Goal: Task Accomplishment & Management: Use online tool/utility

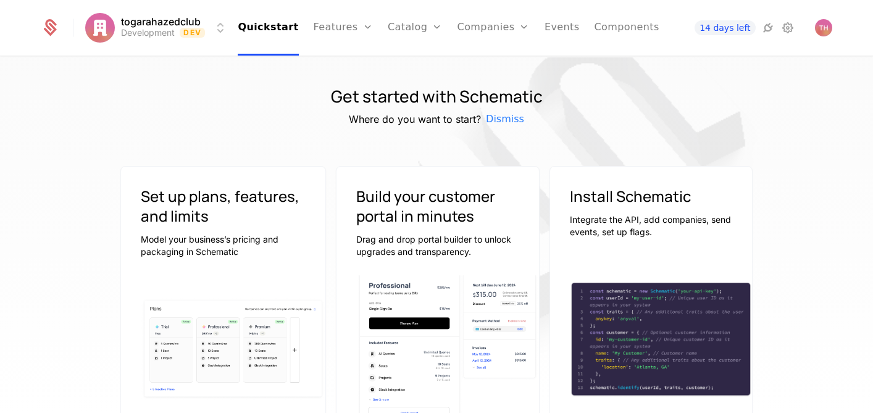
click at [220, 31] on html "togarahazedclub Development Dev Quickstart Features Features Flags Catalog Plan…" at bounding box center [436, 206] width 873 height 413
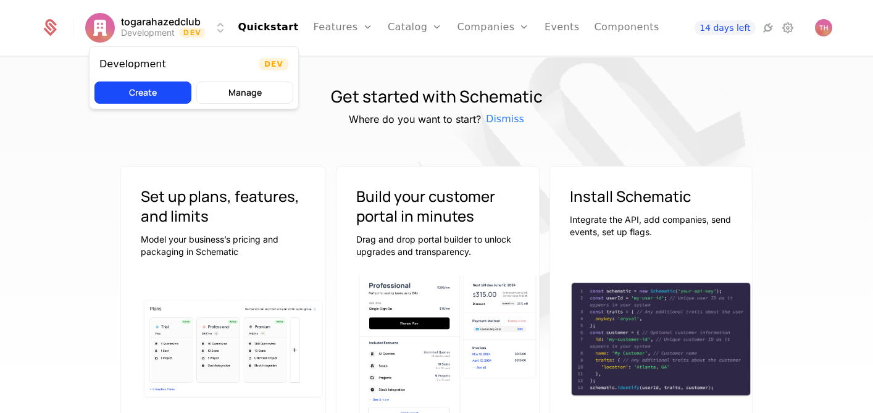
click at [169, 97] on button "Create" at bounding box center [142, 92] width 97 height 22
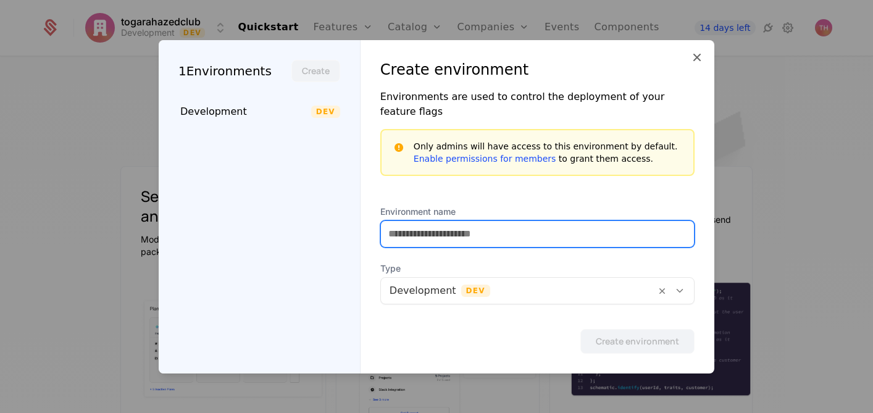
click at [420, 223] on input "Environment name" at bounding box center [537, 234] width 313 height 26
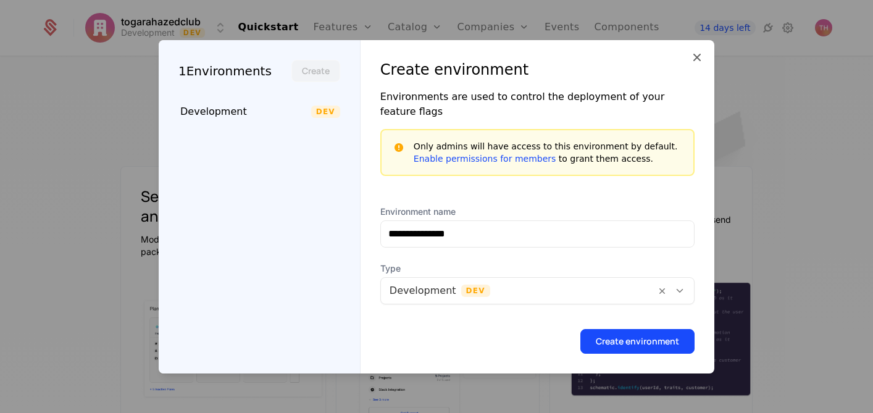
click at [665, 330] on button "Create environment" at bounding box center [637, 341] width 114 height 25
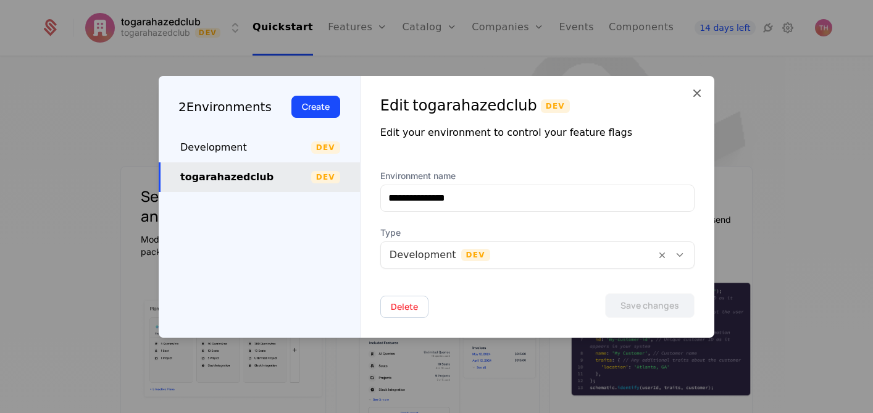
click at [277, 179] on div "togarahazedclub" at bounding box center [245, 177] width 131 height 15
click at [283, 144] on div "Development" at bounding box center [245, 147] width 131 height 15
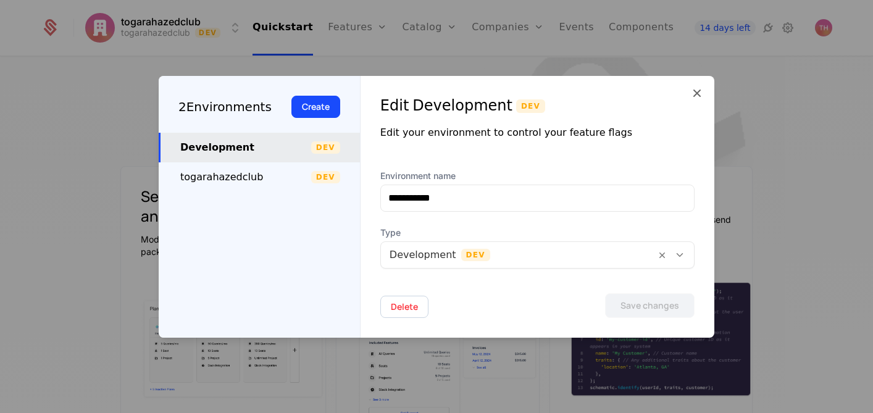
click at [279, 177] on div "togarahazedclub" at bounding box center [245, 177] width 131 height 15
type input "**********"
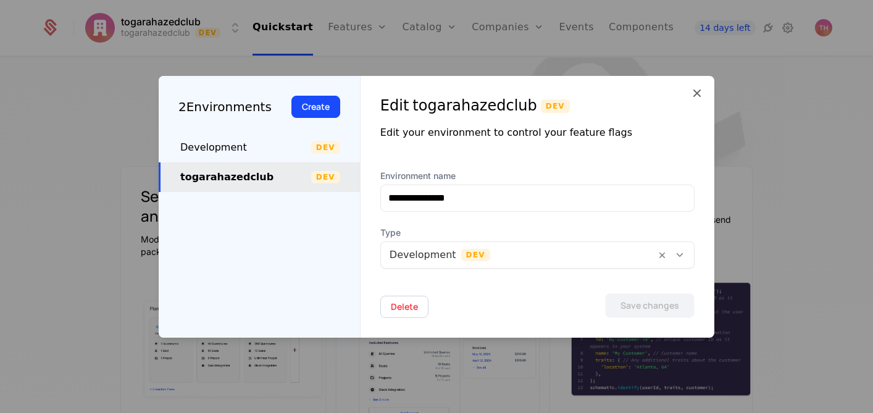
click at [701, 95] on icon at bounding box center [696, 93] width 15 height 15
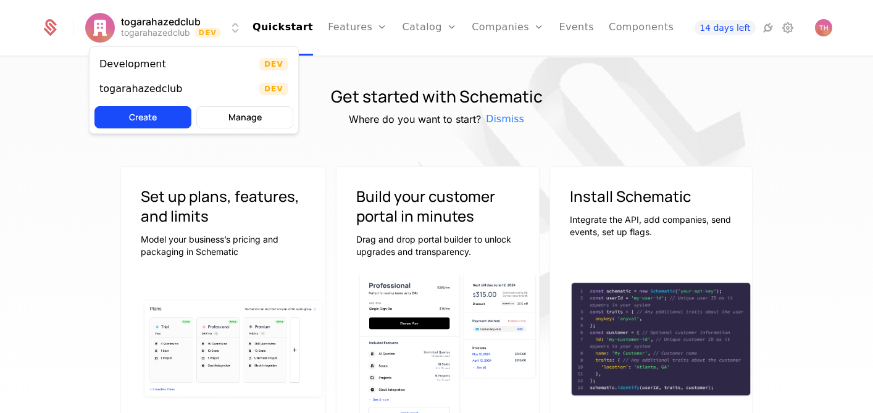
click at [233, 27] on html "togarahazedclub togarahazedclub Dev Quickstart Features Features Flags Catalog …" at bounding box center [436, 206] width 873 height 413
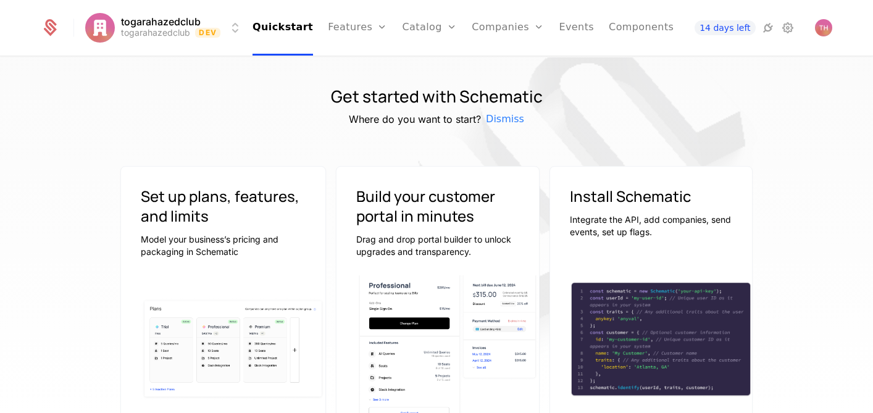
click at [233, 26] on html "togarahazedclub togarahazedclub Dev Quickstart Features Features Flags Catalog …" at bounding box center [436, 206] width 873 height 413
click at [828, 33] on img "Open user button" at bounding box center [823, 27] width 17 height 17
click at [457, 87] on h1 "Get started with Schematic" at bounding box center [437, 97] width 212 height 20
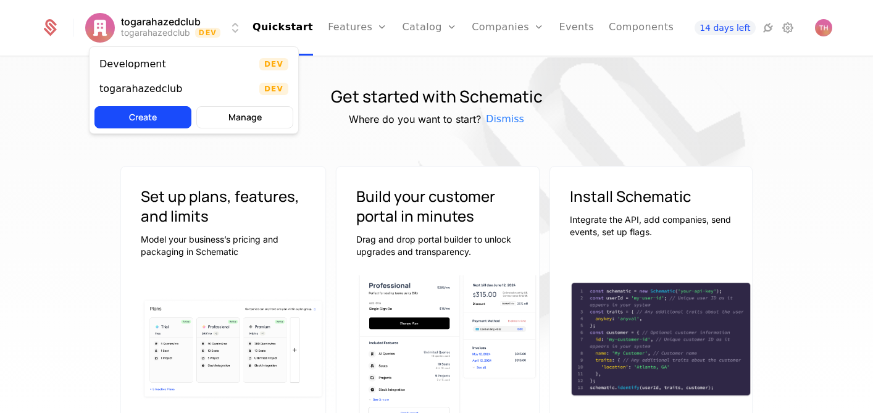
click at [233, 30] on html "togarahazedclub togarahazedclub Dev Quickstart Features Features Flags Catalog …" at bounding box center [436, 206] width 873 height 413
click at [222, 121] on button "Manage" at bounding box center [244, 117] width 97 height 22
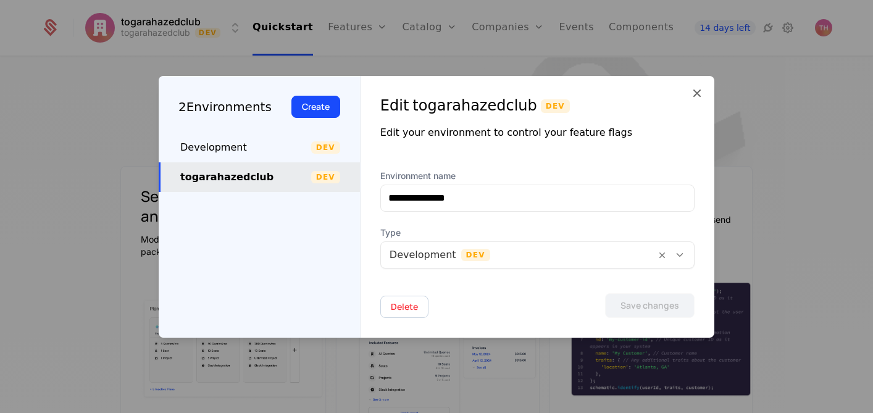
click at [265, 176] on div "togarahazedclub" at bounding box center [245, 177] width 131 height 15
click at [698, 94] on icon at bounding box center [696, 93] width 15 height 15
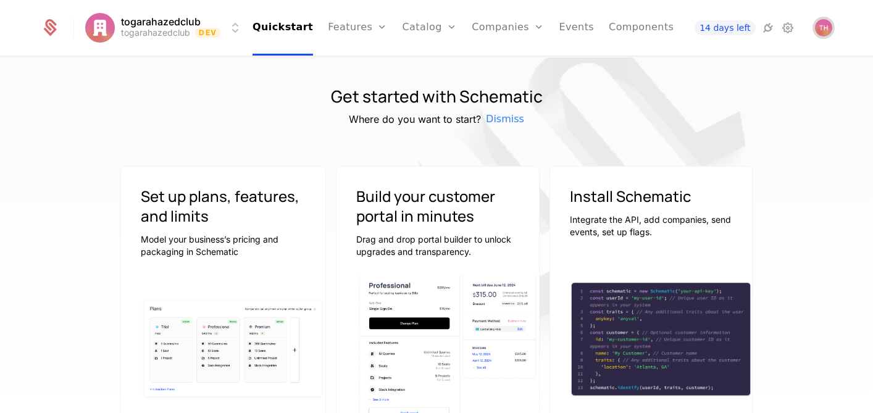
click at [826, 21] on img "Open user button" at bounding box center [823, 27] width 17 height 17
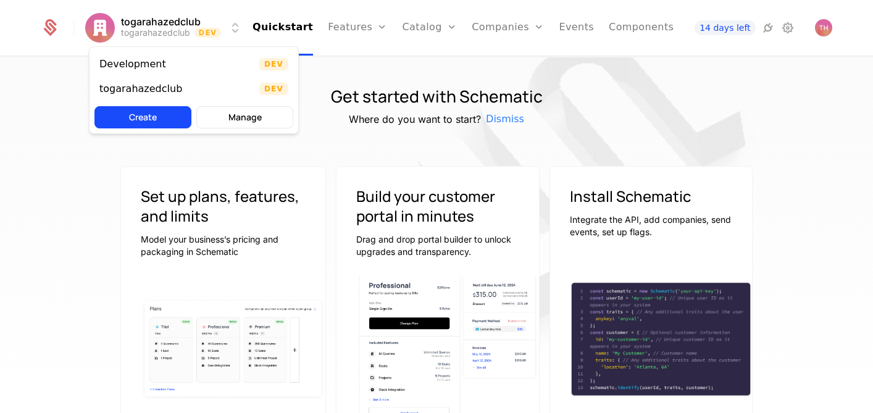
click at [231, 31] on html "togarahazedclub togarahazedclub Dev Quickstart Features Features Flags Catalog …" at bounding box center [436, 206] width 873 height 413
click at [171, 84] on div "togarahazedclub" at bounding box center [140, 89] width 83 height 10
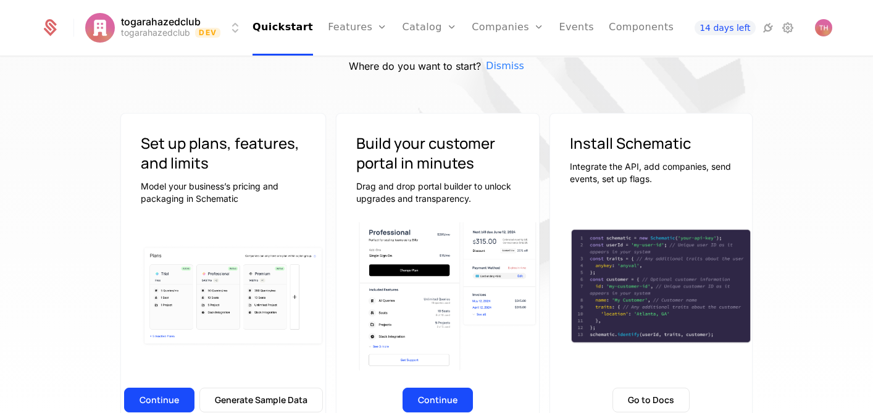
scroll to position [111, 0]
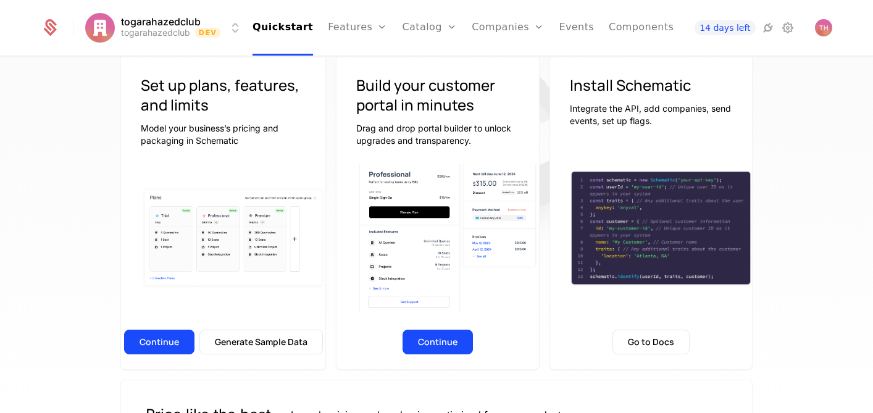
click at [167, 345] on button "Continue" at bounding box center [159, 342] width 70 height 25
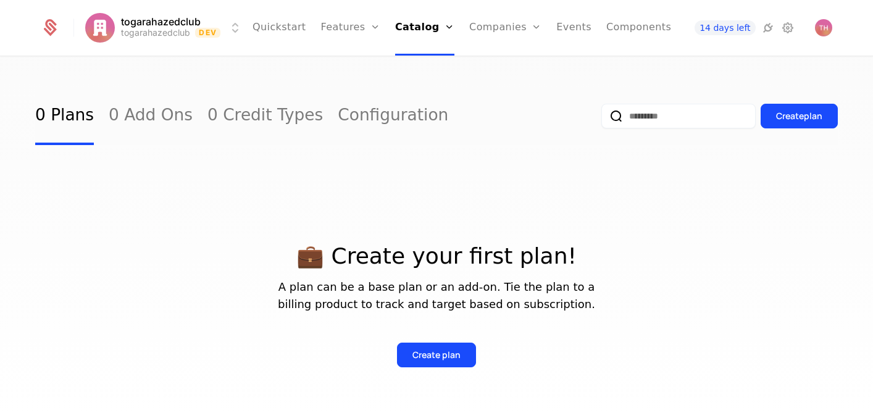
click at [436, 125] on link "Configuration" at bounding box center [442, 120] width 64 height 10
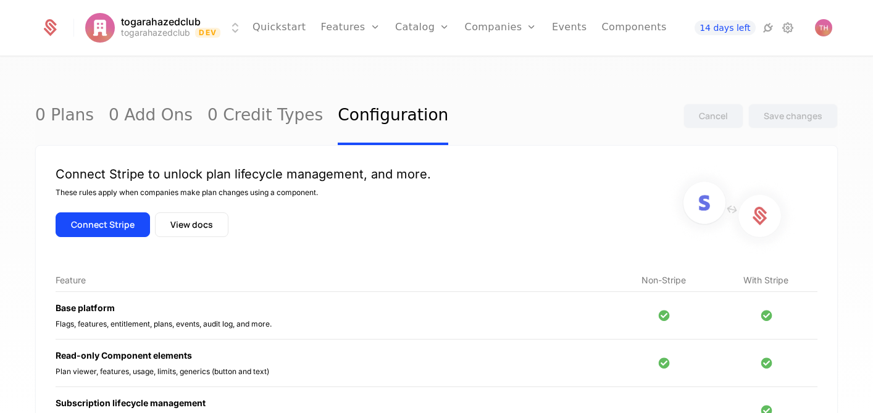
click at [112, 223] on button "Connect Stripe" at bounding box center [103, 224] width 94 height 25
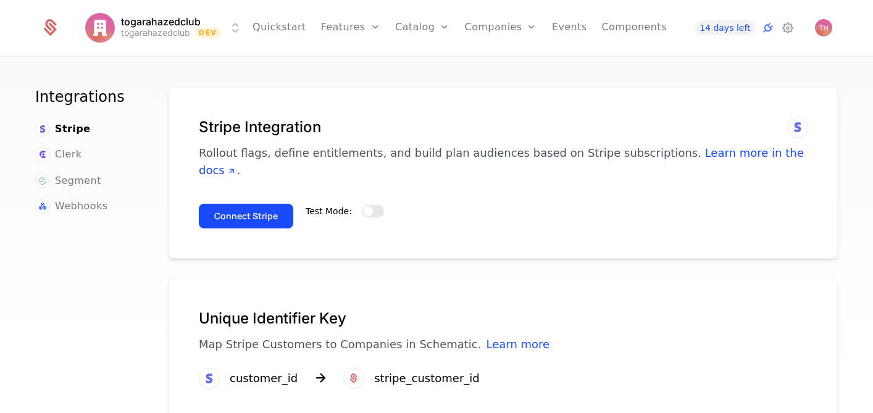
click at [363, 206] on span "button" at bounding box center [368, 211] width 10 height 10
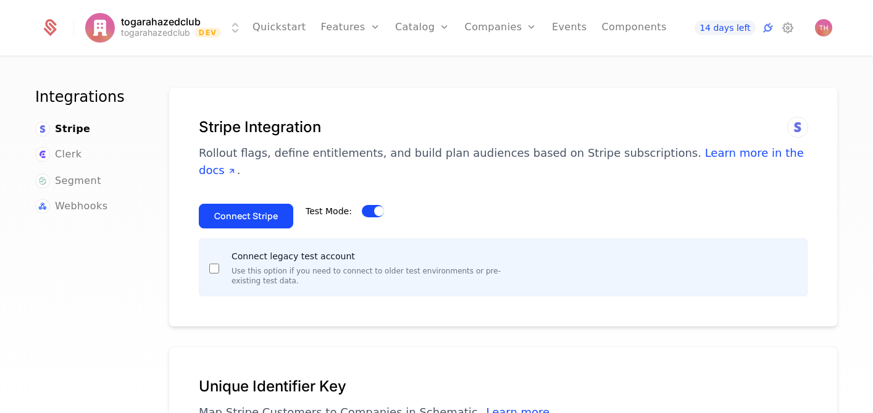
click at [238, 204] on button "Connect Stripe" at bounding box center [246, 216] width 94 height 25
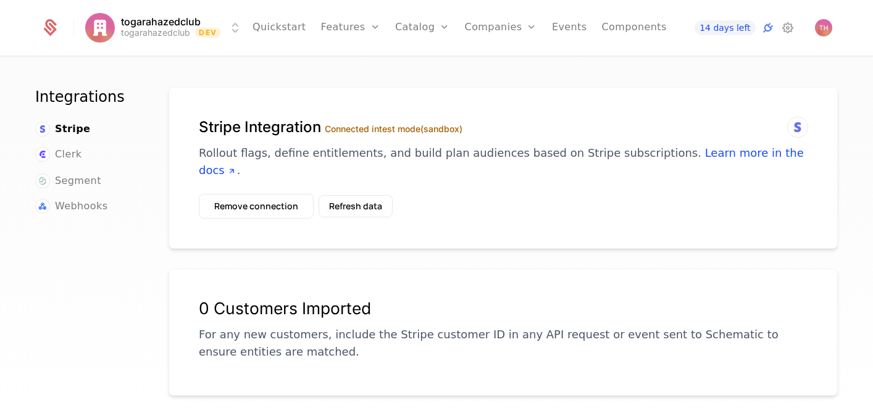
click at [420, 65] on link "Plans" at bounding box center [442, 61] width 64 height 10
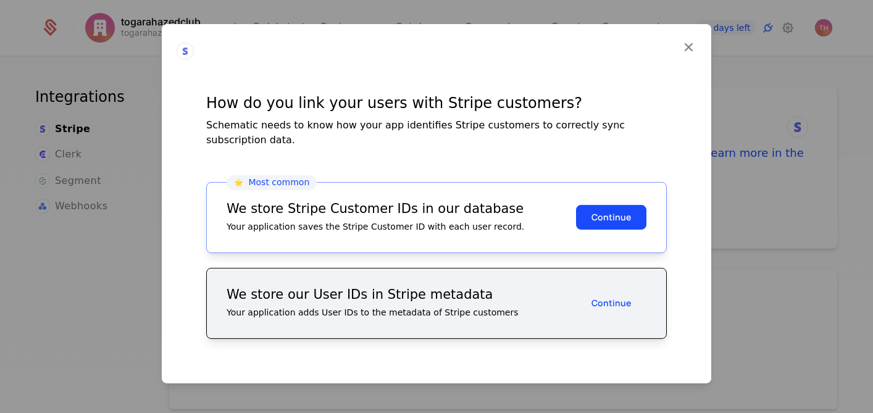
click at [621, 215] on button "Continue" at bounding box center [611, 217] width 70 height 25
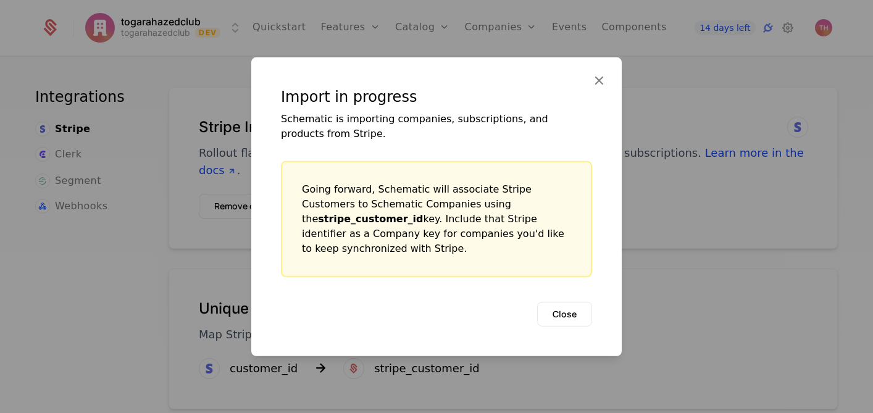
click at [572, 312] on button "Close" at bounding box center [564, 313] width 55 height 25
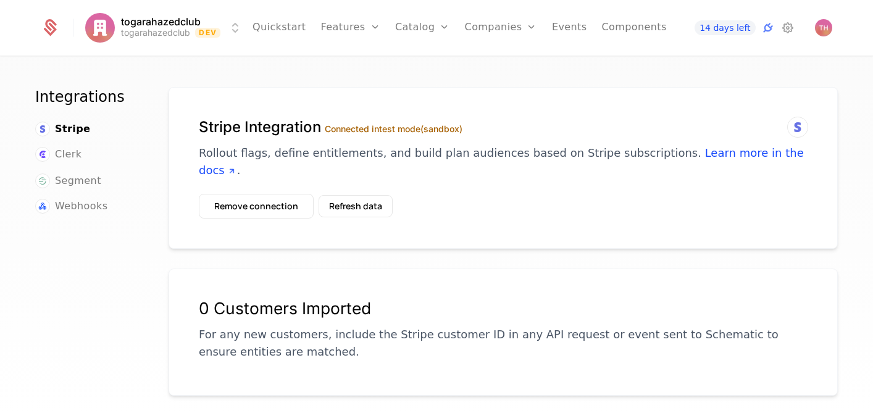
click at [271, 128] on h1 "Stripe Integration Connected in test mode (sandbox)" at bounding box center [503, 127] width 609 height 20
click at [347, 195] on button "Refresh data" at bounding box center [355, 206] width 74 height 22
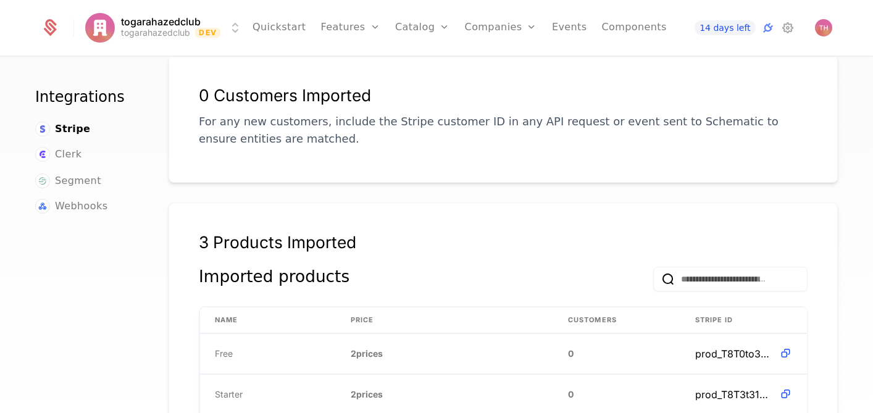
scroll to position [338, 0]
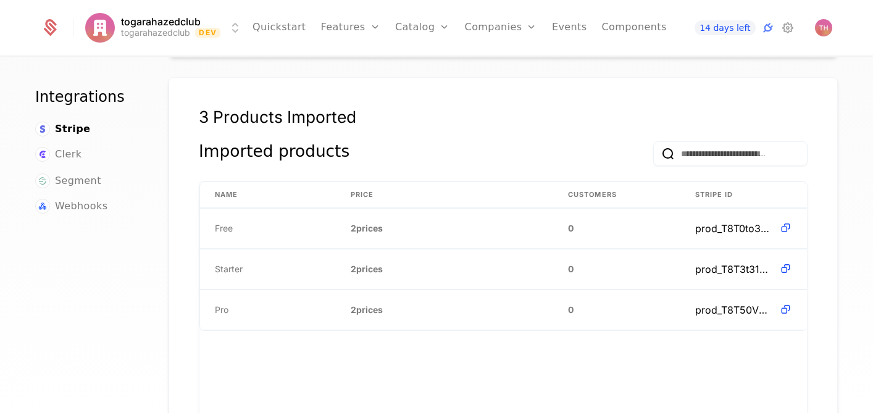
click at [421, 64] on link "Plans" at bounding box center [442, 61] width 64 height 10
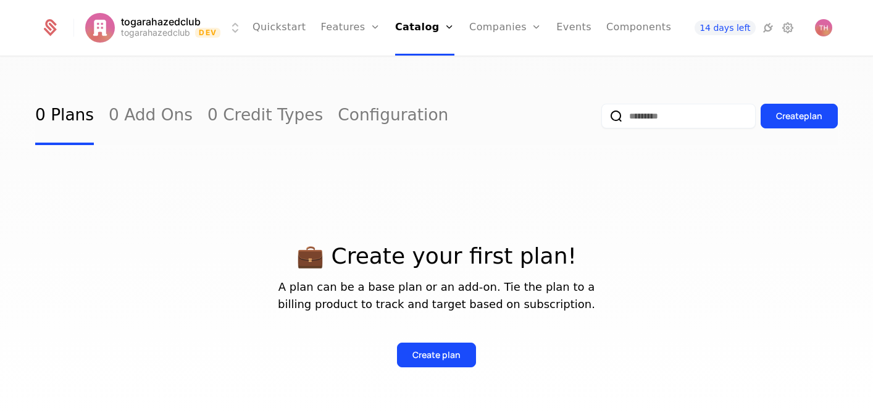
click at [444, 356] on div "Create plan" at bounding box center [436, 355] width 48 height 12
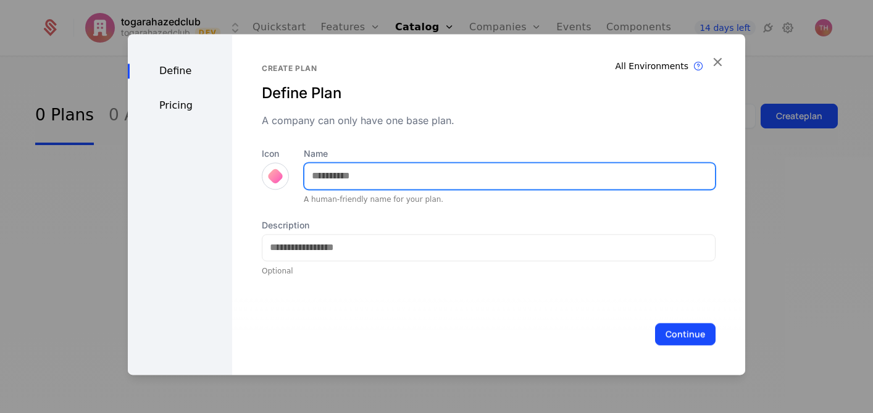
click at [389, 170] on input "Name" at bounding box center [509, 176] width 410 height 26
type input "****"
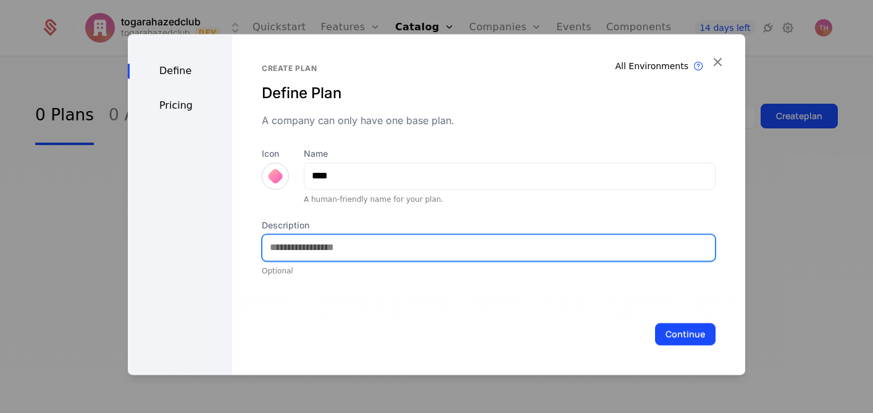
click at [356, 243] on input "Description" at bounding box center [488, 248] width 452 height 26
type input "**********"
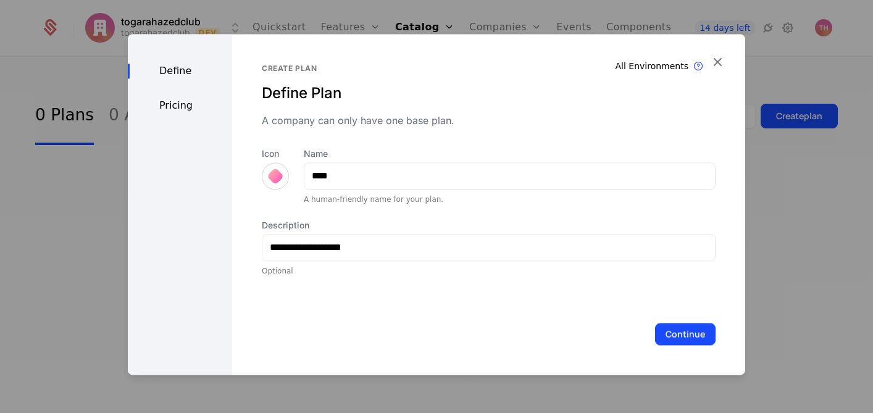
click at [278, 178] on div at bounding box center [275, 175] width 17 height 17
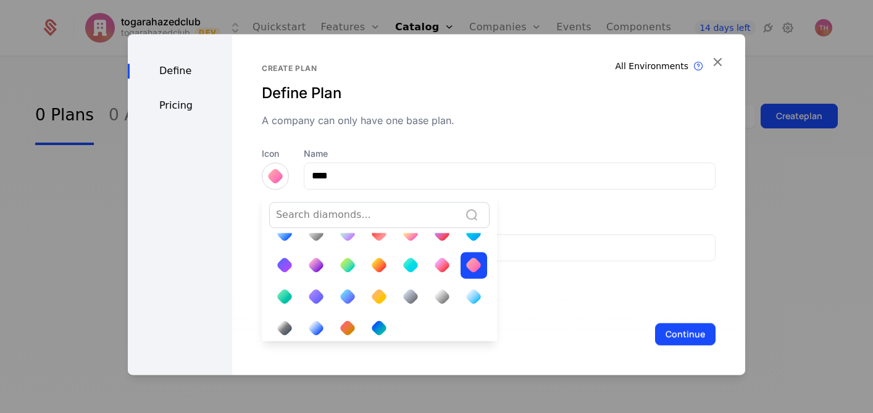
scroll to position [38, 0]
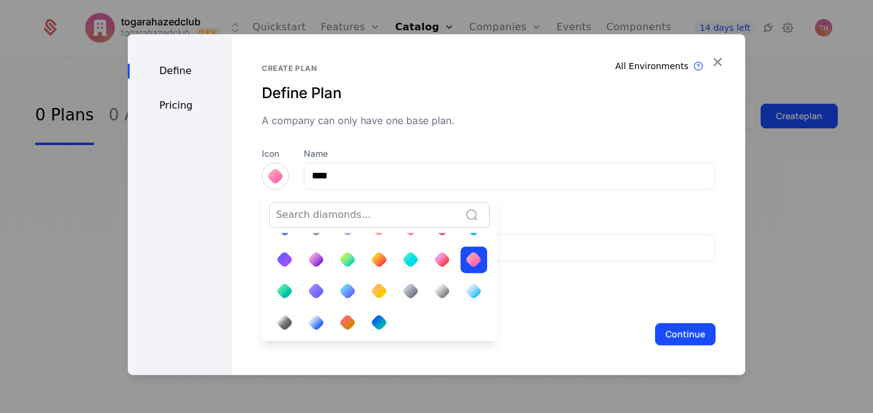
click at [285, 286] on div at bounding box center [284, 290] width 17 height 17
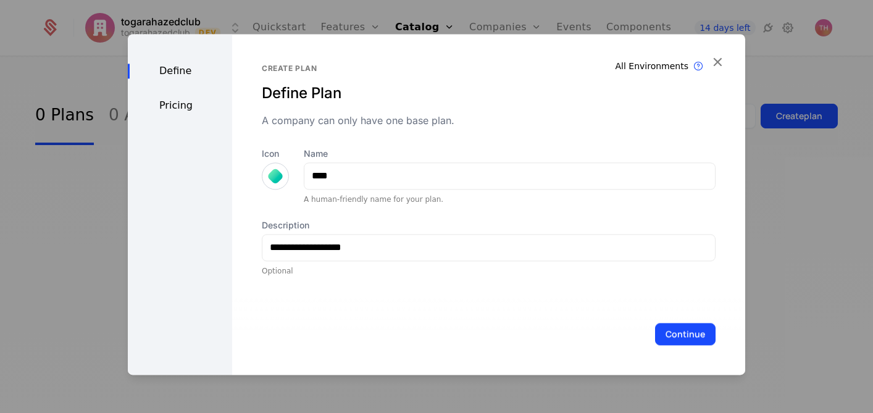
click at [685, 338] on button "Continue" at bounding box center [685, 334] width 60 height 22
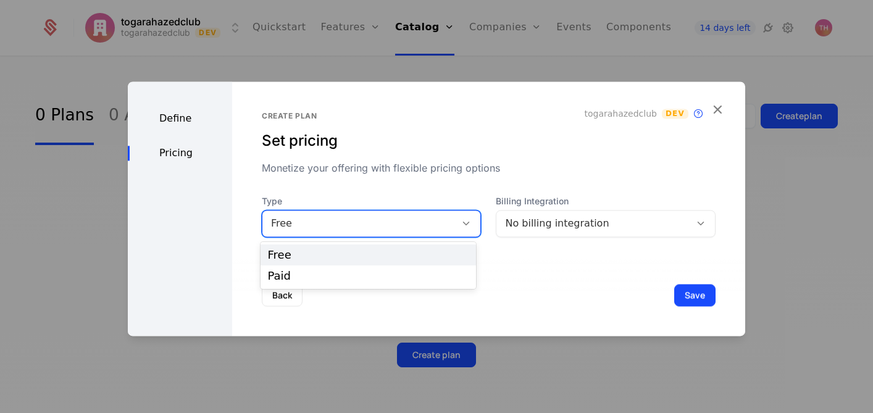
click at [460, 223] on icon at bounding box center [465, 223] width 11 height 11
click at [433, 253] on div "Free" at bounding box center [368, 254] width 201 height 11
click at [648, 223] on div "No billing integration" at bounding box center [593, 223] width 177 height 15
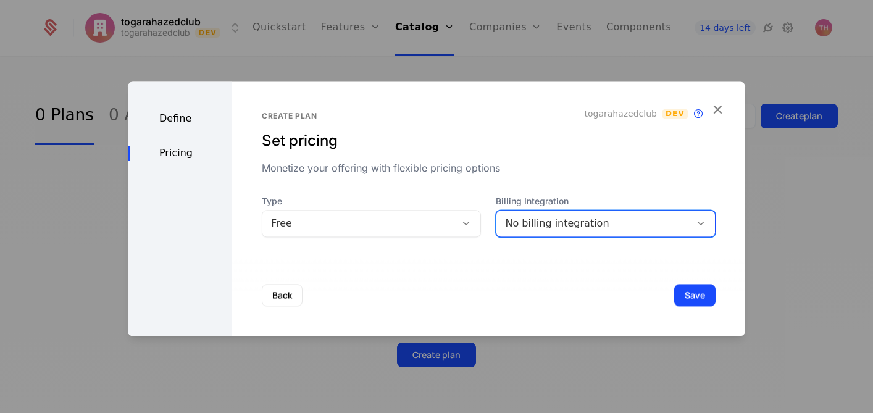
click at [648, 223] on div "No billing integration" at bounding box center [593, 223] width 177 height 15
click at [681, 227] on div "No billing integration" at bounding box center [606, 223] width 220 height 27
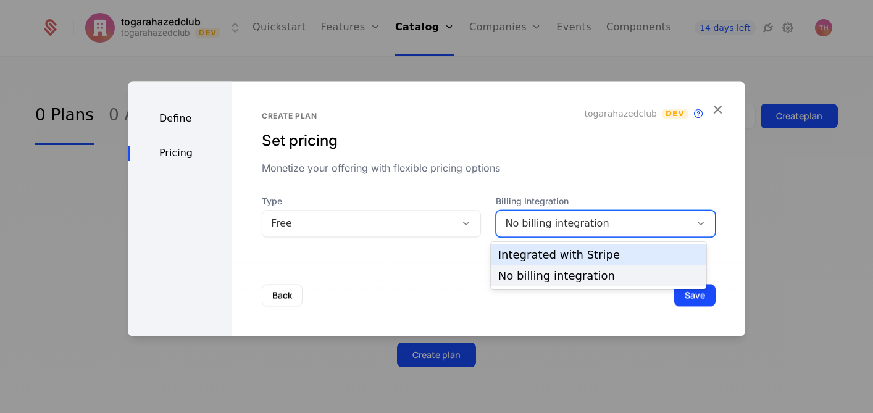
click at [654, 256] on div "Integrated with Stripe" at bounding box center [598, 254] width 201 height 11
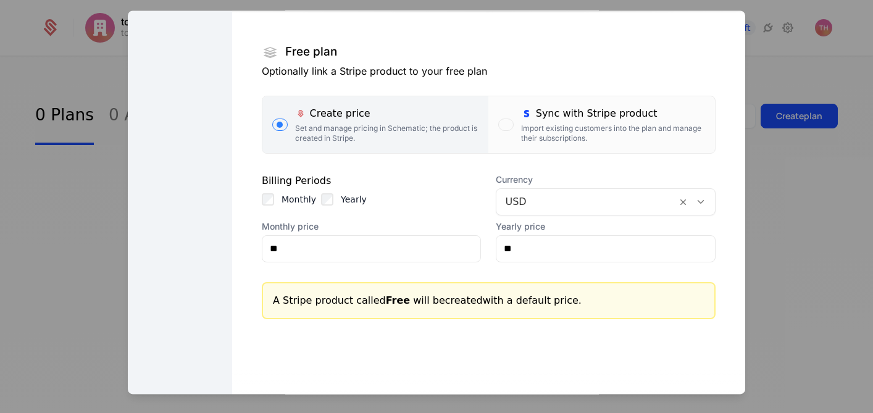
scroll to position [178, 0]
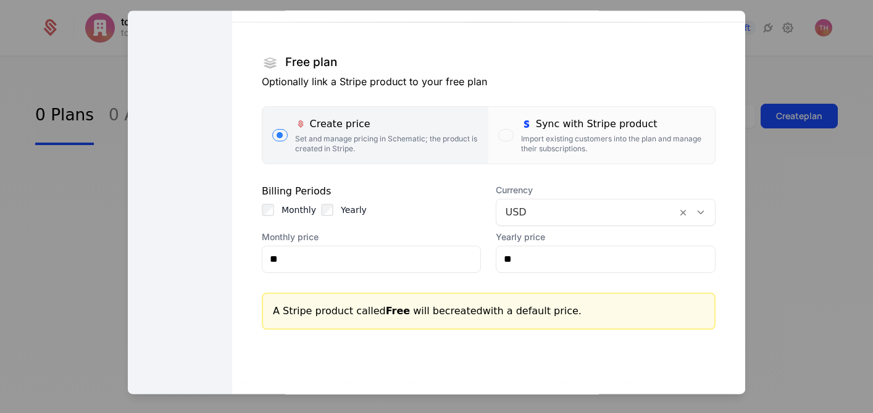
click at [588, 145] on div "Import existing customers into the plan and manage their subscriptions." at bounding box center [613, 144] width 184 height 20
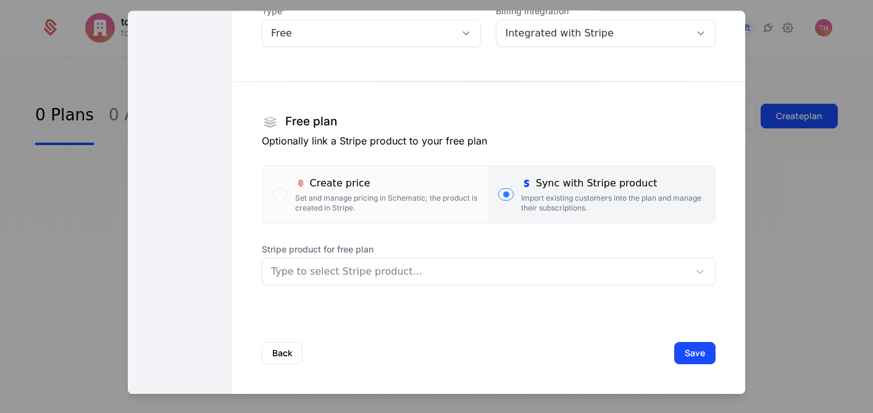
click at [360, 192] on div "Create price Set and manage pricing in Schematic; the product is created in Str…" at bounding box center [387, 194] width 184 height 37
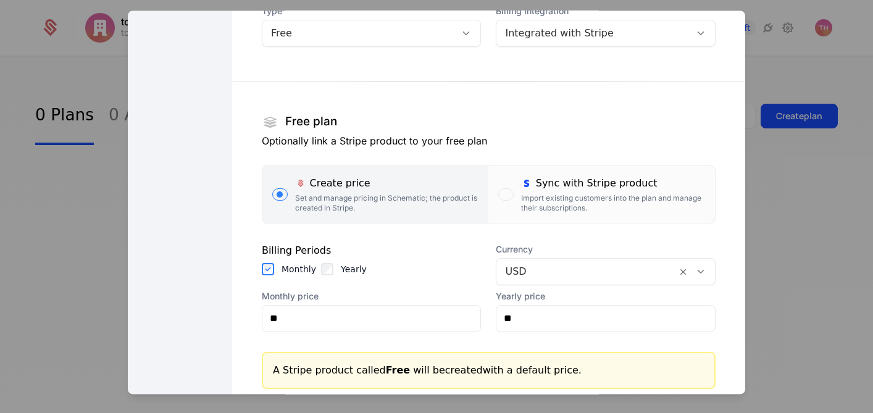
click at [695, 271] on icon at bounding box center [700, 271] width 11 height 11
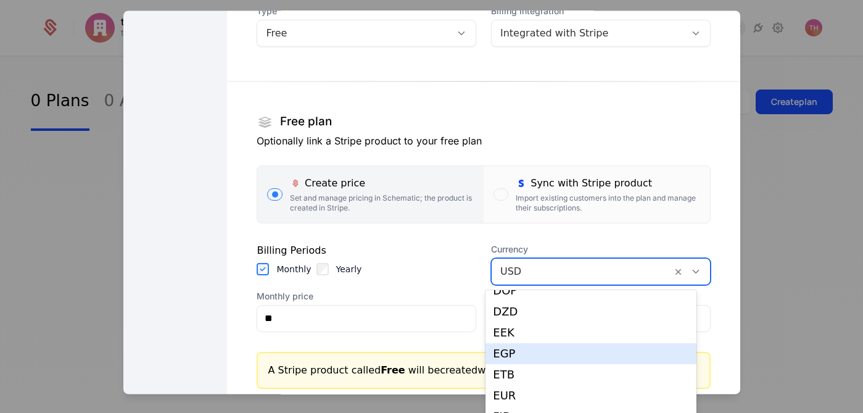
scroll to position [725, 0]
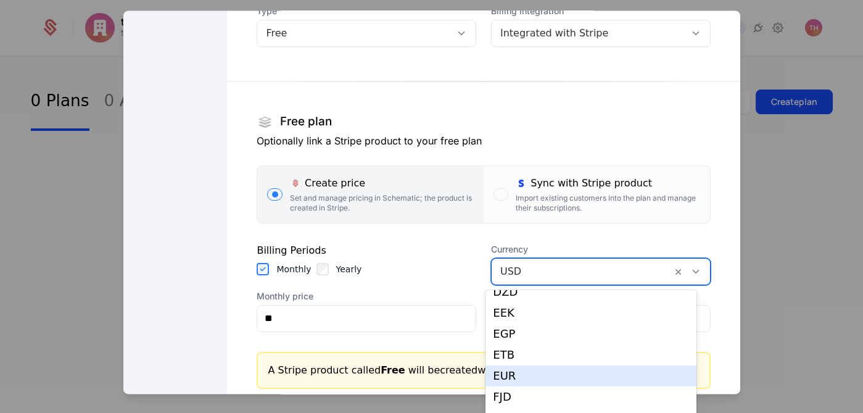
click at [558, 372] on div "EUR" at bounding box center [591, 375] width 196 height 11
type input "**"
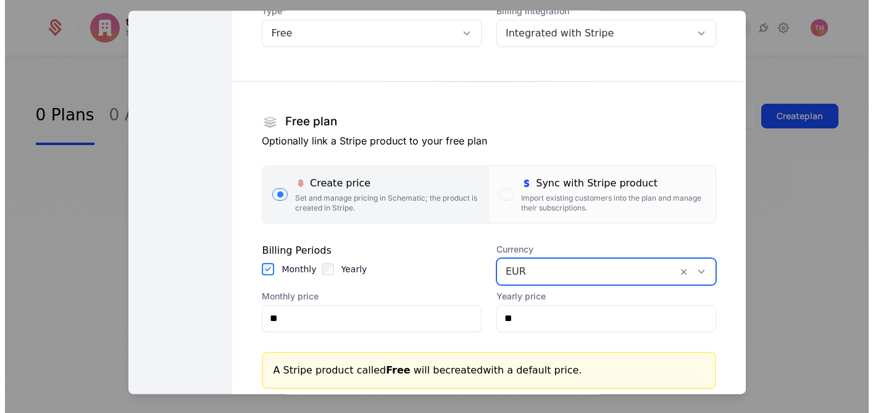
scroll to position [0, 0]
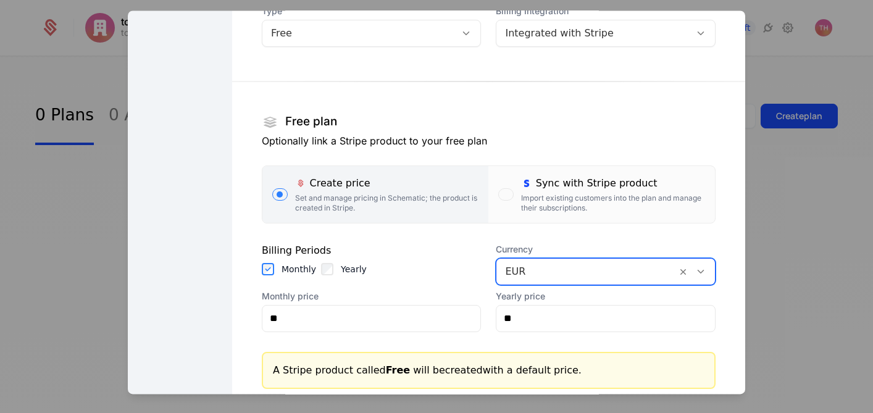
click at [415, 270] on div "Monthly Yearly" at bounding box center [372, 269] width 220 height 12
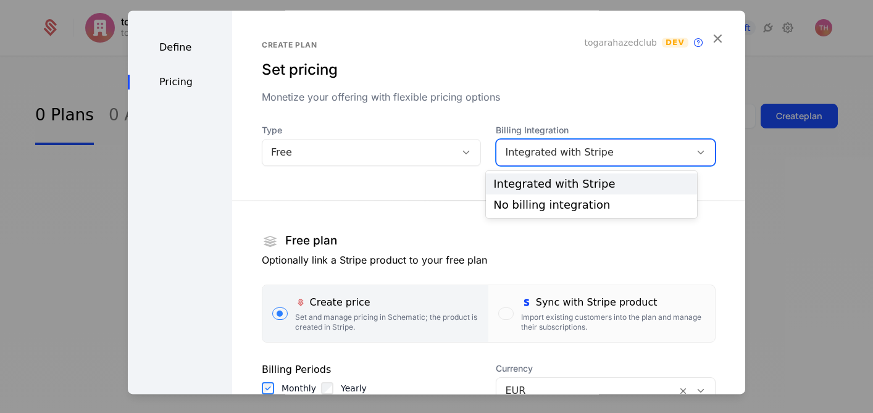
click at [641, 159] on div "Integrated with Stripe" at bounding box center [593, 152] width 177 height 15
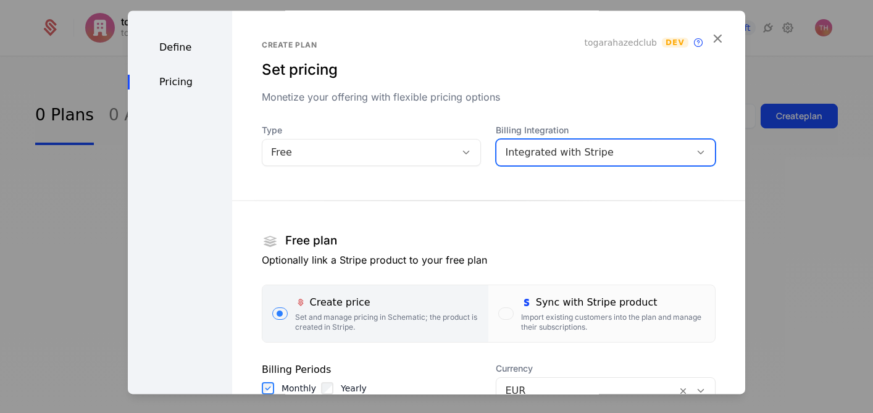
click at [641, 159] on div "Integrated with Stripe" at bounding box center [593, 152] width 177 height 15
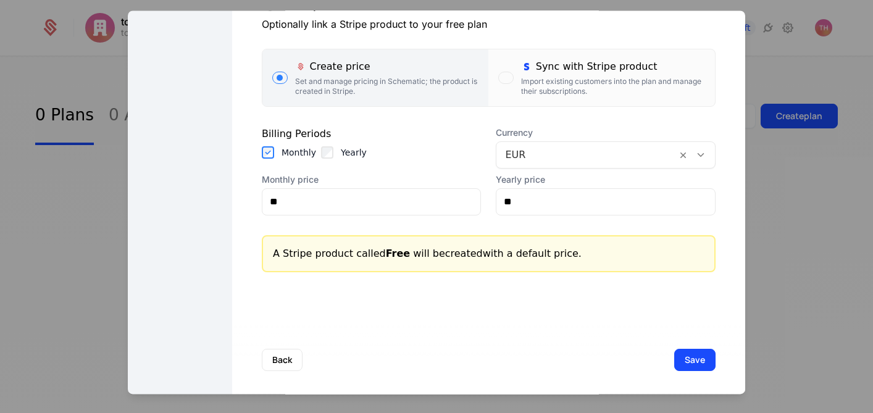
scroll to position [238, 0]
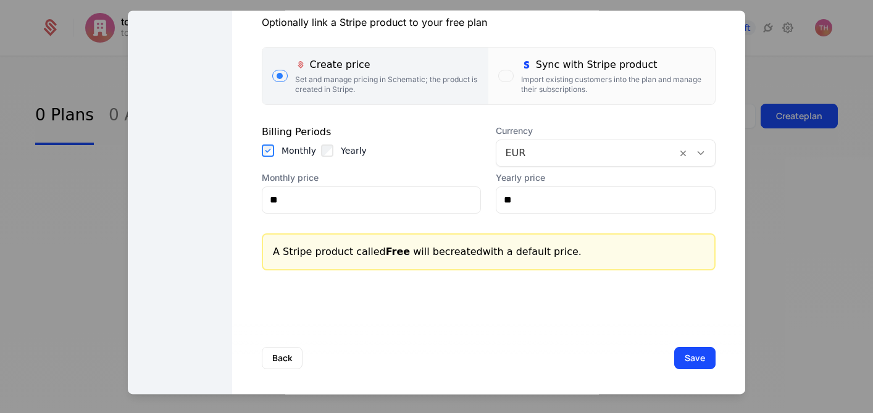
click at [675, 361] on button "Save" at bounding box center [694, 358] width 41 height 22
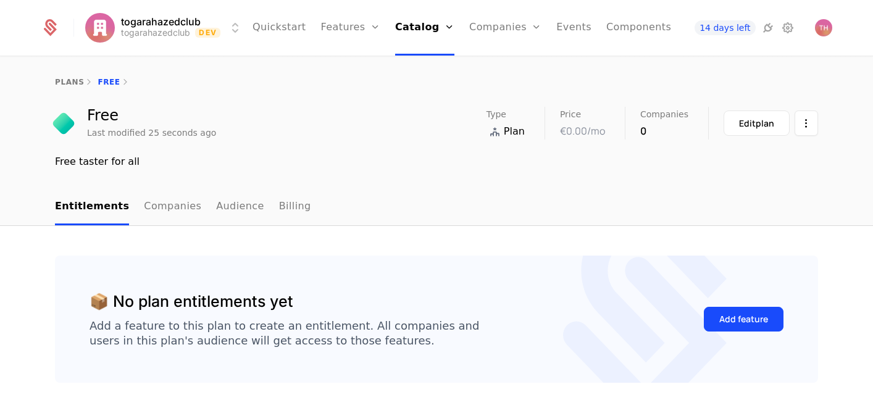
click at [422, 64] on link "Plans" at bounding box center [442, 61] width 64 height 10
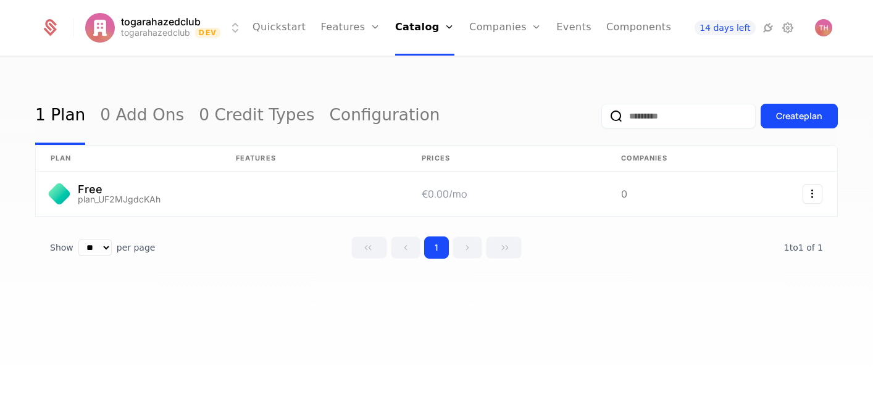
click at [788, 115] on div "Create plan" at bounding box center [799, 116] width 46 height 12
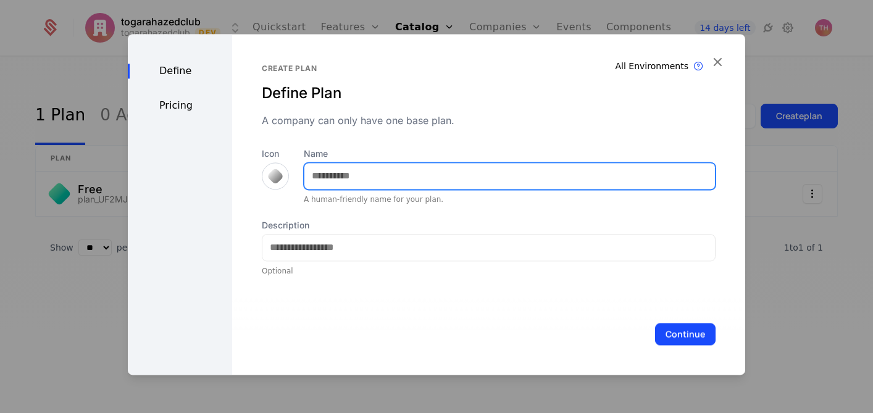
click at [410, 179] on input "Name" at bounding box center [509, 176] width 410 height 26
type input "*******"
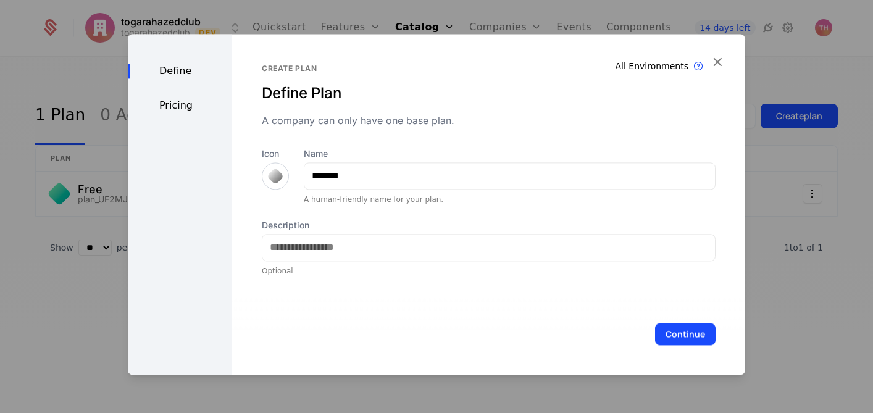
click at [272, 179] on div at bounding box center [275, 175] width 17 height 17
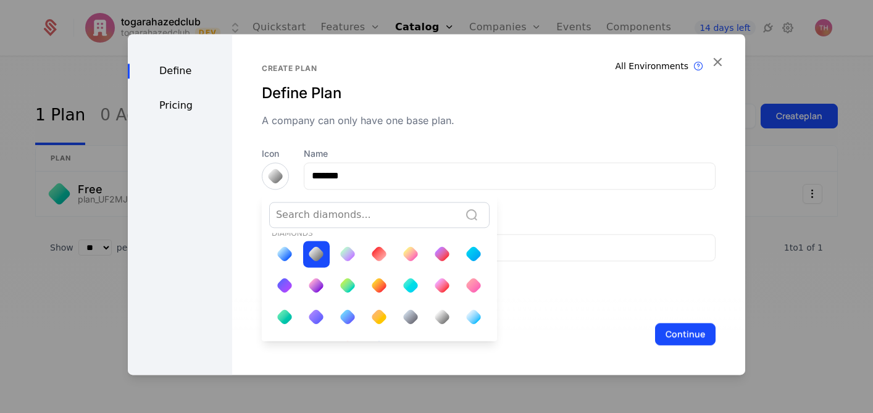
scroll to position [38, 0]
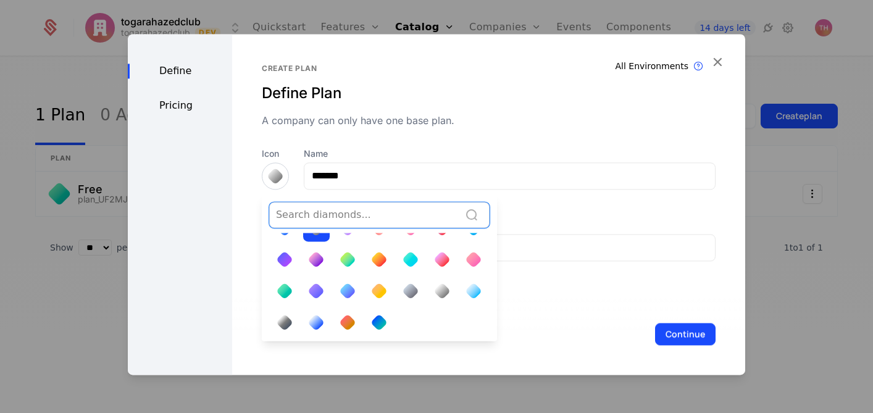
click at [345, 260] on div at bounding box center [347, 259] width 17 height 17
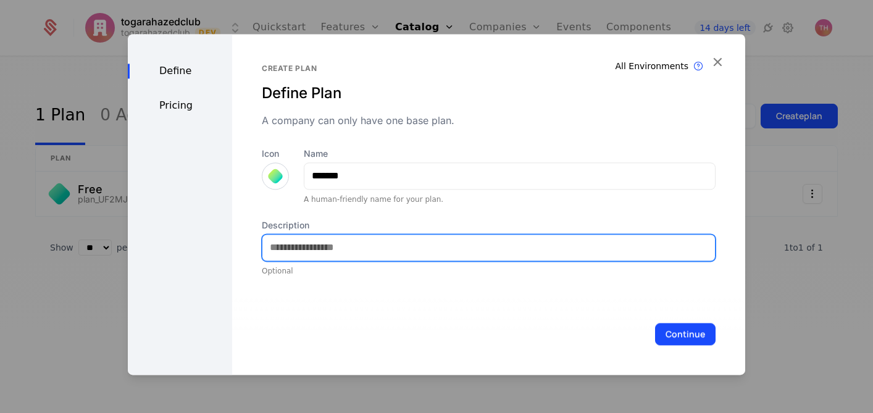
click at [351, 246] on input "Description" at bounding box center [488, 248] width 452 height 26
type input "**********"
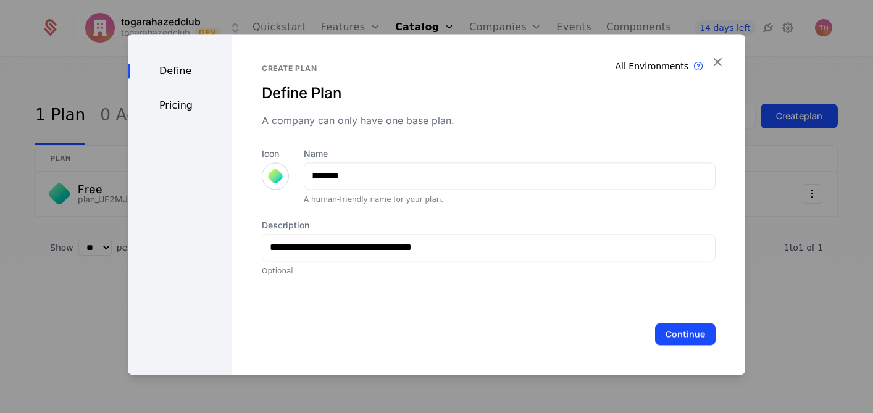
click at [679, 335] on button "Continue" at bounding box center [685, 334] width 60 height 22
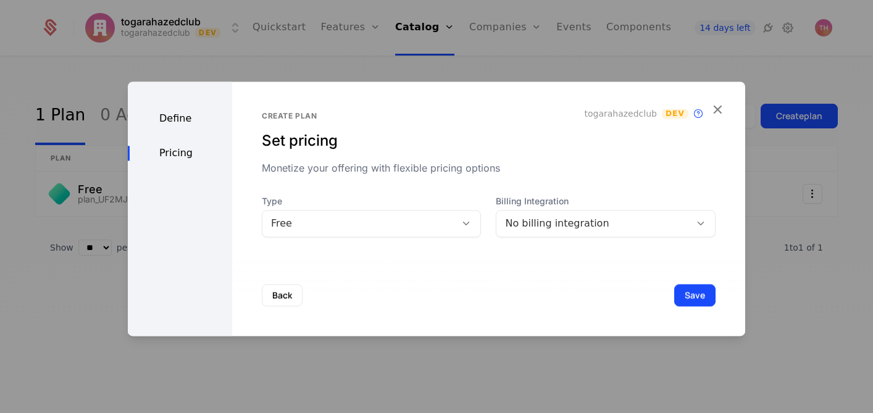
click at [462, 225] on icon at bounding box center [465, 223] width 11 height 11
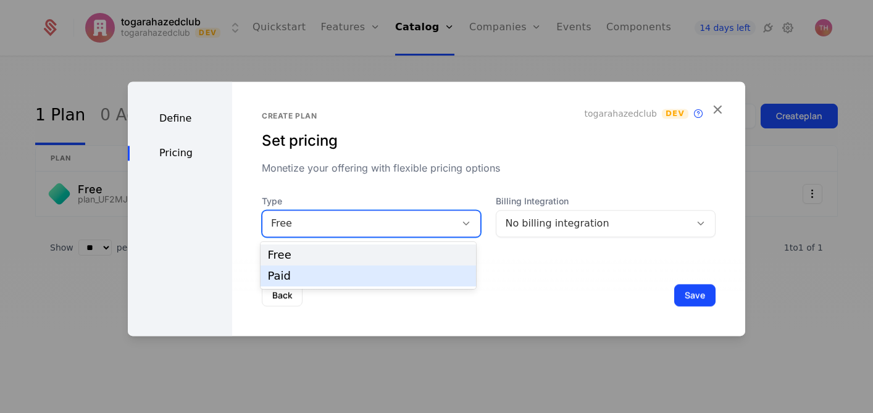
click at [435, 273] on div "Paid" at bounding box center [368, 275] width 201 height 11
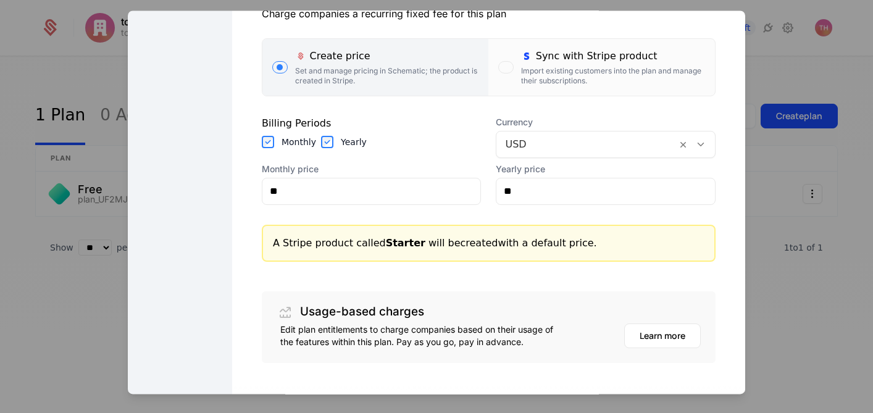
scroll to position [119, 0]
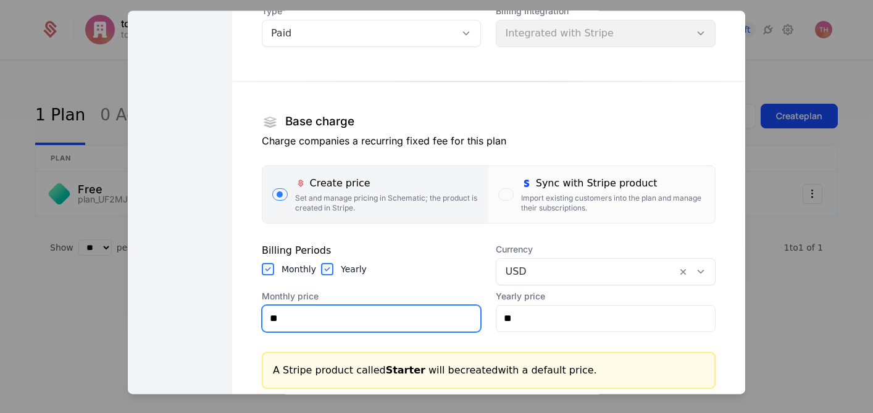
click at [393, 322] on input "**" at bounding box center [371, 319] width 218 height 26
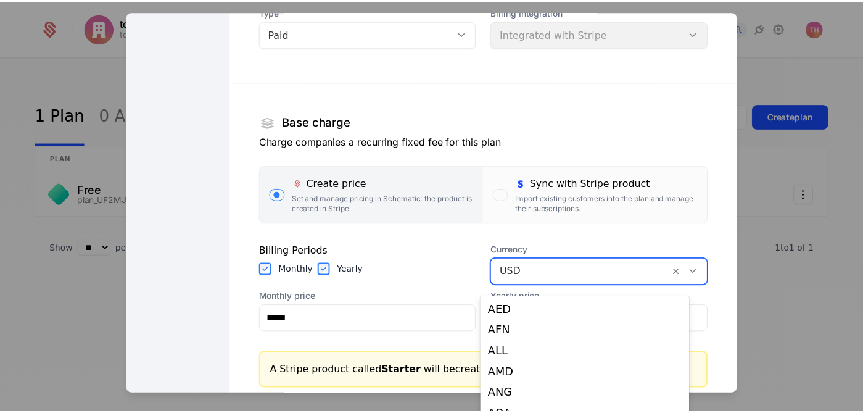
scroll to position [14, 0]
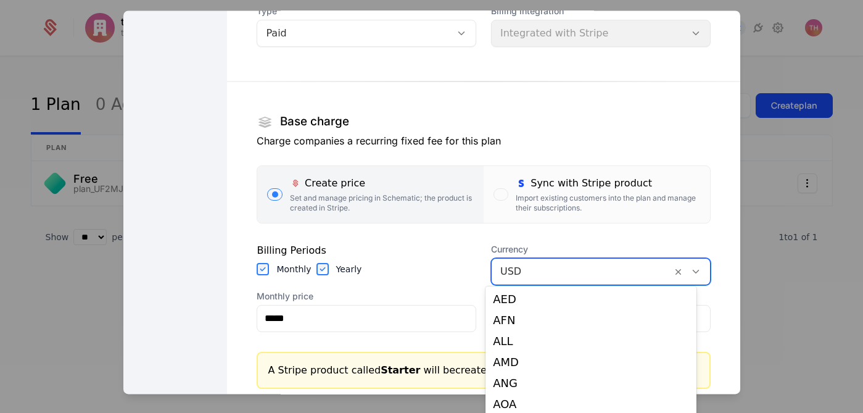
click at [691, 271] on icon at bounding box center [696, 271] width 11 height 11
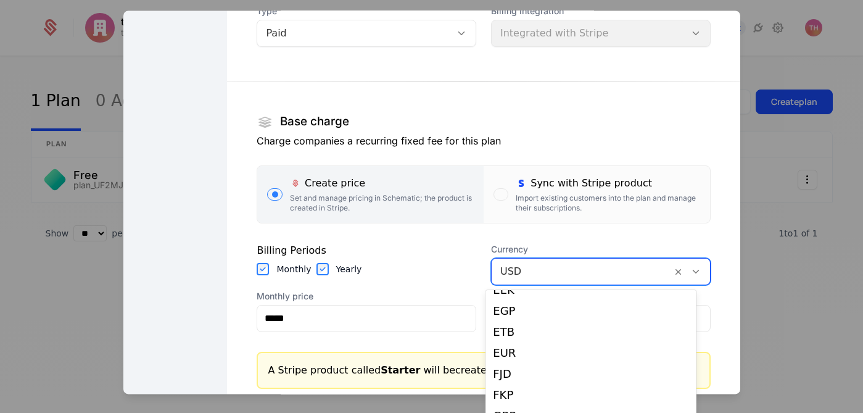
scroll to position [756, 0]
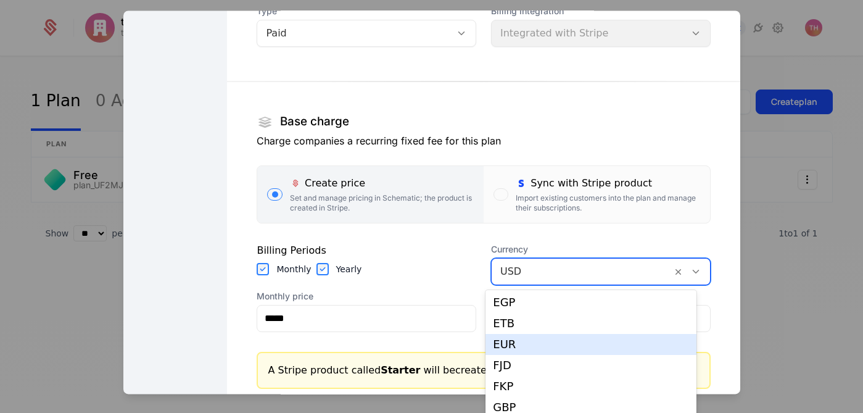
click at [599, 348] on div "EUR" at bounding box center [591, 344] width 196 height 11
type input "*****"
type input "**"
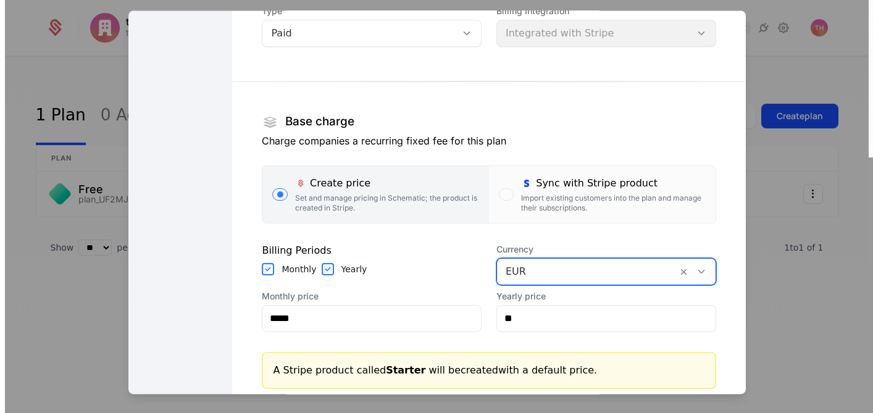
scroll to position [0, 0]
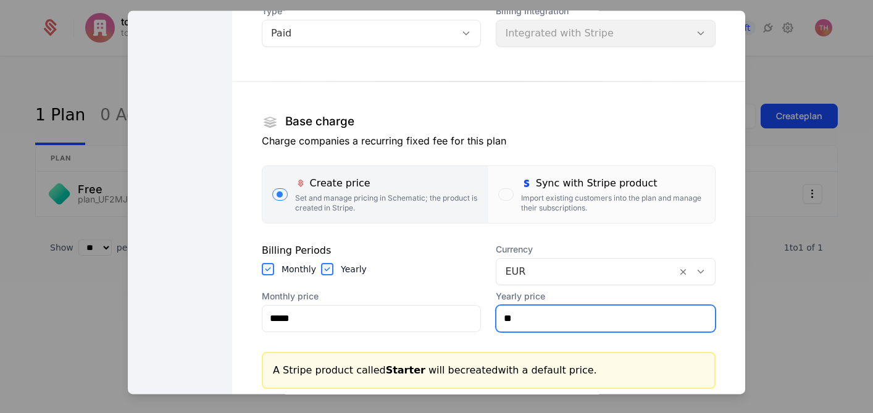
click at [554, 314] on input "**" at bounding box center [605, 319] width 218 height 26
type input "***"
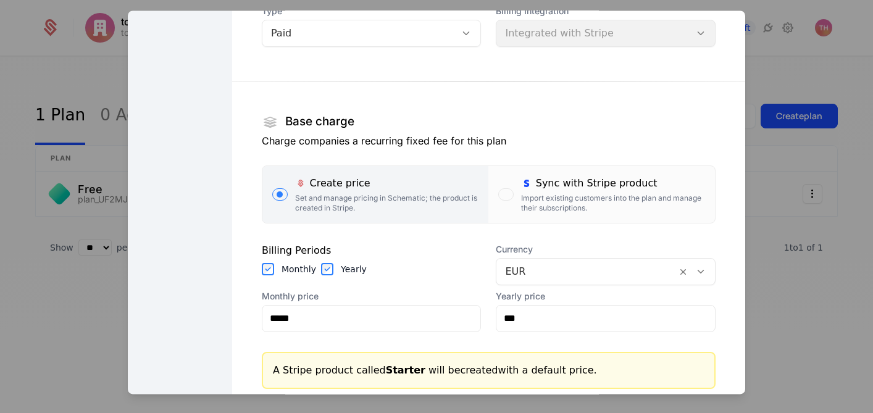
click at [238, 302] on div "Create plan Set pricing Monetize your offering with flexible pricing options to…" at bounding box center [488, 239] width 513 height 697
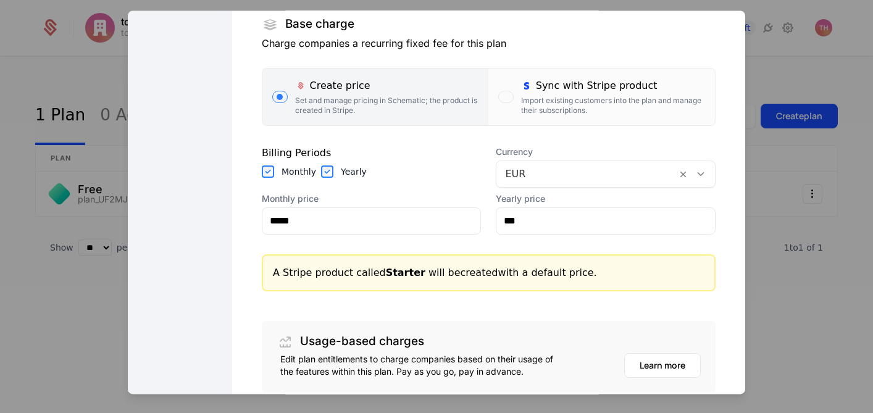
scroll to position [314, 0]
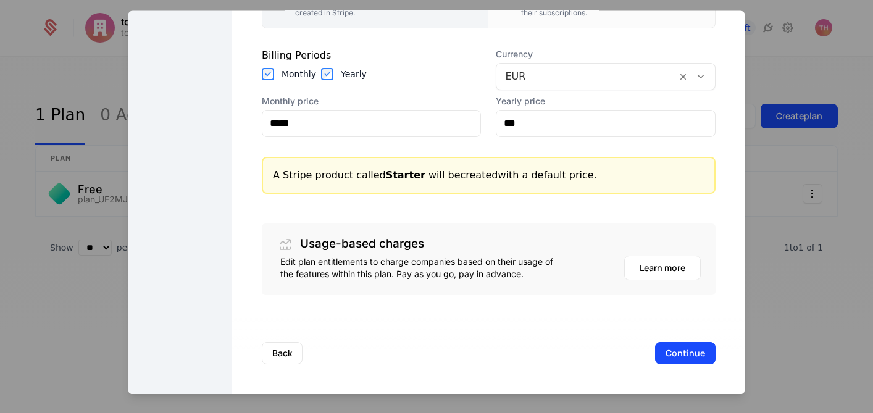
click at [655, 354] on button "Continue" at bounding box center [685, 353] width 60 height 22
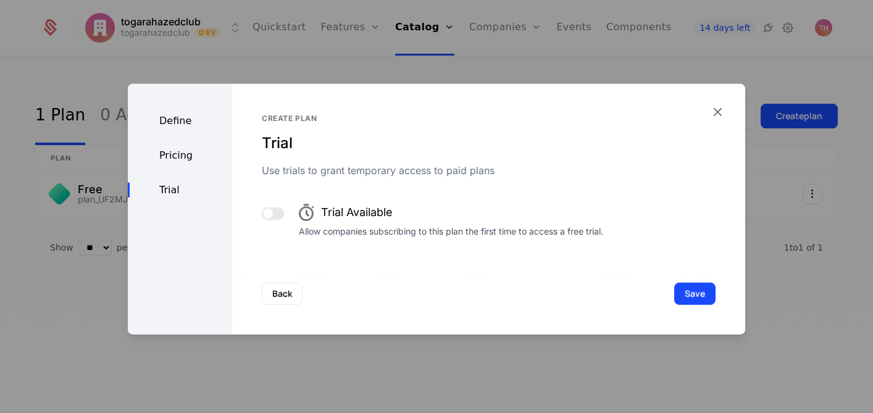
click at [281, 214] on button "button" at bounding box center [273, 213] width 22 height 12
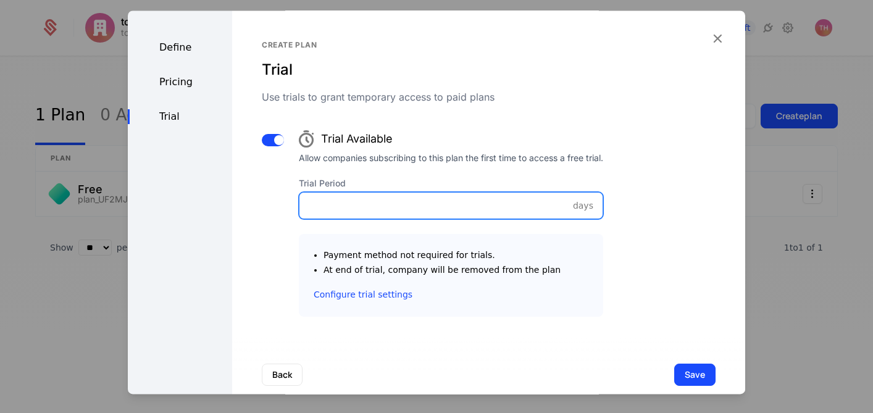
click at [393, 205] on input "Trial Period" at bounding box center [450, 206] width 303 height 26
type input "**"
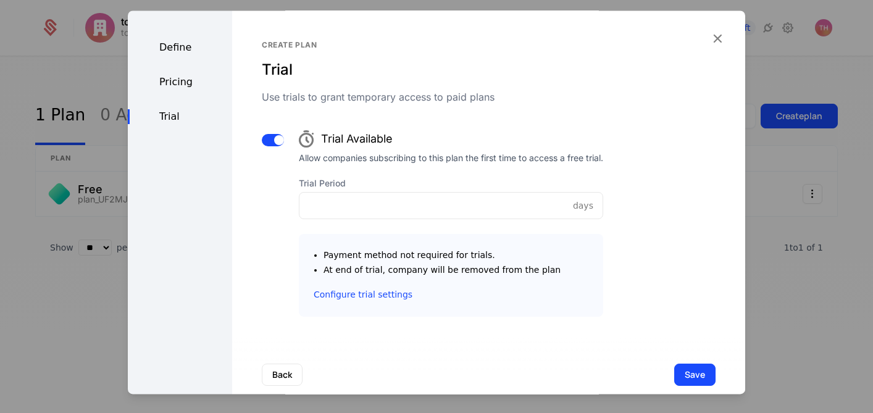
click at [270, 247] on div "Trial Available Allow companies subscribing to this plan the first time to acce…" at bounding box center [489, 220] width 454 height 193
click at [674, 376] on button "Save" at bounding box center [694, 375] width 41 height 22
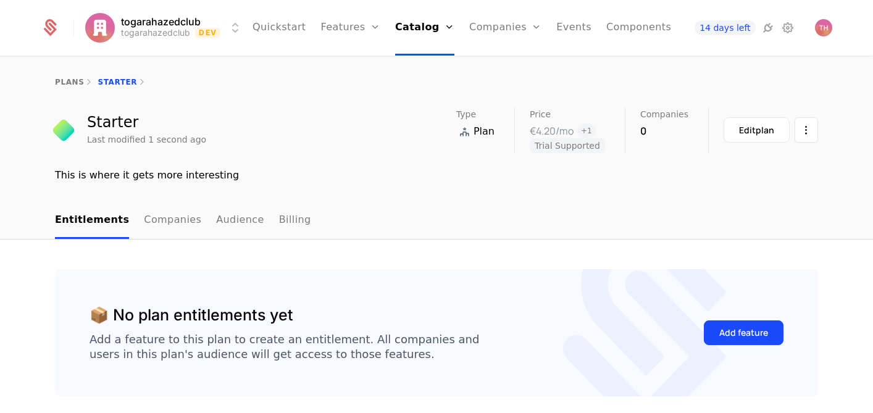
click at [71, 83] on link "plans" at bounding box center [69, 82] width 29 height 9
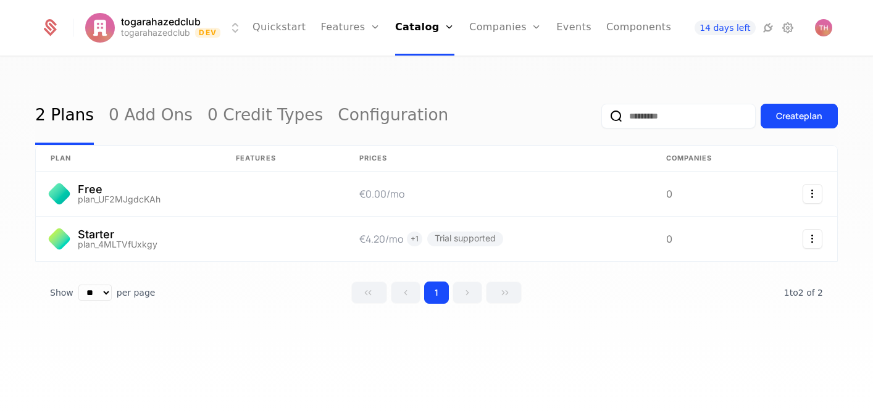
click at [784, 122] on div "Create plan" at bounding box center [799, 116] width 46 height 12
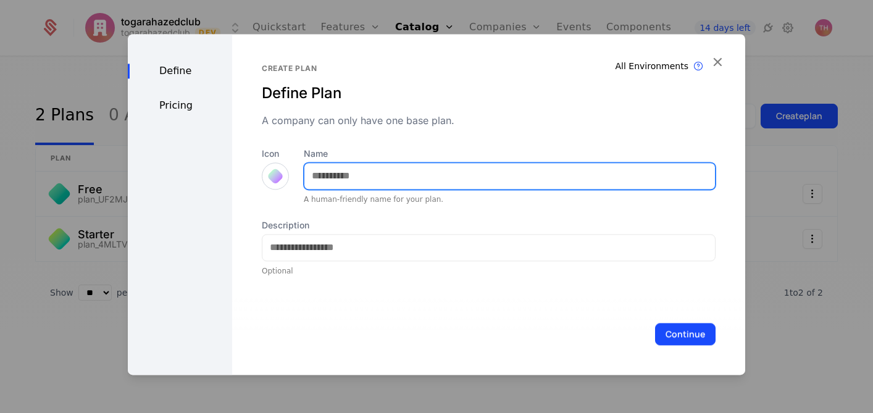
click at [377, 176] on input "Name" at bounding box center [509, 176] width 410 height 26
type input "***"
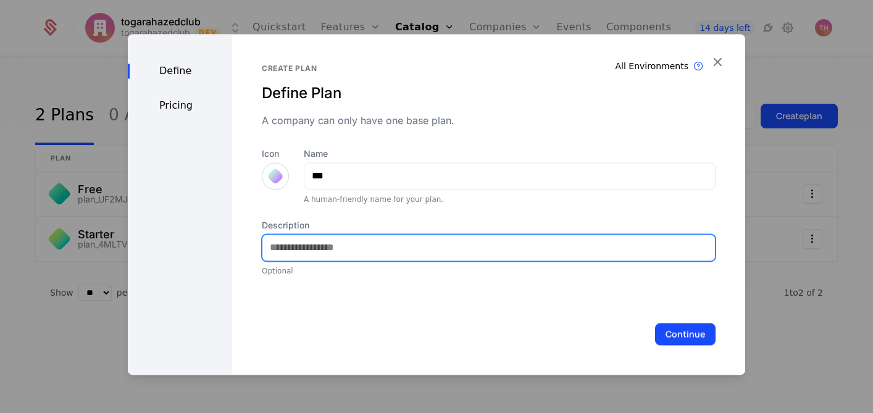
click at [360, 248] on input "Description" at bounding box center [488, 248] width 452 height 26
type input "**********"
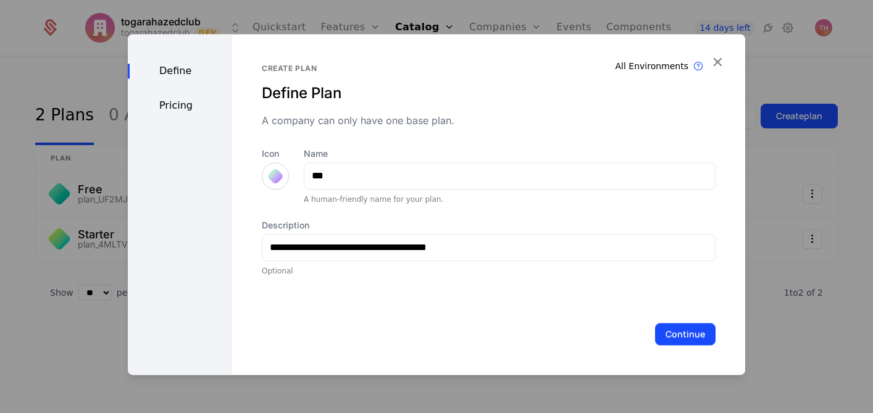
click at [668, 339] on button "Continue" at bounding box center [685, 334] width 60 height 22
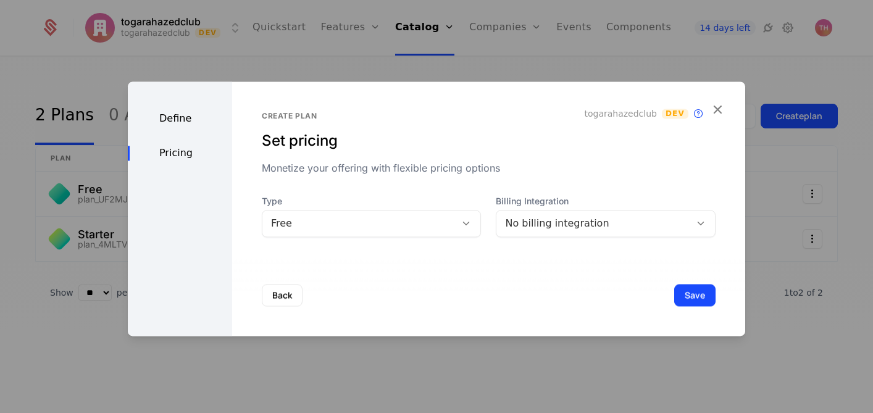
click at [420, 223] on div "Free" at bounding box center [359, 223] width 177 height 15
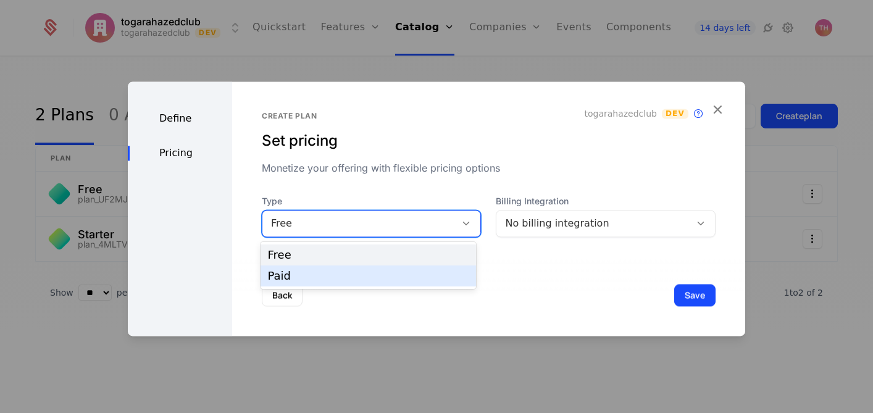
click at [406, 271] on div "Paid" at bounding box center [368, 275] width 201 height 11
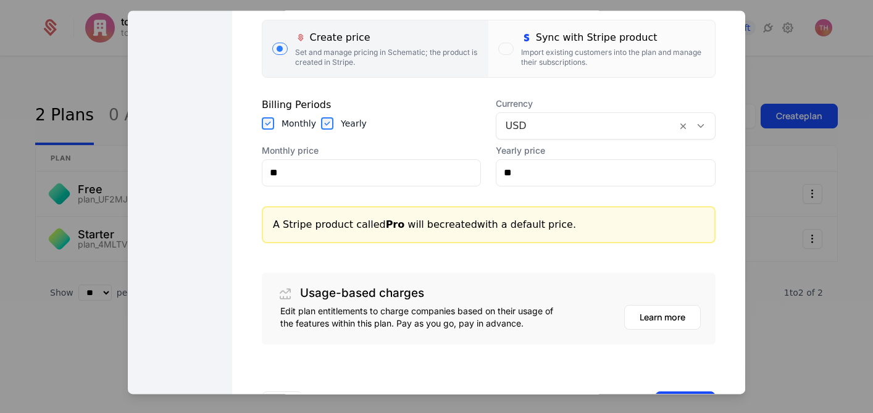
scroll to position [271, 0]
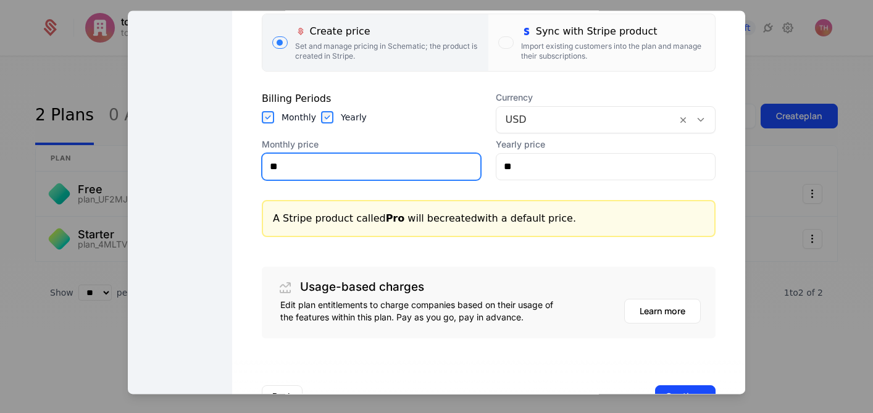
click at [340, 171] on input "**" at bounding box center [371, 167] width 218 height 26
type input "***"
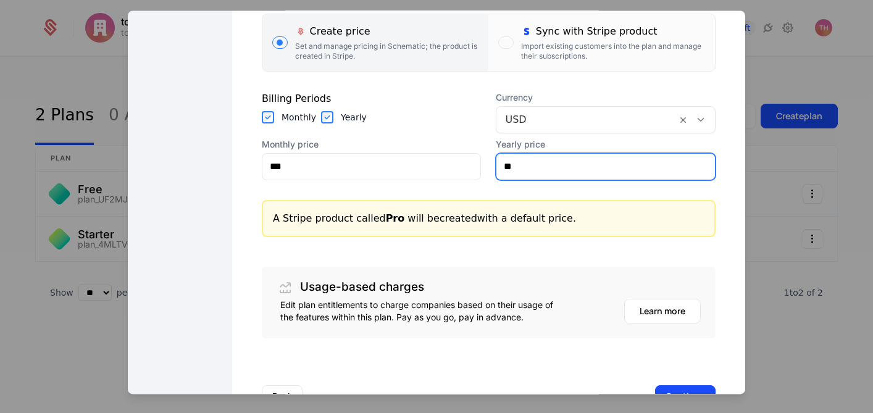
click at [526, 164] on input "**" at bounding box center [605, 167] width 218 height 26
type input "****"
click at [398, 242] on section "Base charge Charge companies a recurring fixed fee for this plan Create price S…" at bounding box center [489, 124] width 454 height 428
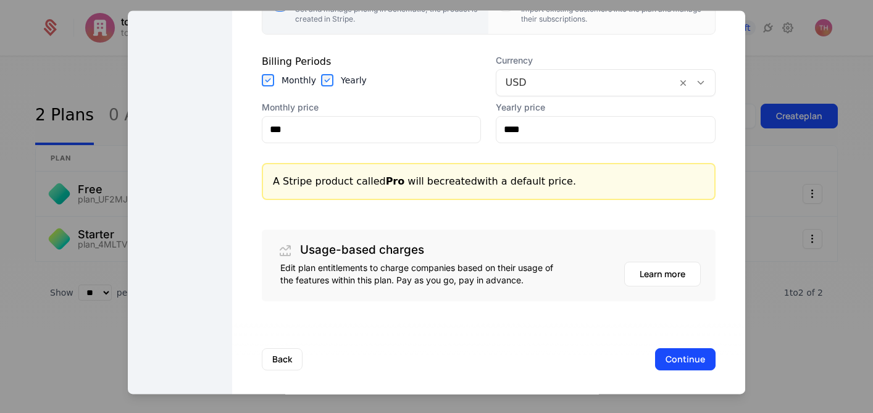
scroll to position [314, 0]
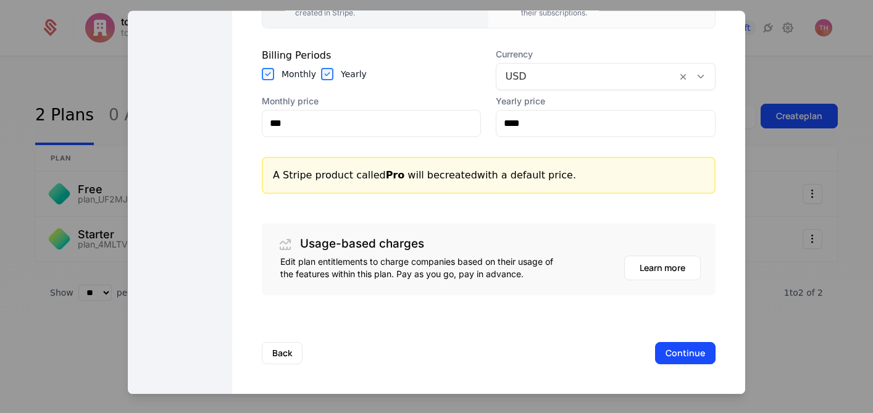
click at [655, 357] on button "Continue" at bounding box center [685, 353] width 60 height 22
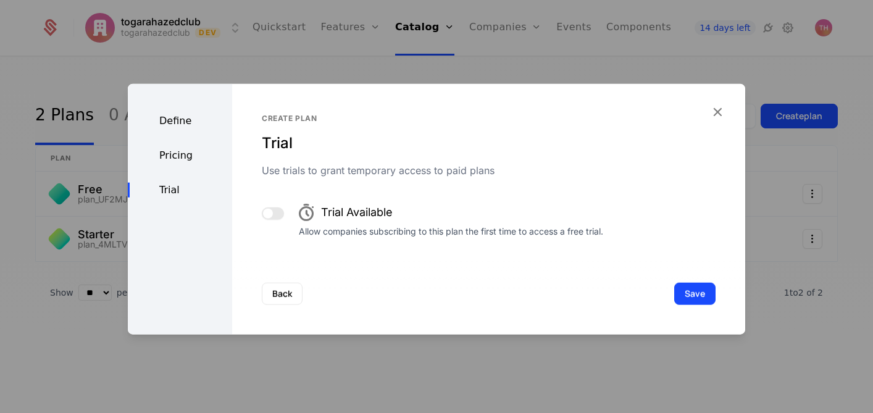
click at [278, 212] on button "button" at bounding box center [273, 213] width 22 height 12
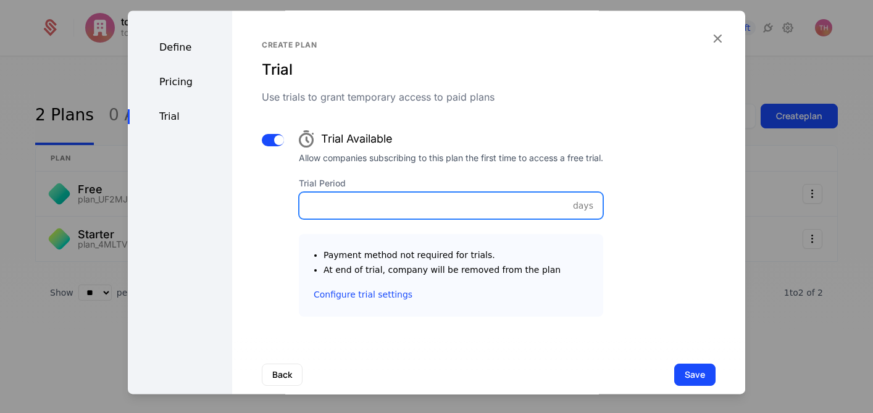
click at [384, 206] on input "Trial Period" at bounding box center [450, 206] width 303 height 26
type input "**"
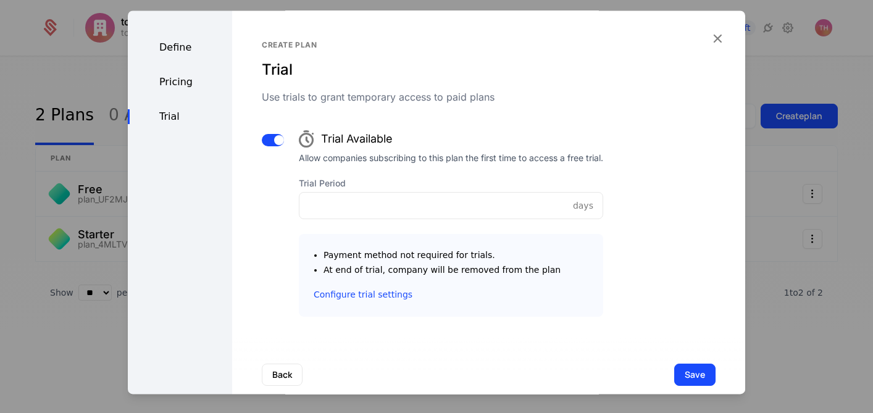
click at [452, 306] on div "Payment method not required for trials. At end of trial, company will be remove…" at bounding box center [451, 275] width 304 height 83
click at [674, 374] on button "Save" at bounding box center [694, 375] width 41 height 22
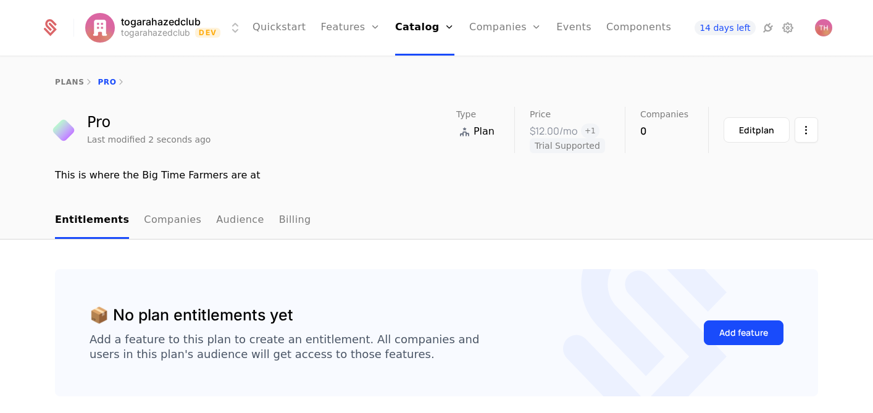
click at [67, 85] on link "plans" at bounding box center [69, 82] width 29 height 9
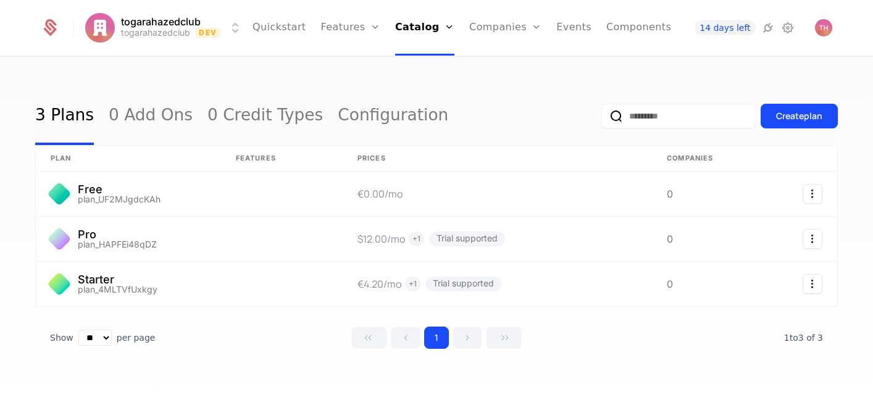
click at [415, 62] on link "Plans" at bounding box center [442, 61] width 64 height 10
click at [349, 64] on link "Features" at bounding box center [364, 61] width 57 height 10
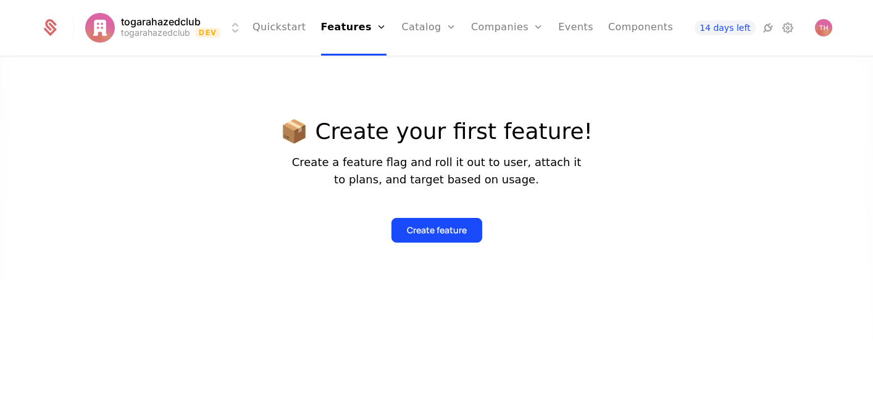
click at [444, 236] on button "Create feature" at bounding box center [436, 230] width 91 height 25
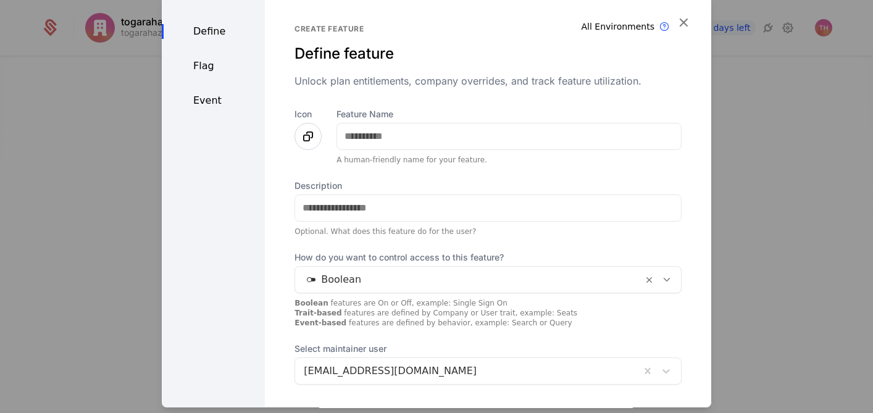
click at [306, 142] on icon at bounding box center [308, 136] width 15 height 15
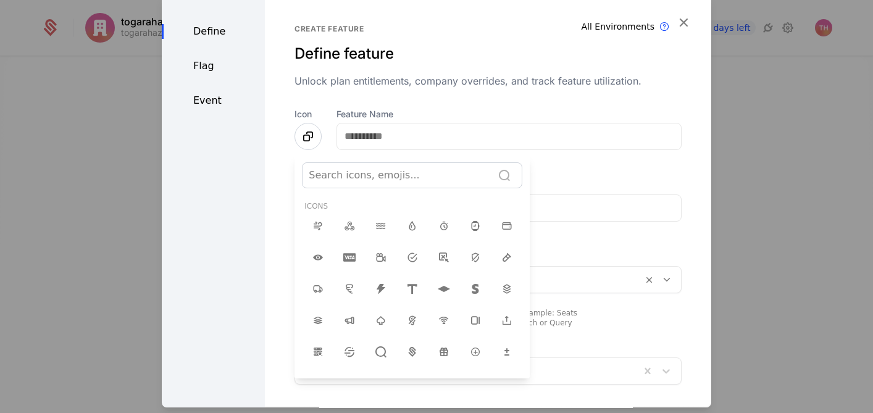
click at [322, 152] on div at bounding box center [436, 200] width 549 height 413
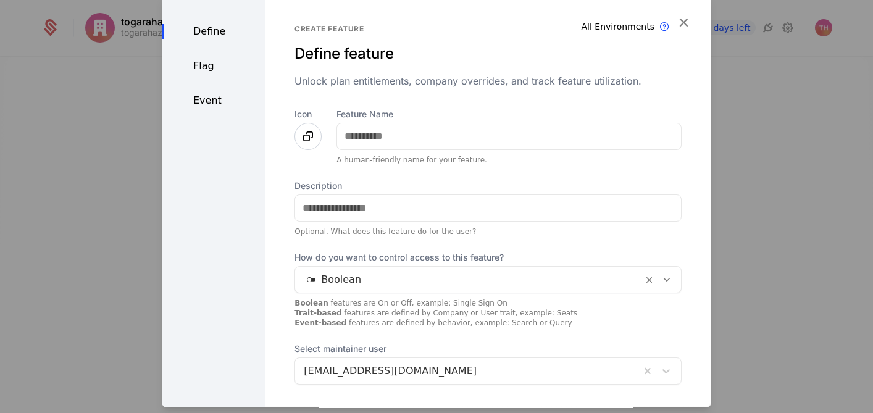
click at [308, 139] on icon at bounding box center [308, 136] width 15 height 15
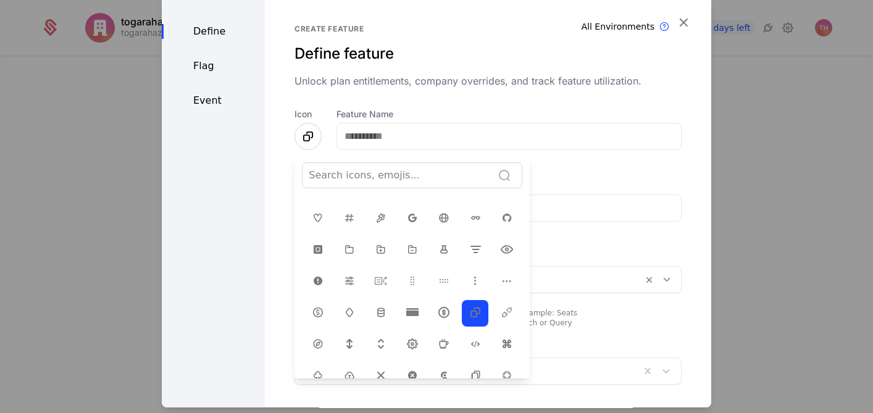
scroll to position [190, 0]
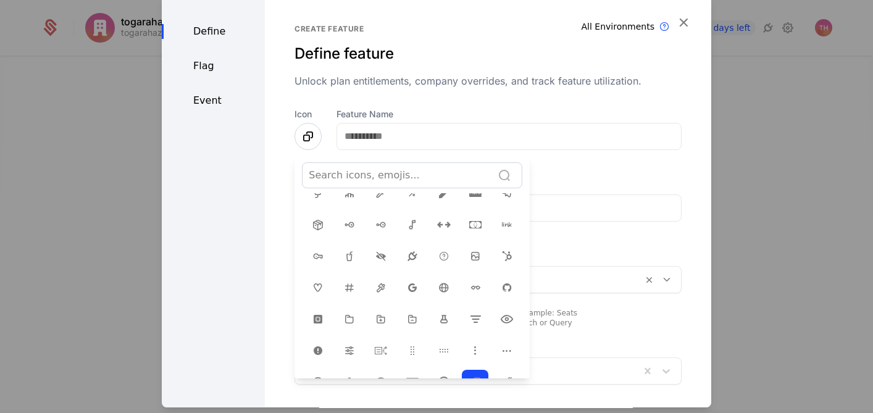
click at [499, 313] on icon at bounding box center [506, 319] width 15 height 15
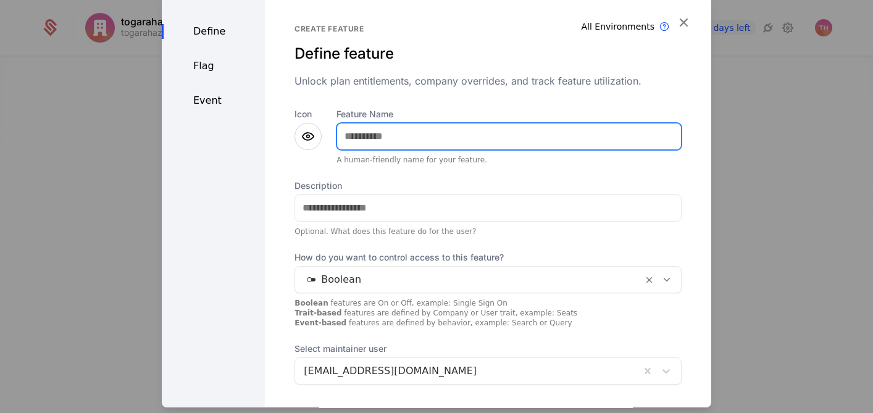
click at [456, 138] on input "Feature Name" at bounding box center [509, 136] width 344 height 26
type input "*****"
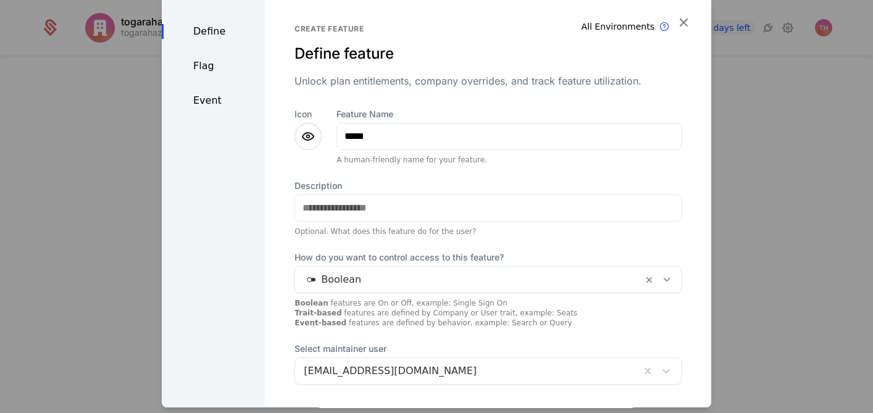
click at [286, 155] on div "Create feature Define feature Unlock plan entitlements, company overrides, and …" at bounding box center [488, 238] width 446 height 489
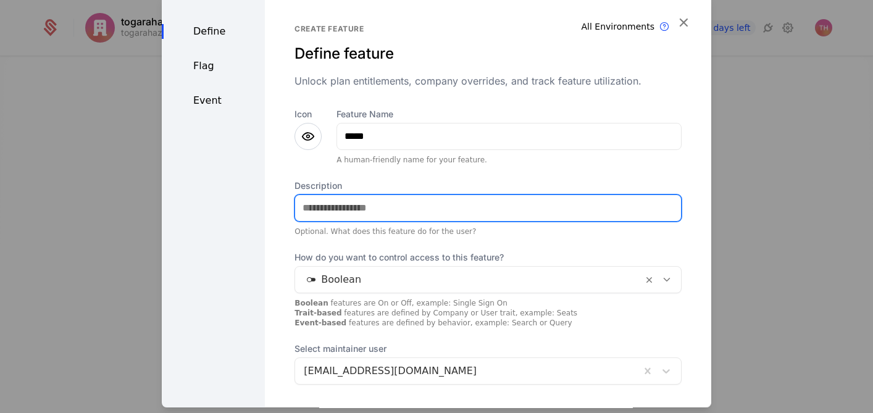
click at [375, 206] on input "Description" at bounding box center [488, 208] width 386 height 26
type input "**********"
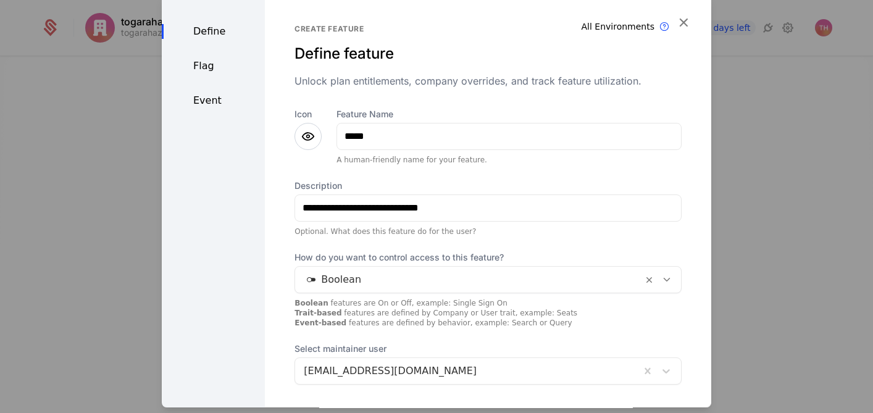
click at [661, 281] on icon at bounding box center [666, 279] width 11 height 11
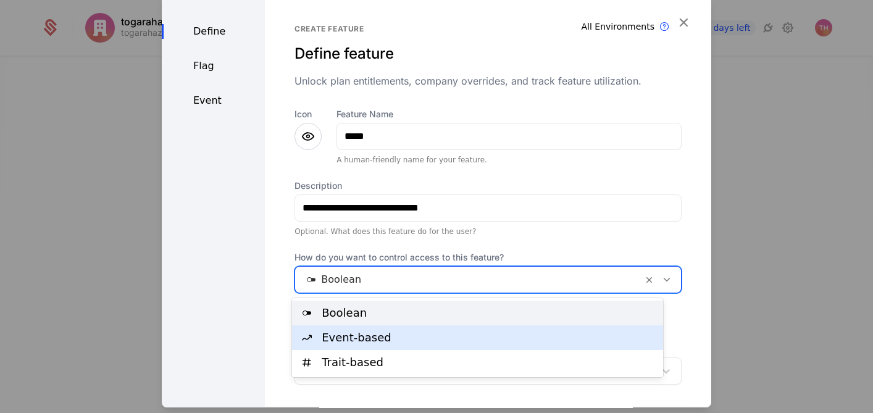
click at [541, 335] on div "Event-based" at bounding box center [489, 337] width 334 height 11
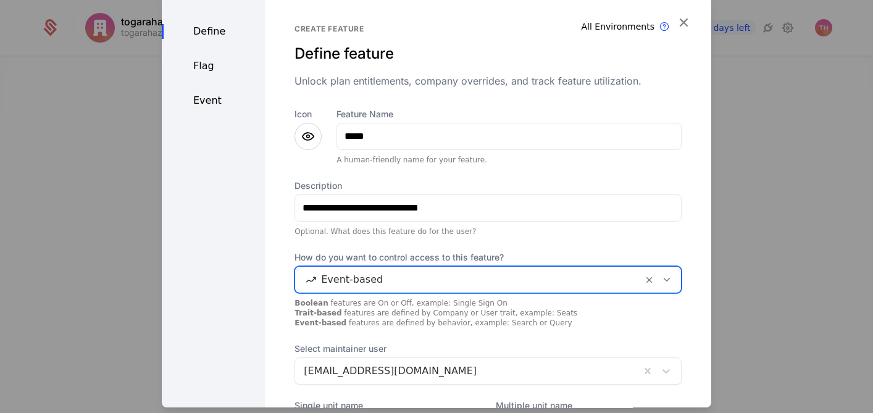
click at [620, 231] on div "Optional. What does this feature do for the user?" at bounding box center [487, 232] width 387 height 10
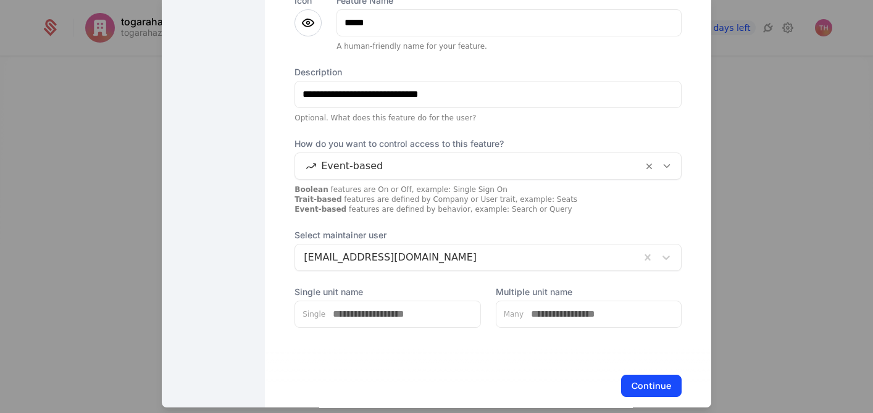
scroll to position [133, 0]
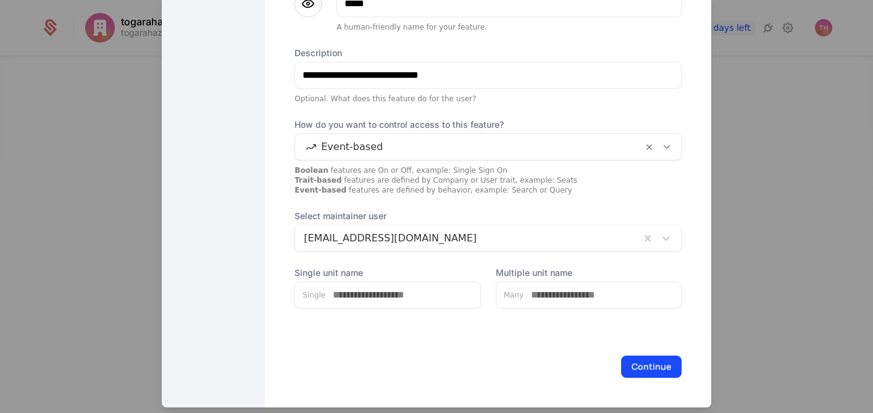
click at [643, 372] on button "Continue" at bounding box center [651, 367] width 60 height 22
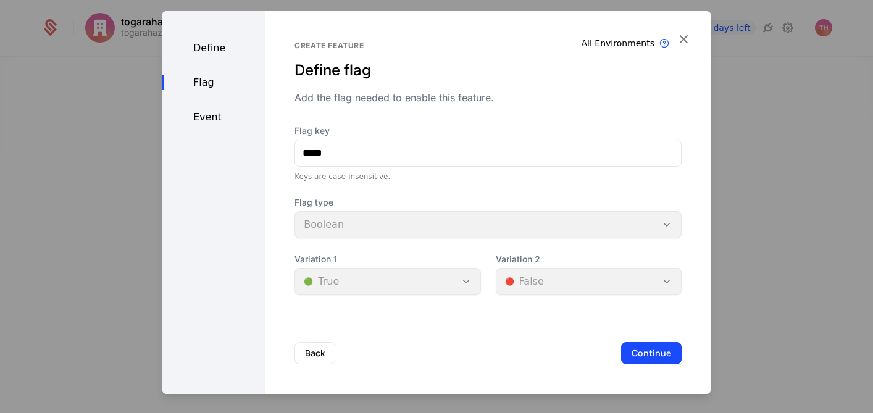
scroll to position [0, 0]
click at [635, 355] on button "Continue" at bounding box center [651, 353] width 60 height 22
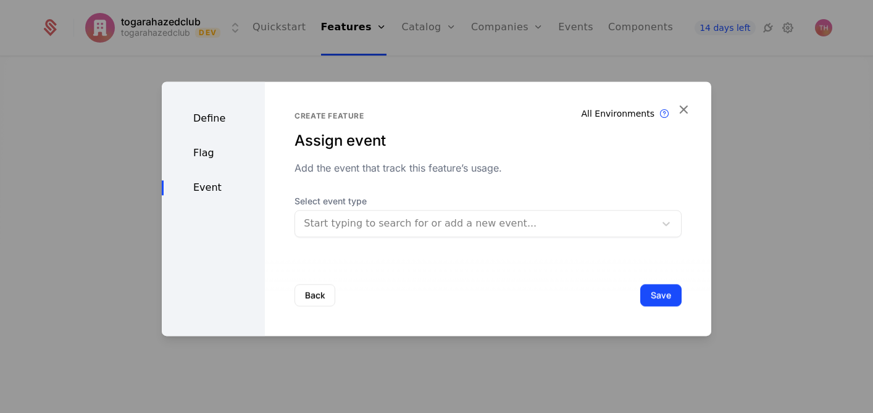
click at [468, 225] on div at bounding box center [475, 223] width 343 height 17
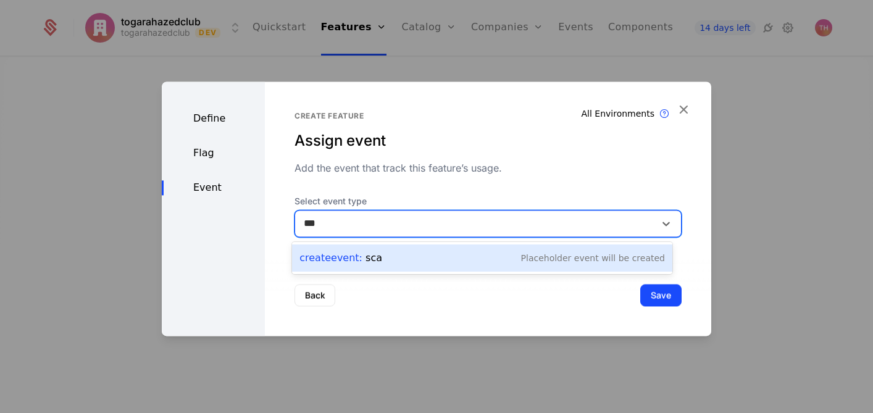
type input "****"
click at [462, 257] on div "Create Event : scan Placeholder Event will be created" at bounding box center [481, 257] width 365 height 17
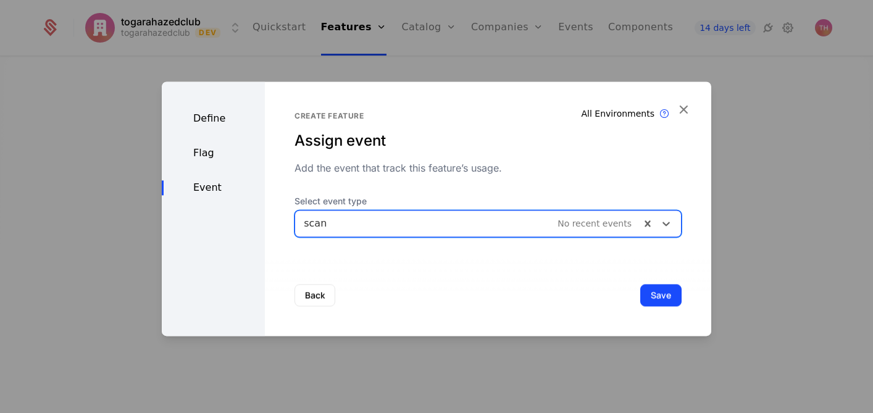
click at [659, 298] on button "Save" at bounding box center [660, 295] width 41 height 22
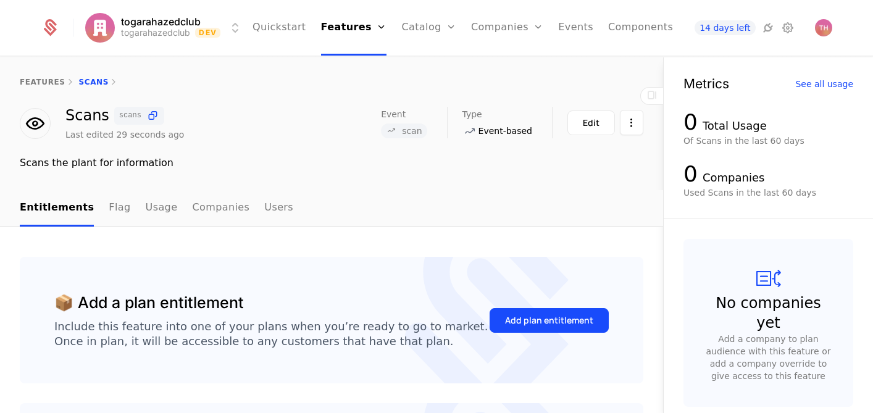
click at [544, 327] on div "Add plan entitlement" at bounding box center [549, 320] width 88 height 12
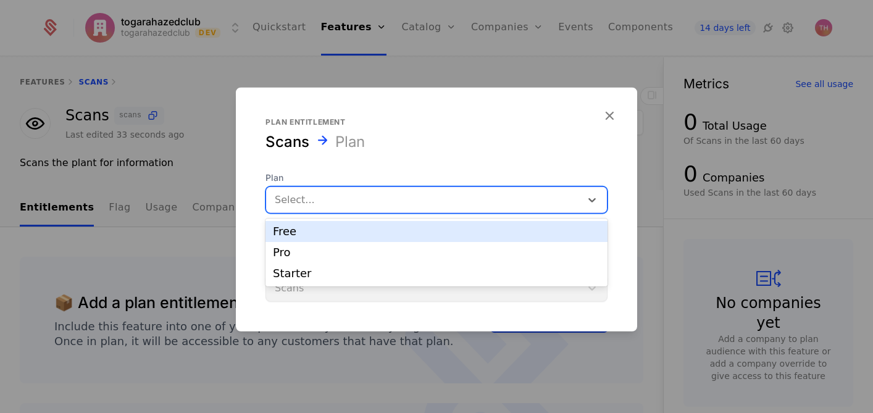
click at [472, 198] on div at bounding box center [424, 199] width 298 height 17
click at [447, 233] on div "Free" at bounding box center [436, 231] width 327 height 11
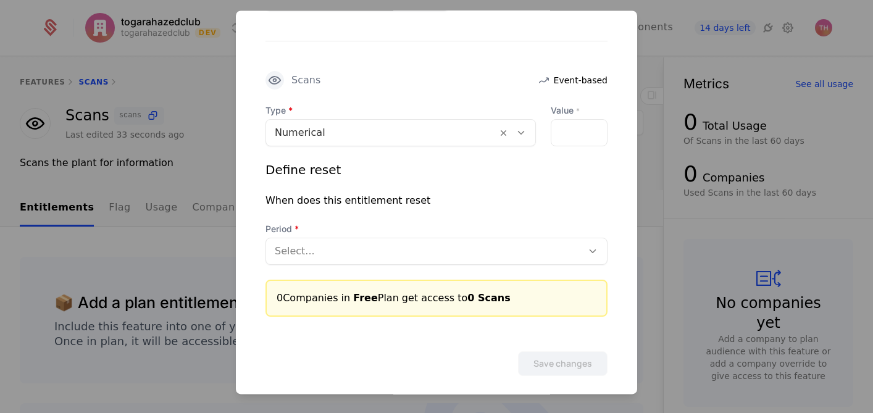
scroll to position [349, 0]
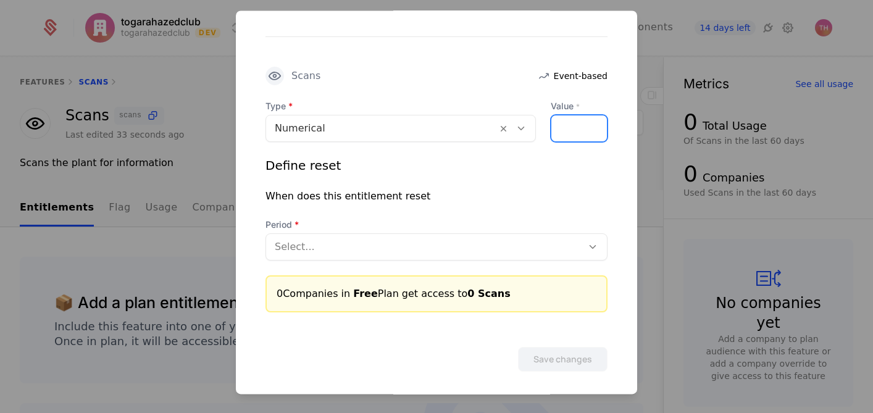
click at [579, 123] on div at bounding box center [579, 128] width 57 height 27
click at [575, 127] on div at bounding box center [579, 128] width 57 height 27
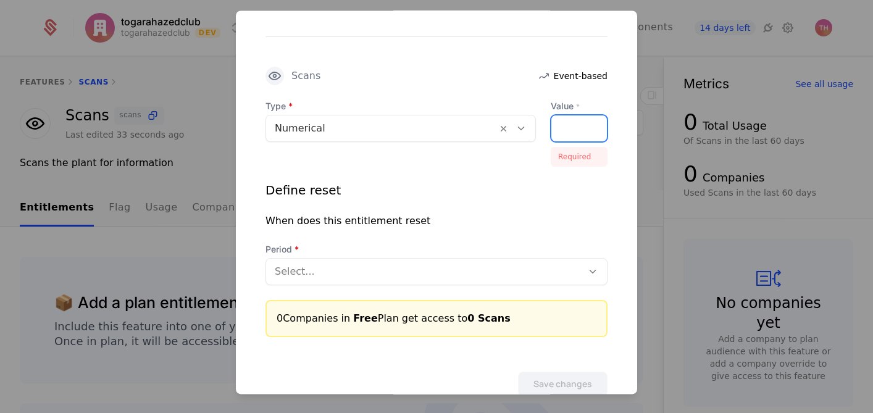
click at [575, 130] on div at bounding box center [579, 128] width 57 height 27
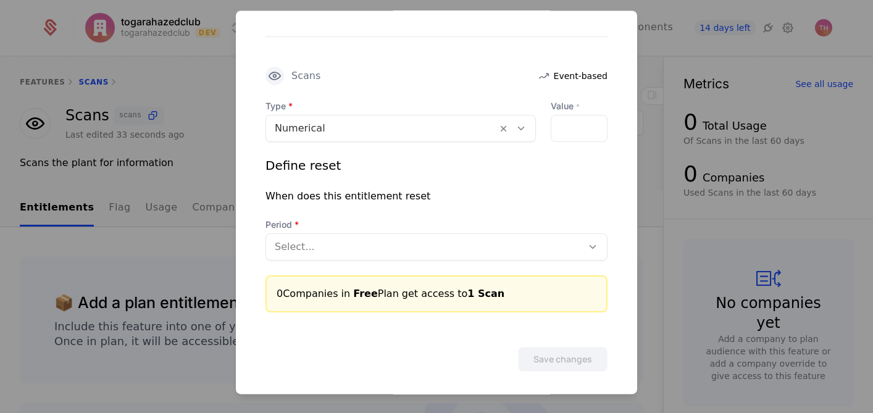
scroll to position [0, 0]
click at [568, 128] on div "*" at bounding box center [579, 128] width 57 height 27
click at [557, 128] on div "*" at bounding box center [579, 128] width 57 height 27
click at [554, 127] on input "*" at bounding box center [558, 128] width 15 height 26
type input "*"
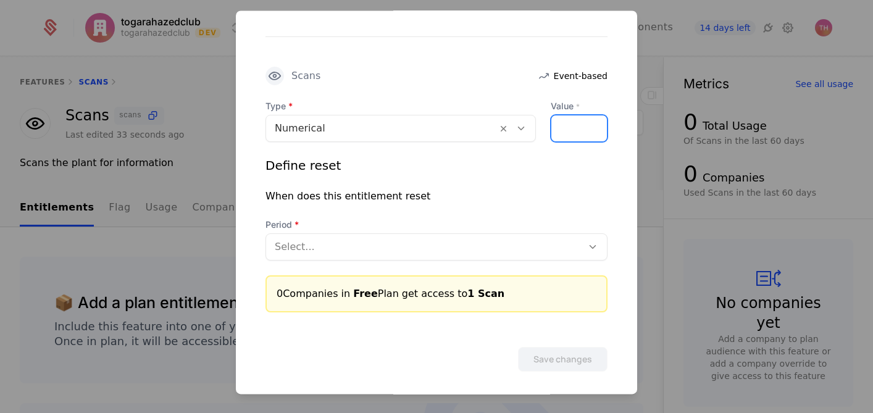
click at [552, 131] on input "*" at bounding box center [558, 128] width 15 height 26
click at [481, 189] on div "When does this entitlement reset" at bounding box center [436, 196] width 342 height 15
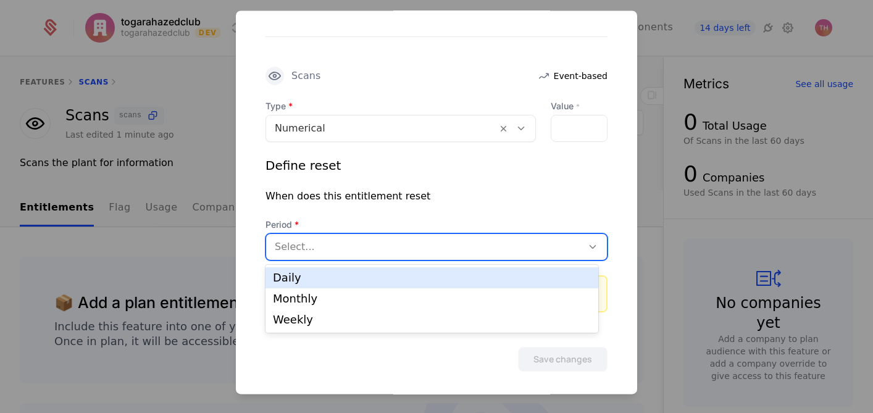
click at [475, 248] on div at bounding box center [424, 246] width 299 height 17
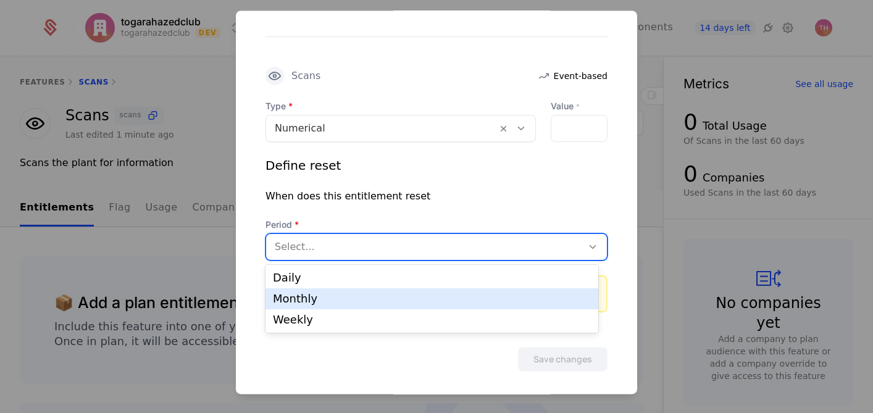
click at [433, 298] on div "Monthly" at bounding box center [432, 298] width 318 height 11
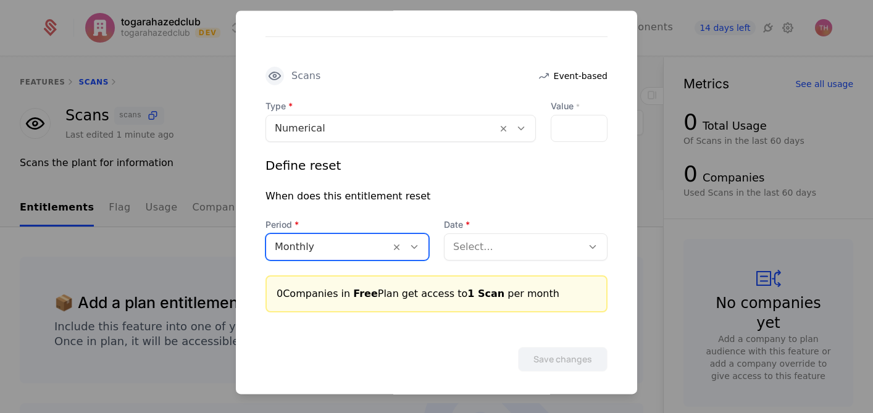
click at [545, 211] on div "Define reset When does this entitlement reset Period option Monthly, selected. …" at bounding box center [436, 209] width 342 height 104
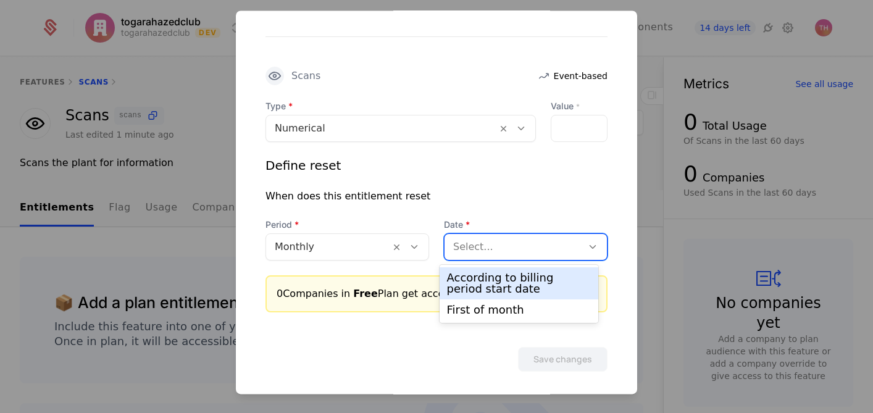
click at [559, 252] on div at bounding box center [513, 246] width 120 height 17
click at [546, 280] on div "According to billing period start date" at bounding box center [519, 283] width 144 height 22
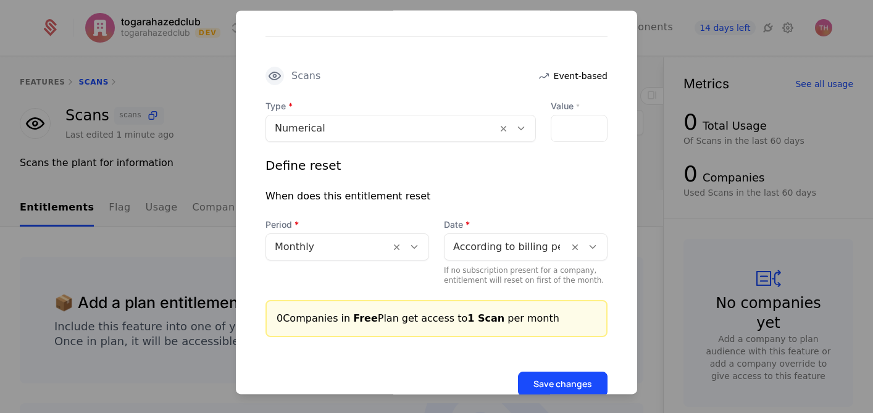
click at [534, 203] on div "Define reset When does this entitlement reset Period Monthly Date According to …" at bounding box center [436, 221] width 342 height 128
click at [555, 380] on button "Save changes" at bounding box center [562, 384] width 89 height 25
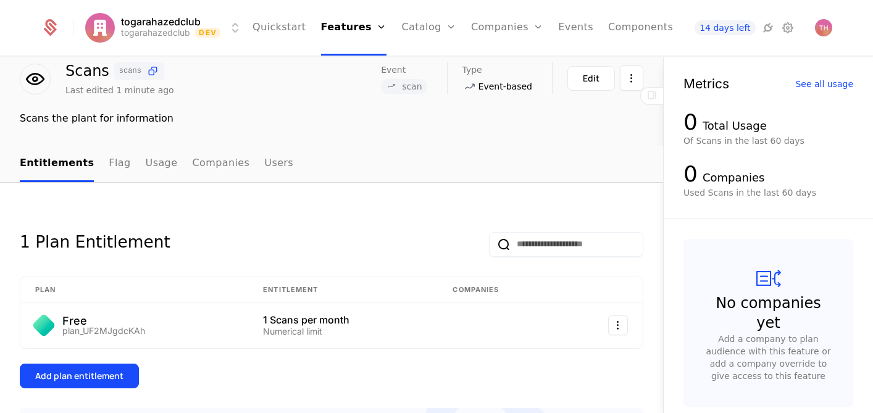
scroll to position [56, 0]
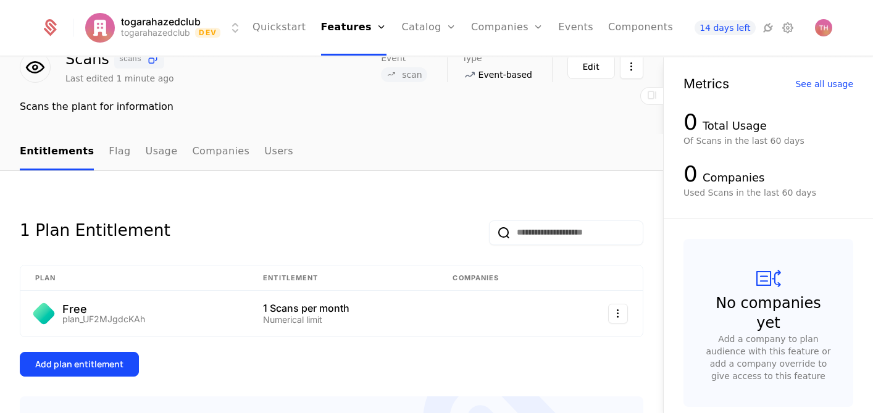
click at [83, 367] on div "Add plan entitlement" at bounding box center [79, 364] width 88 height 12
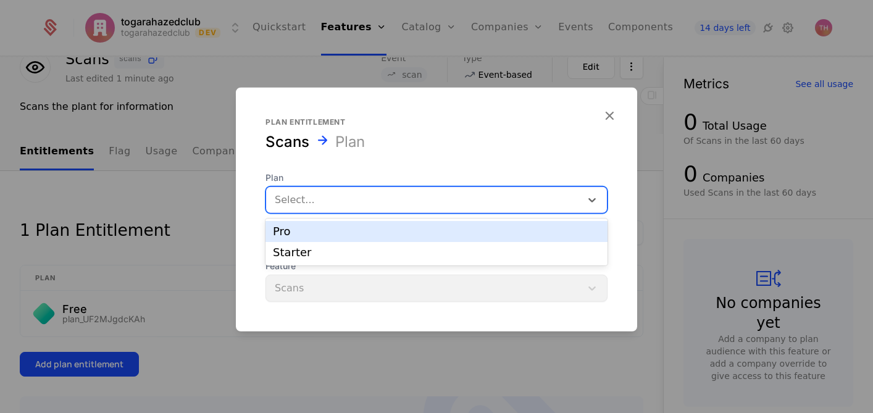
click at [394, 203] on div at bounding box center [424, 199] width 298 height 17
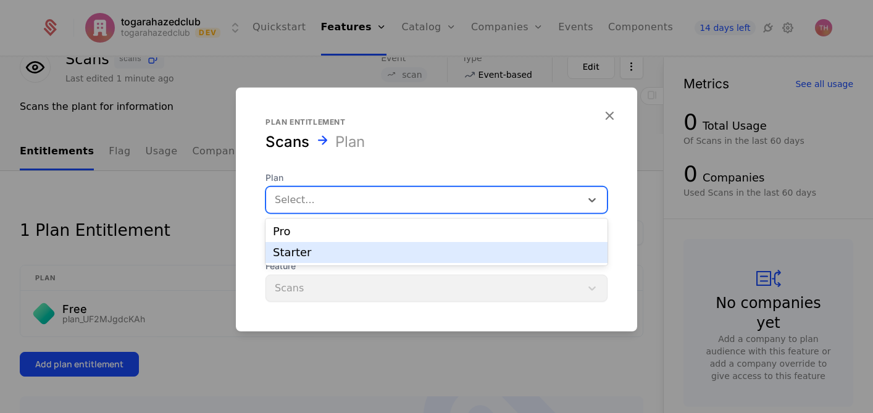
click at [379, 248] on div "Starter" at bounding box center [436, 252] width 327 height 11
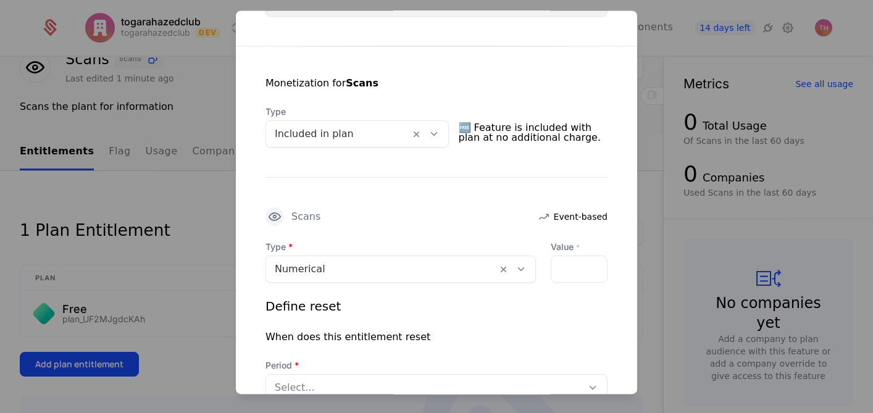
scroll to position [260, 0]
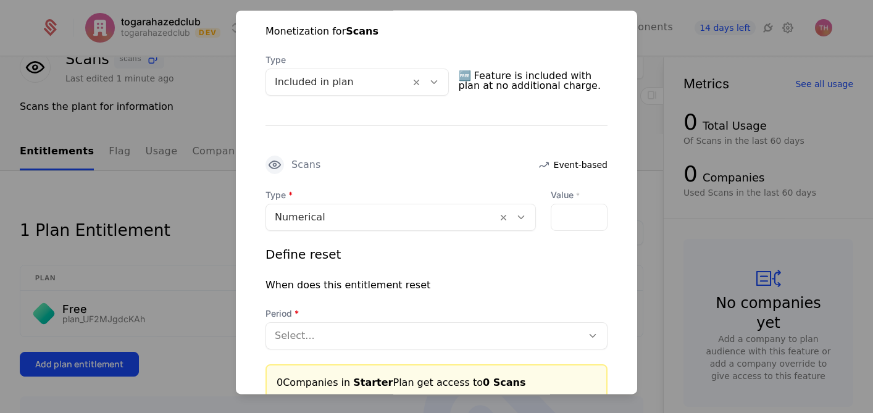
click at [569, 218] on div at bounding box center [579, 217] width 57 height 27
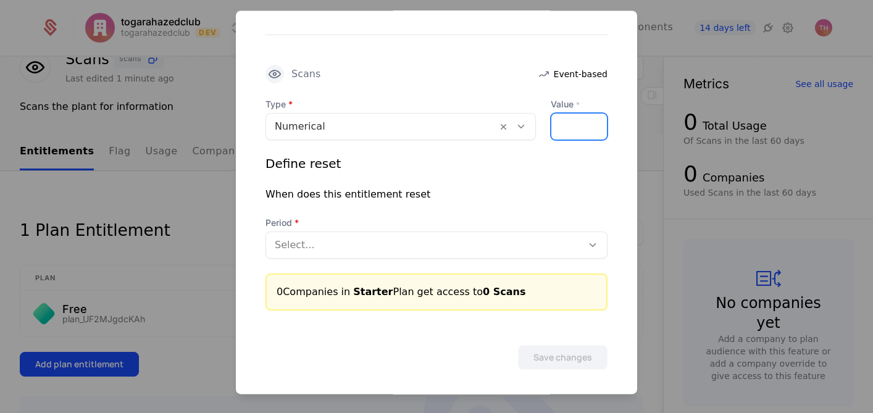
click at [551, 128] on input "Value *" at bounding box center [558, 127] width 15 height 26
click at [552, 124] on input "*" at bounding box center [558, 127] width 15 height 26
click at [552, 123] on input "*" at bounding box center [558, 127] width 15 height 26
type input "*"
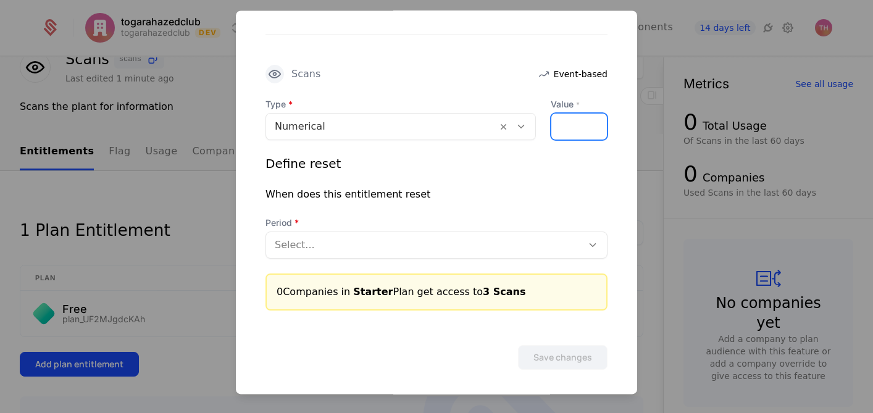
click at [552, 123] on input "*" at bounding box center [558, 127] width 15 height 26
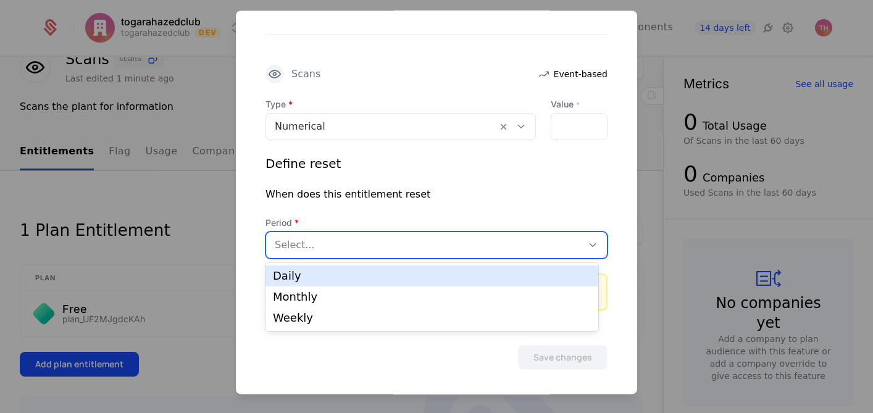
click at [456, 252] on div at bounding box center [424, 244] width 299 height 17
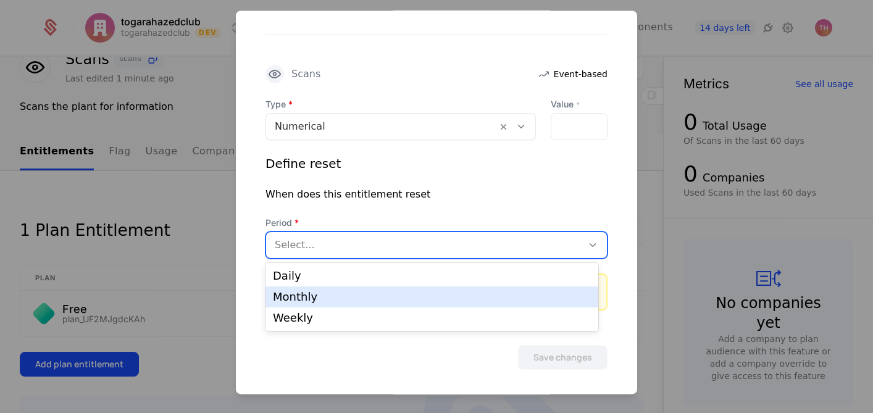
click at [422, 296] on div "Monthly" at bounding box center [432, 296] width 318 height 11
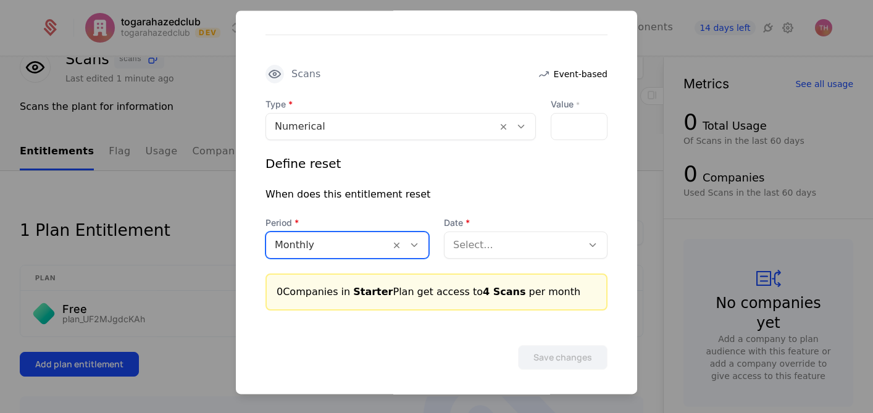
click at [478, 174] on div "Define reset When does this entitlement reset Period option Monthly, selected. …" at bounding box center [436, 207] width 342 height 104
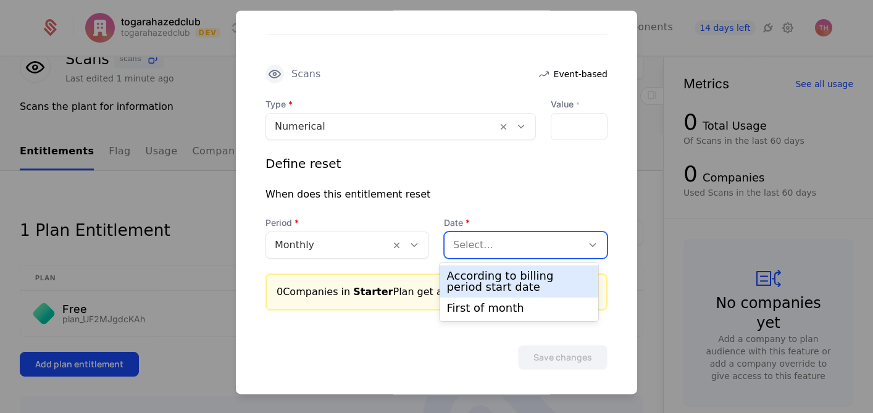
click at [501, 246] on div at bounding box center [513, 244] width 120 height 17
click at [502, 281] on div "According to billing period start date" at bounding box center [519, 281] width 144 height 22
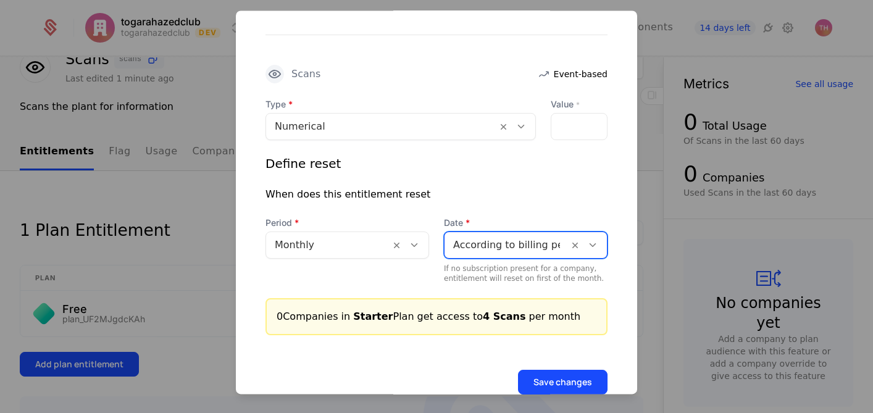
click at [409, 352] on div "Save changes" at bounding box center [436, 364] width 401 height 59
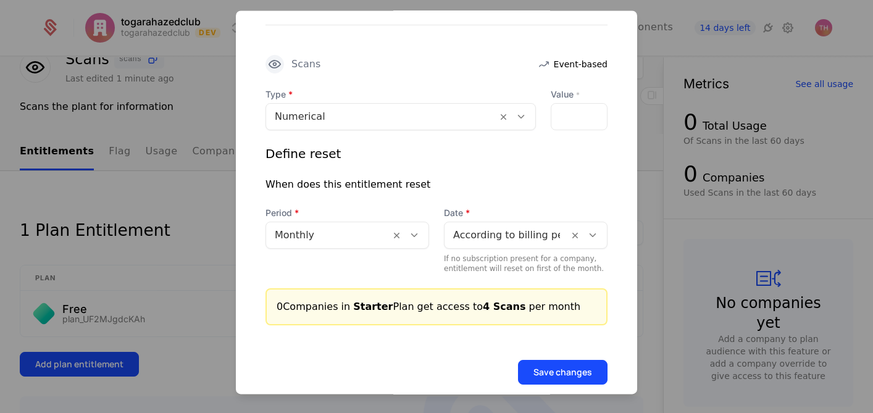
scroll to position [380, 0]
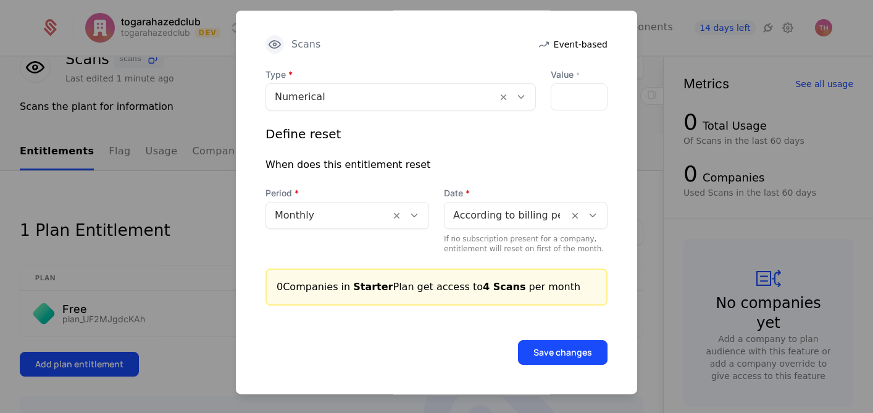
click at [565, 354] on button "Save changes" at bounding box center [562, 352] width 89 height 25
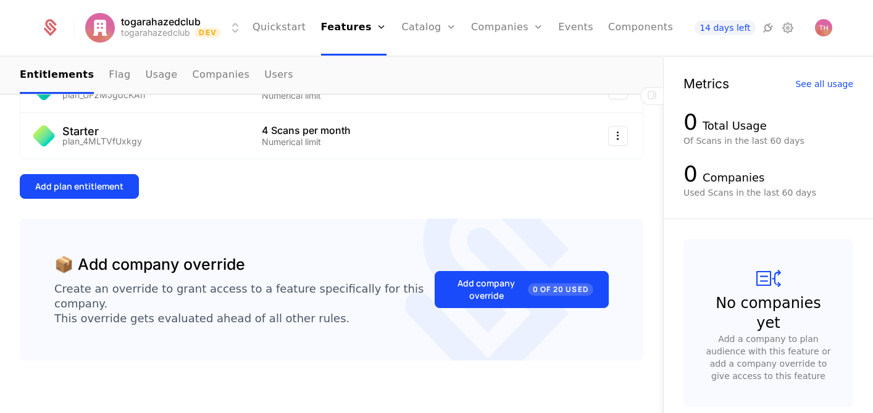
scroll to position [300, 0]
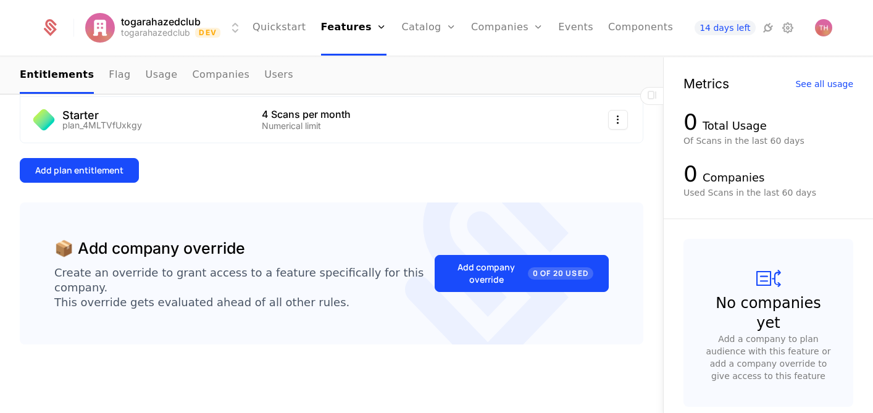
click at [110, 175] on div "Add plan entitlement" at bounding box center [79, 170] width 88 height 12
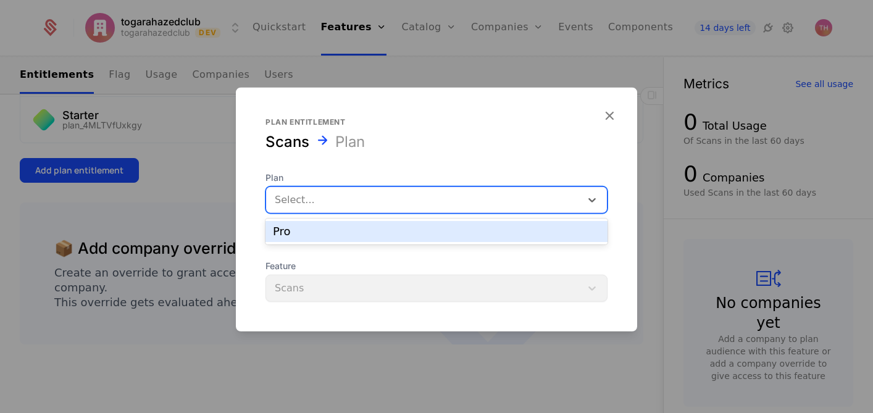
click at [400, 203] on div at bounding box center [424, 199] width 298 height 17
click at [385, 234] on div "Pro" at bounding box center [436, 231] width 327 height 11
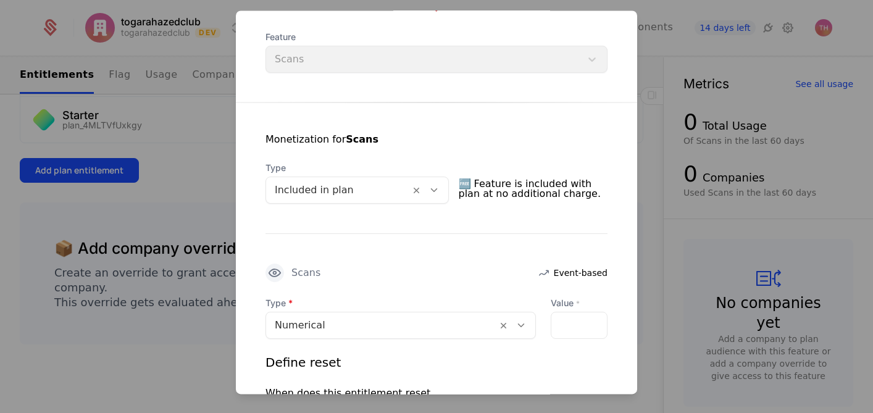
scroll to position [154, 0]
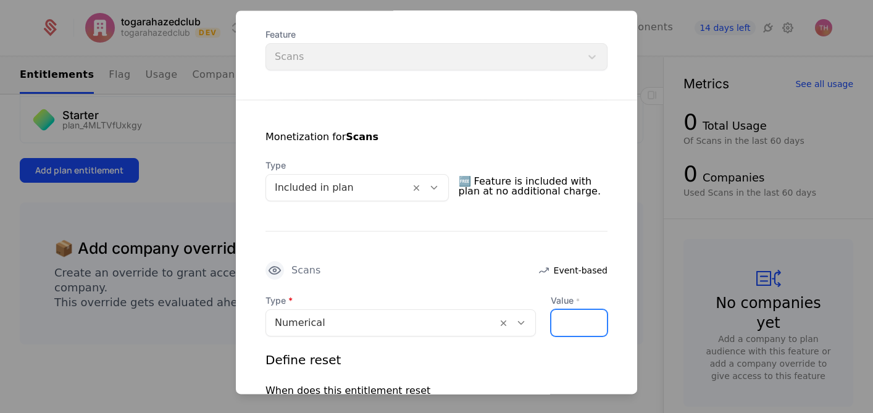
click at [554, 322] on input "**" at bounding box center [558, 323] width 15 height 26
click at [553, 318] on input "*" at bounding box center [558, 323] width 15 height 26
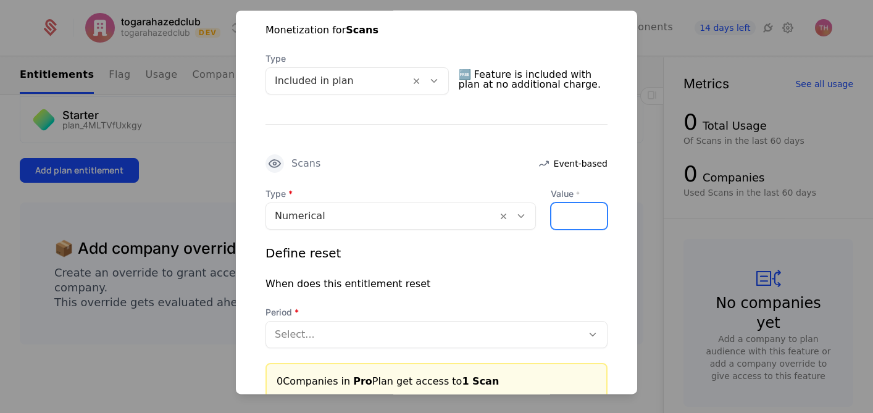
scroll to position [273, 0]
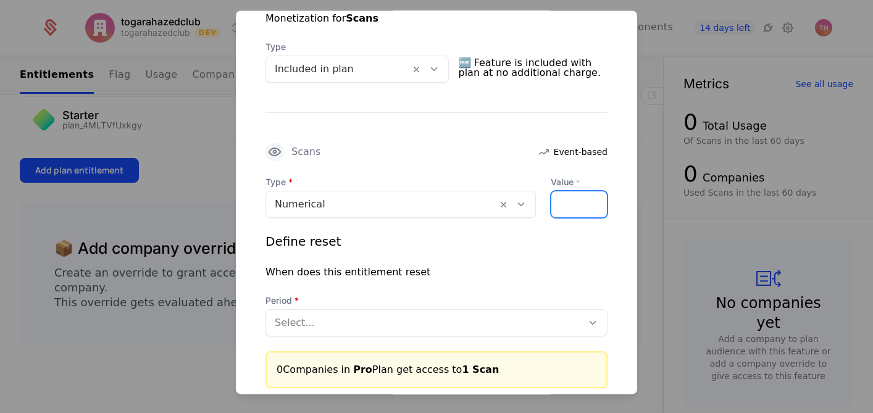
click at [577, 206] on div "*" at bounding box center [579, 204] width 57 height 27
click at [551, 201] on input "*" at bounding box center [558, 204] width 15 height 26
click at [552, 202] on input "*" at bounding box center [558, 204] width 15 height 26
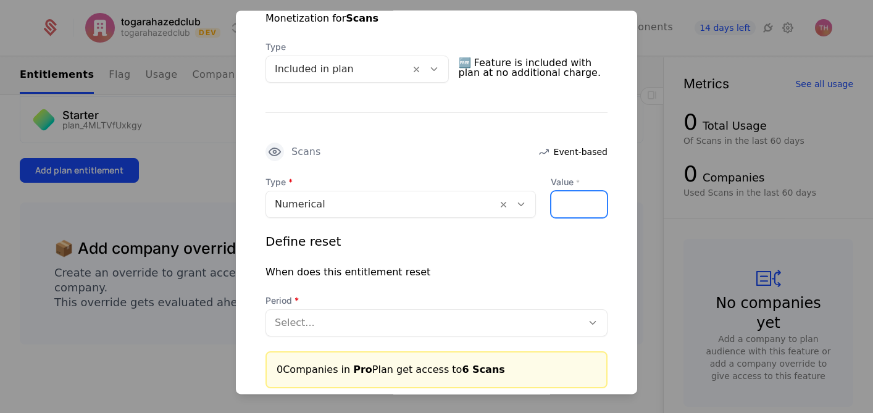
click at [552, 202] on input "*" at bounding box center [558, 204] width 15 height 26
click at [552, 201] on input "*" at bounding box center [558, 204] width 15 height 26
click at [552, 201] on input "**" at bounding box center [558, 204] width 15 height 26
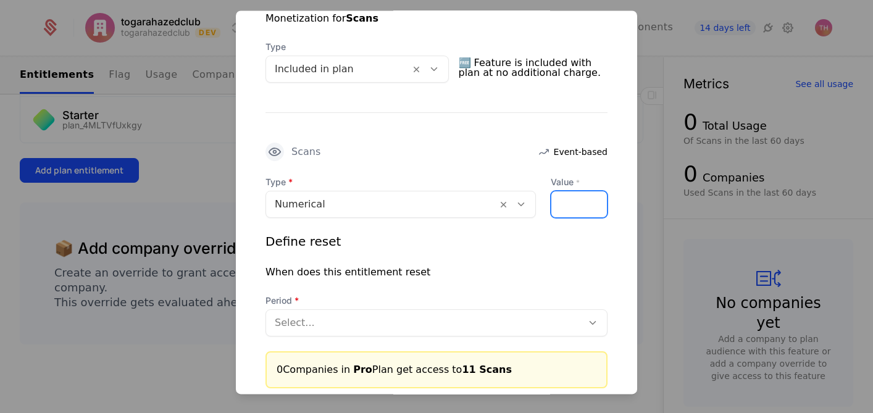
click at [552, 201] on input "**" at bounding box center [558, 204] width 15 height 26
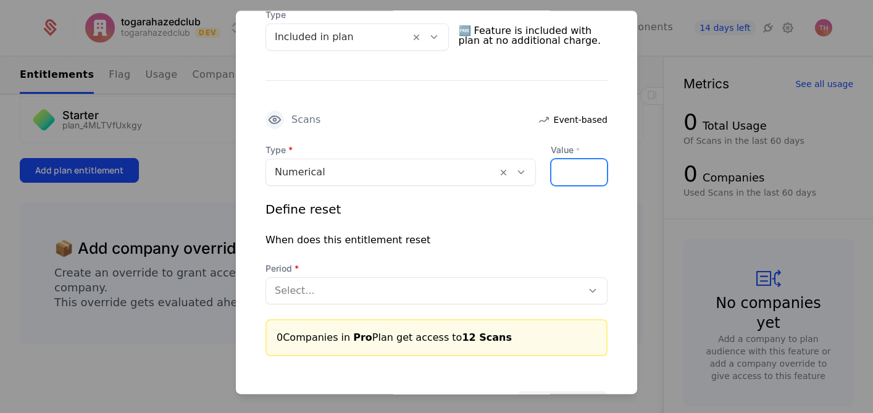
scroll to position [356, 0]
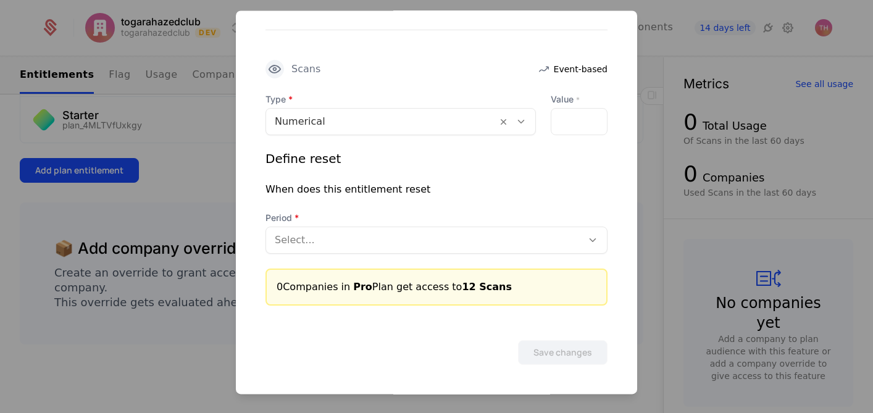
click at [431, 244] on div at bounding box center [424, 239] width 299 height 17
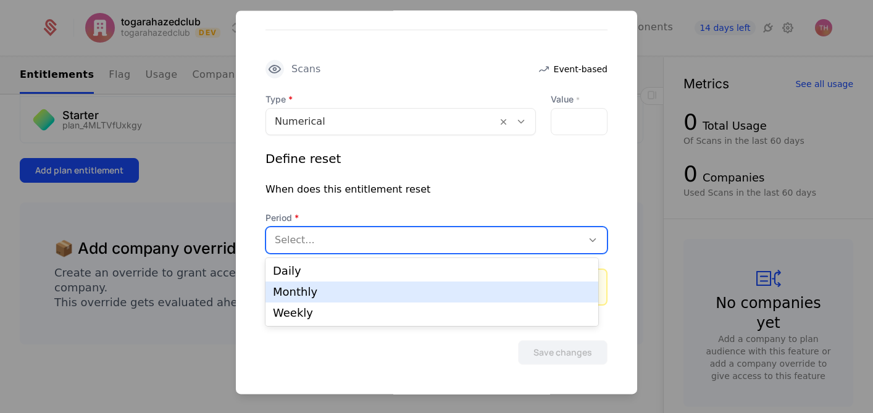
click at [422, 296] on div "Monthly" at bounding box center [432, 291] width 318 height 11
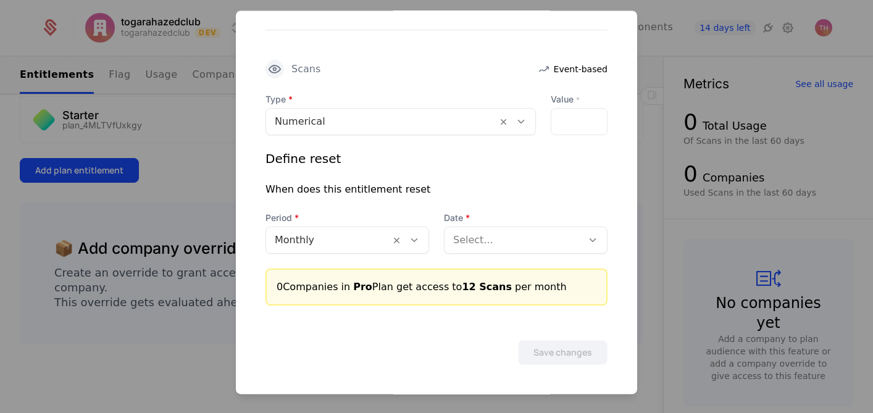
click at [463, 184] on div "When does this entitlement reset" at bounding box center [436, 189] width 342 height 15
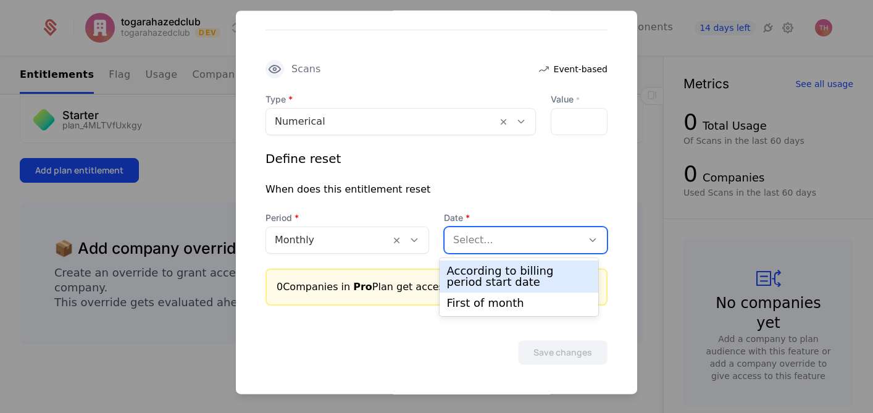
click at [520, 244] on div at bounding box center [513, 239] width 120 height 17
click at [514, 278] on div "According to billing period start date" at bounding box center [519, 276] width 144 height 22
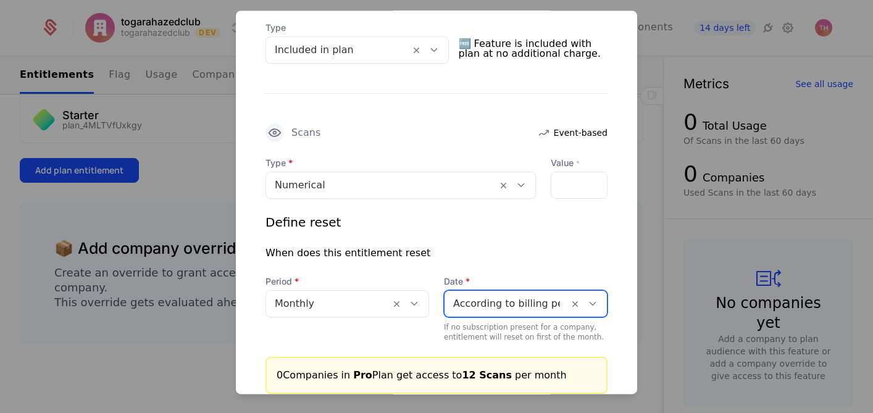
scroll to position [295, 0]
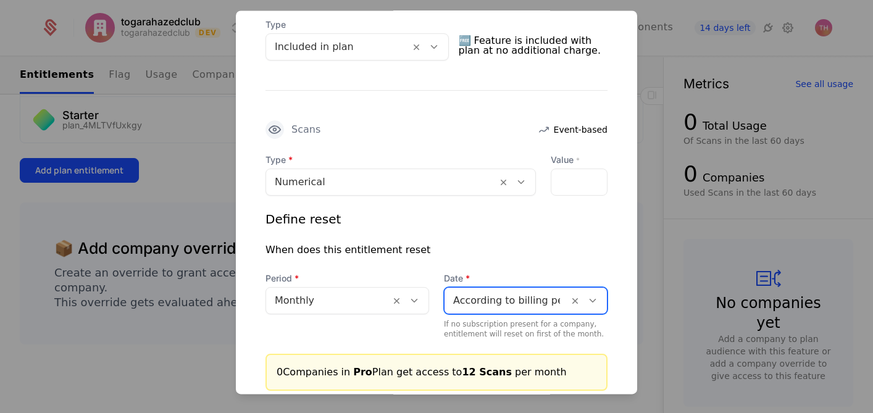
click at [564, 189] on div "**" at bounding box center [579, 182] width 57 height 27
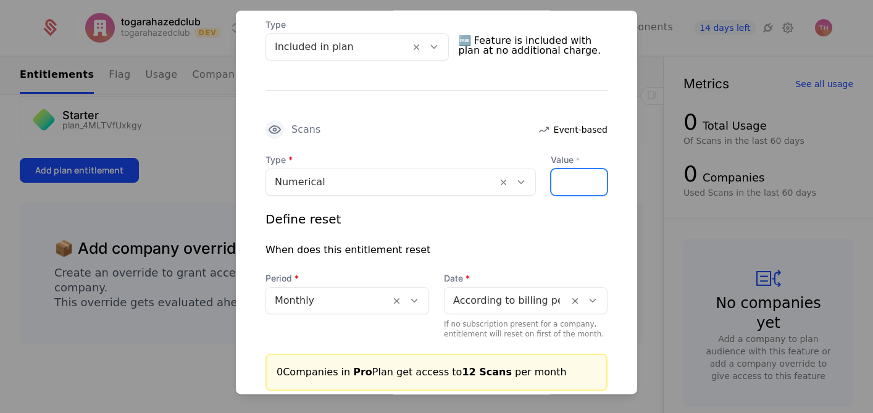
click at [565, 189] on div "**" at bounding box center [579, 182] width 57 height 27
click at [445, 210] on div "Define reset" at bounding box center [436, 218] width 342 height 17
click at [553, 178] on input "**" at bounding box center [558, 182] width 15 height 26
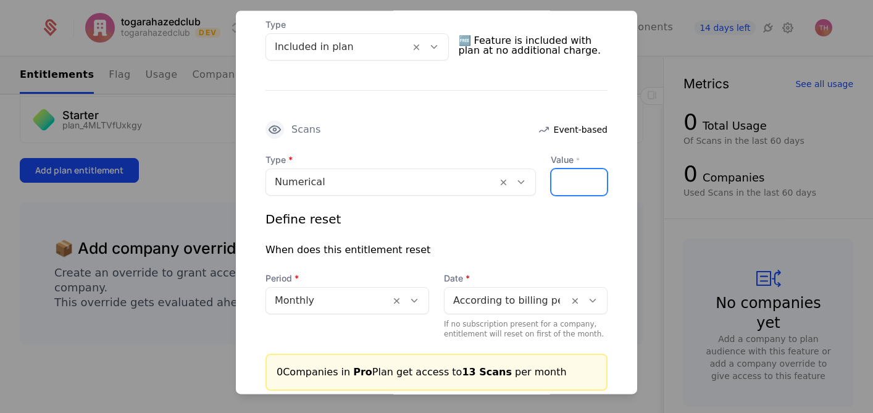
click at [552, 185] on input "**" at bounding box center [558, 182] width 15 height 26
type input "**"
click at [552, 185] on input "**" at bounding box center [558, 182] width 15 height 26
click at [493, 222] on div "Define reset" at bounding box center [436, 218] width 342 height 17
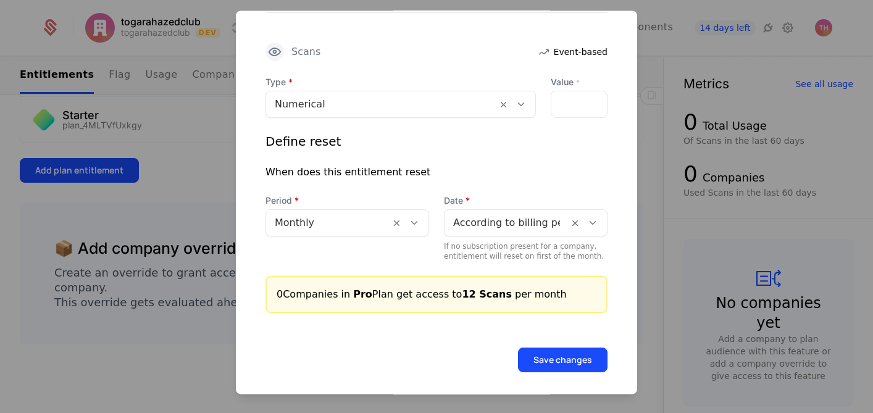
scroll to position [380, 0]
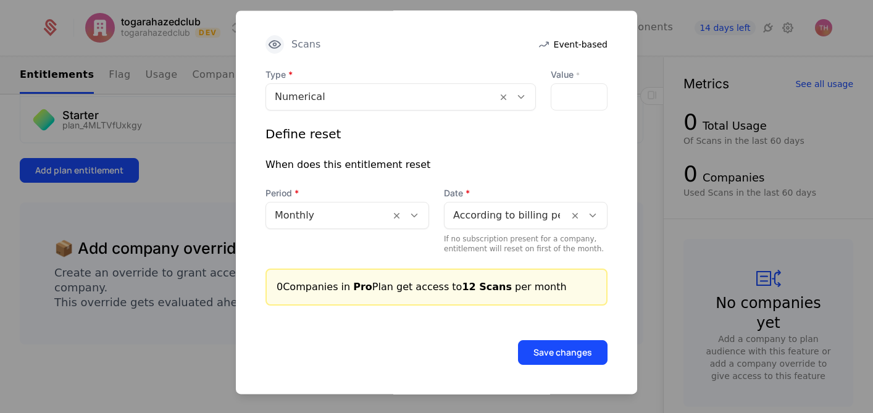
click at [557, 356] on button "Save changes" at bounding box center [562, 352] width 89 height 25
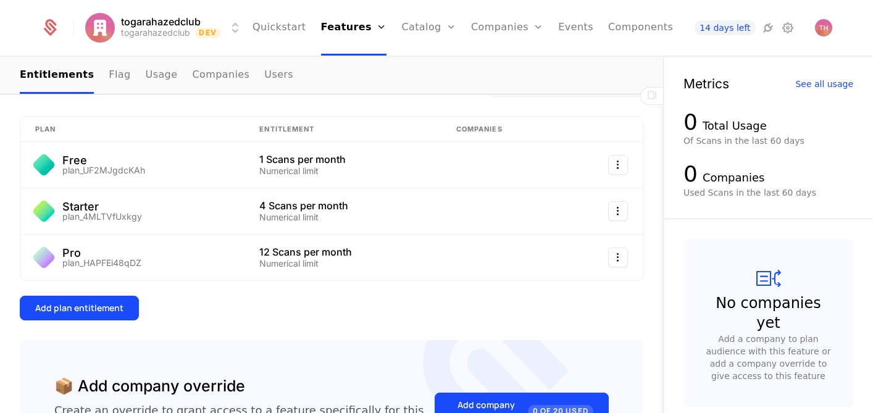
scroll to position [203, 0]
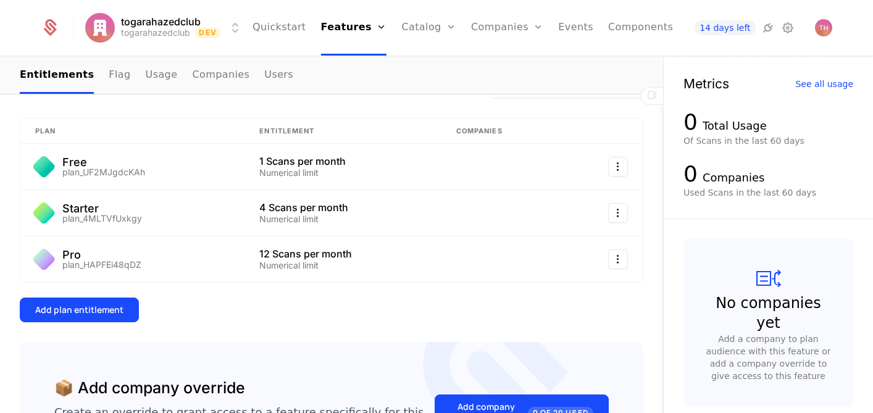
click at [432, 125] on link "Configuration" at bounding box center [448, 120] width 64 height 10
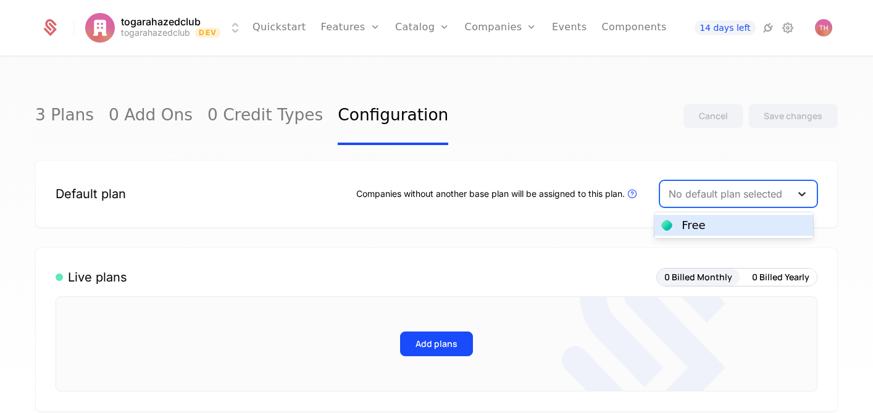
click at [796, 197] on icon at bounding box center [802, 194] width 12 height 12
click at [758, 222] on div "Free" at bounding box center [733, 225] width 143 height 11
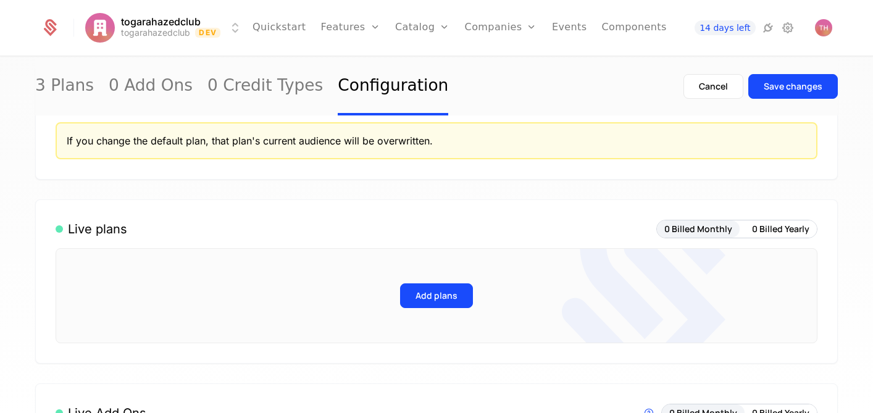
scroll to position [104, 0]
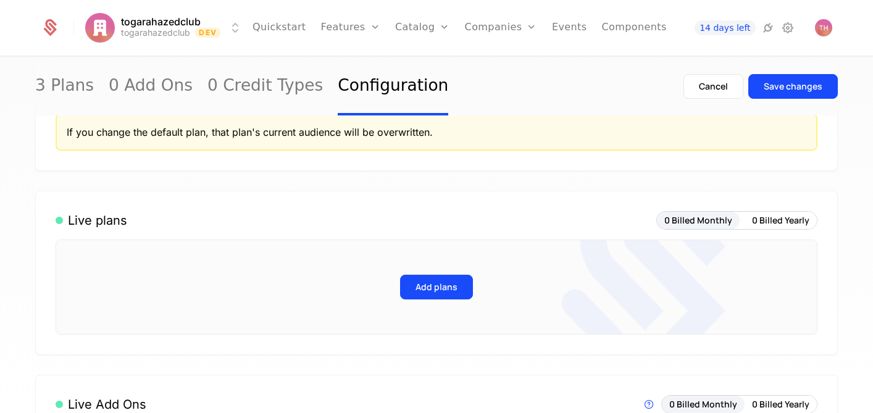
click at [423, 289] on button "Add plans" at bounding box center [436, 287] width 73 height 25
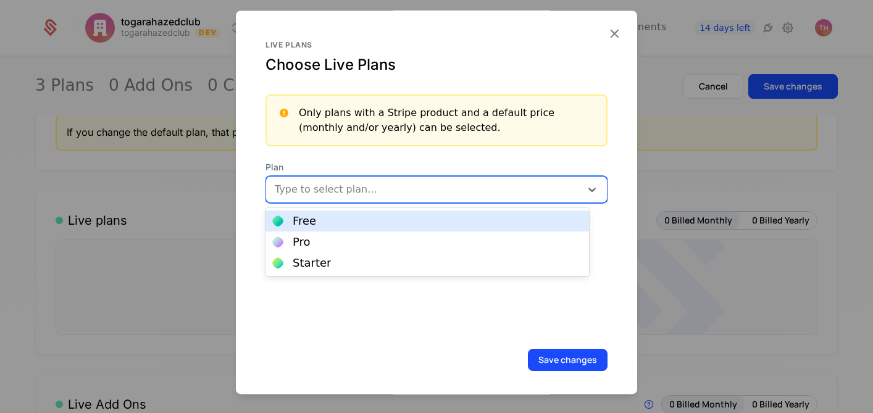
click at [409, 189] on div at bounding box center [423, 189] width 300 height 17
click at [391, 224] on div "Free" at bounding box center [427, 220] width 309 height 11
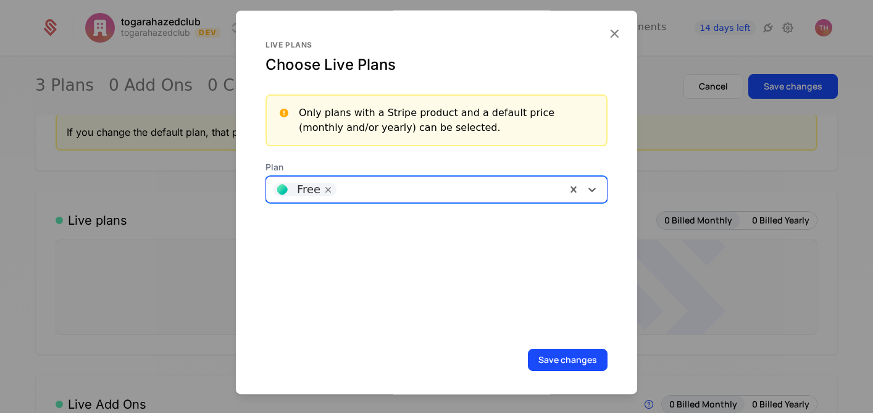
click at [408, 189] on div at bounding box center [449, 189] width 218 height 17
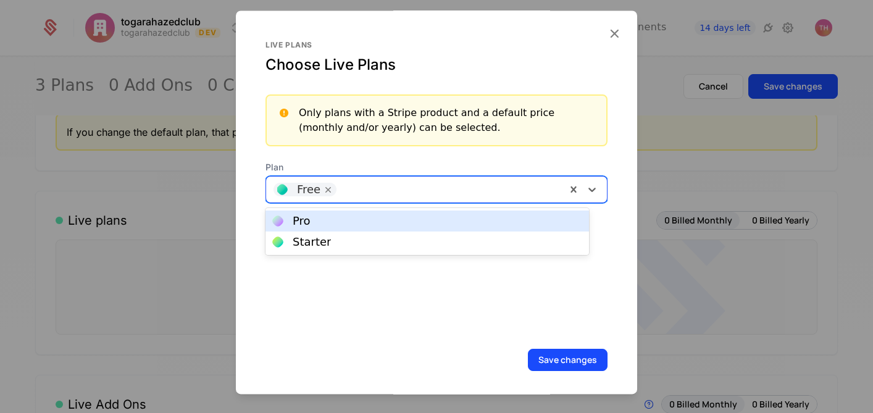
click at [399, 220] on div "Pro" at bounding box center [427, 220] width 309 height 11
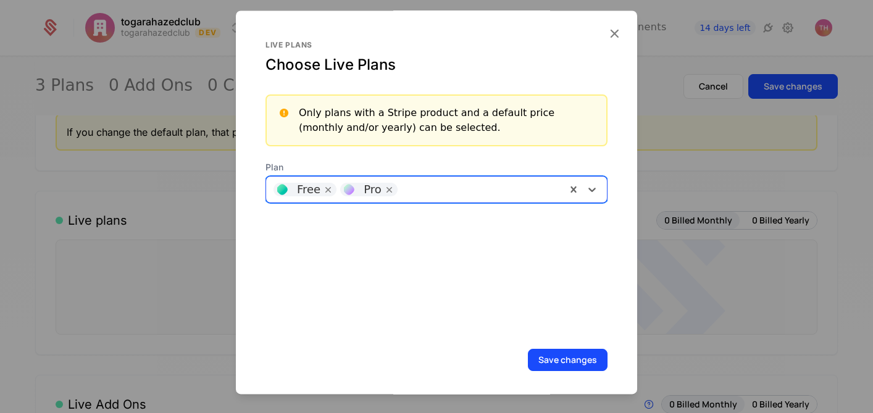
click at [386, 189] on icon "Remove [object Object]" at bounding box center [389, 189] width 11 height 11
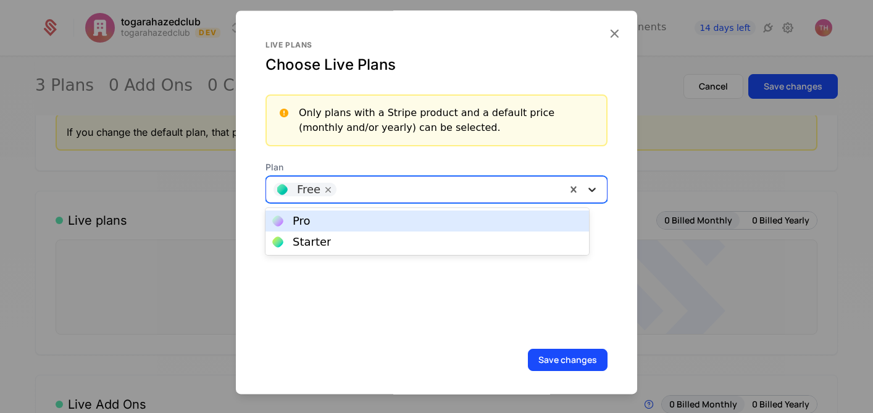
click at [588, 191] on icon at bounding box center [591, 190] width 7 height 4
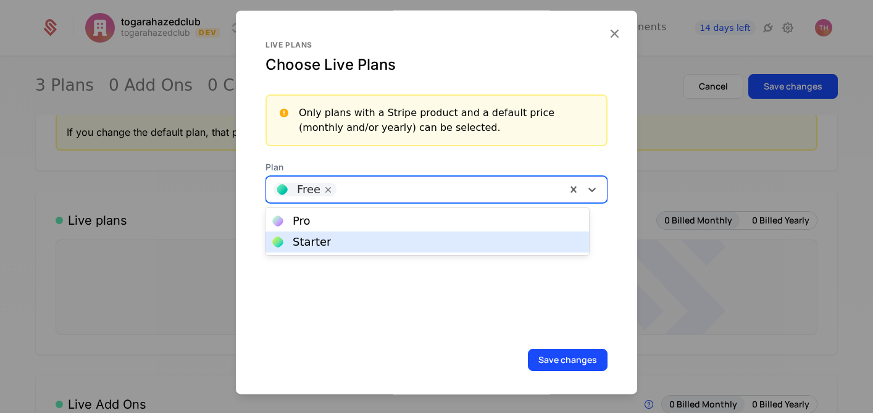
click at [489, 239] on div "Starter" at bounding box center [427, 241] width 309 height 11
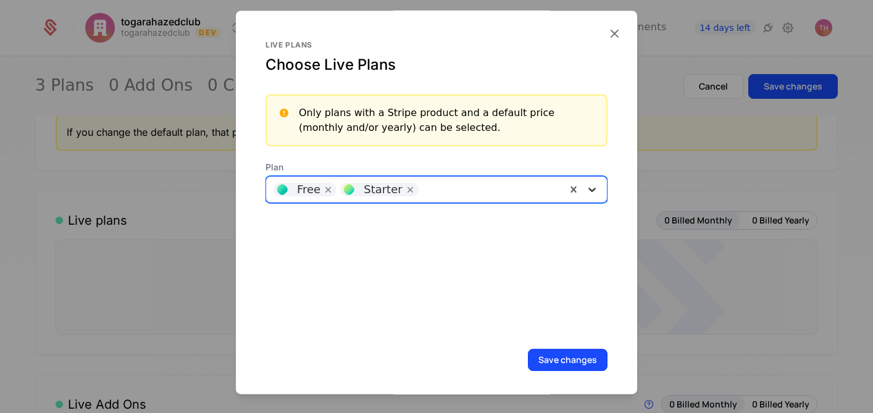
click at [586, 188] on icon at bounding box center [592, 189] width 12 height 12
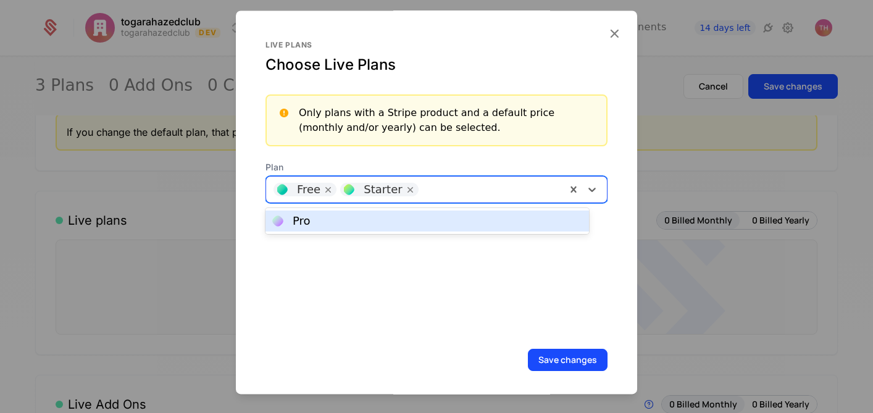
click at [470, 222] on div "Pro" at bounding box center [427, 220] width 309 height 11
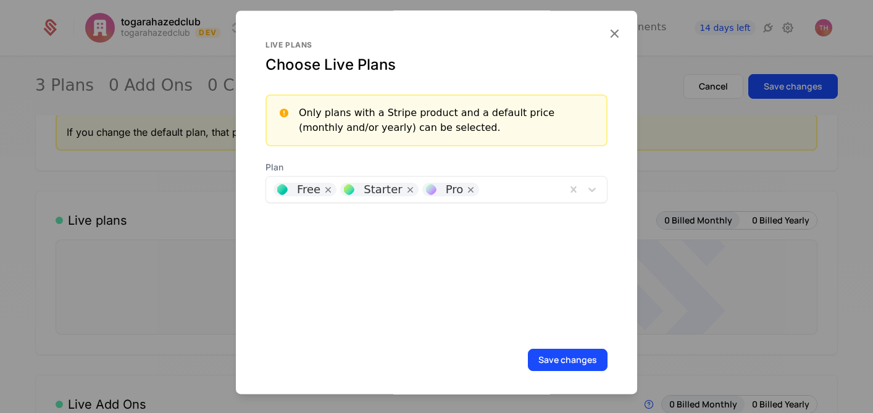
click at [559, 360] on button "Save changes" at bounding box center [568, 360] width 80 height 22
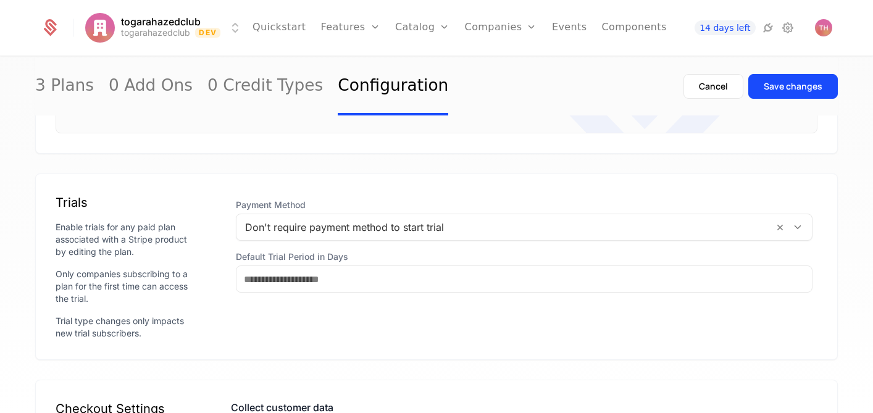
scroll to position [891, 0]
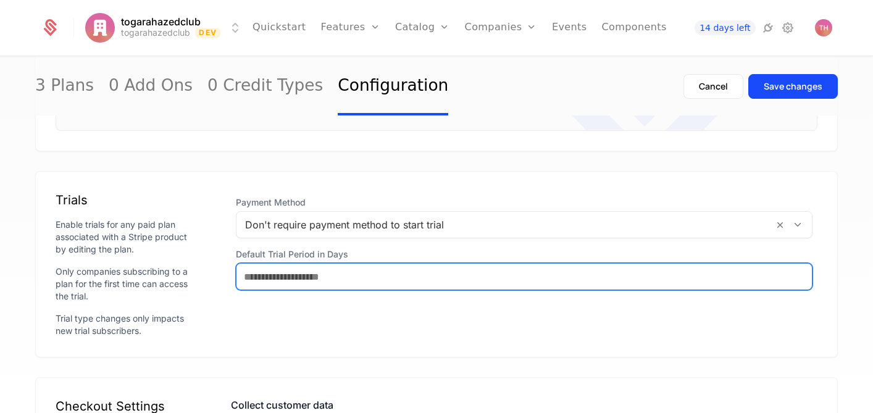
click at [584, 286] on input "Default Trial Period in Days" at bounding box center [523, 277] width 575 height 26
click at [793, 288] on input "**" at bounding box center [523, 277] width 575 height 26
type input "*"
click at [794, 283] on input "*" at bounding box center [523, 277] width 575 height 26
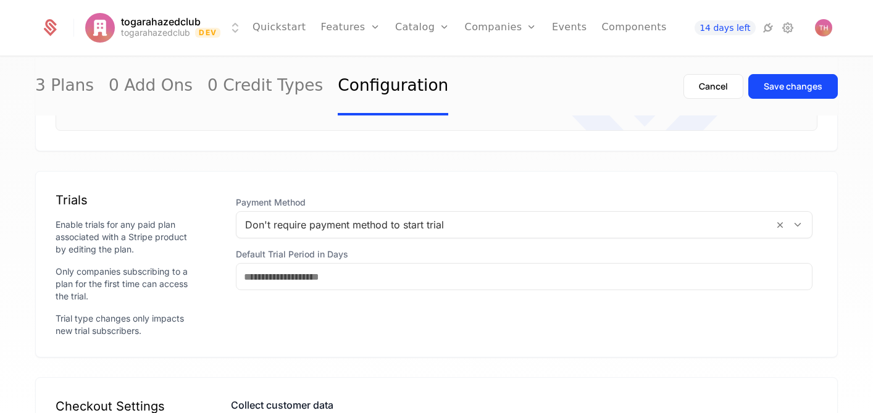
click at [688, 257] on label "Default Trial Period in Days" at bounding box center [524, 254] width 576 height 12
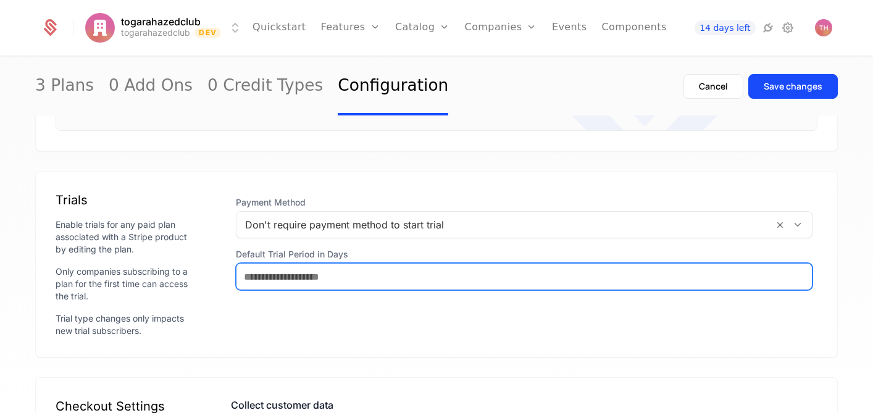
click at [688, 264] on input "*" at bounding box center [523, 277] width 575 height 26
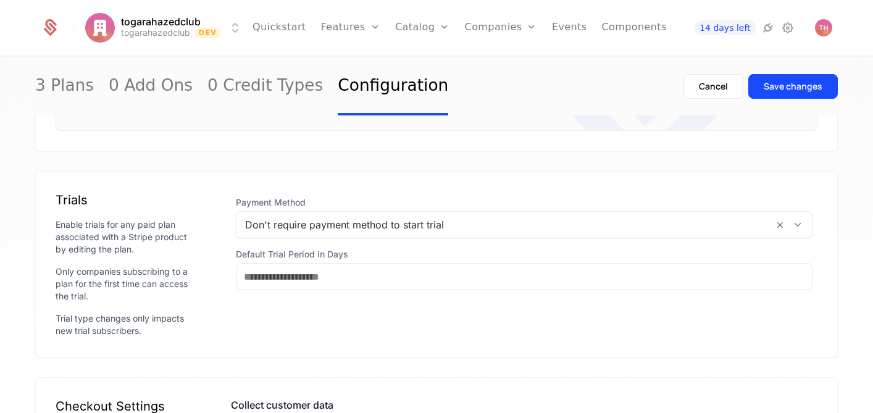
click at [778, 83] on div "Save changes" at bounding box center [793, 86] width 59 height 12
click at [411, 64] on link "Plans" at bounding box center [442, 61] width 64 height 10
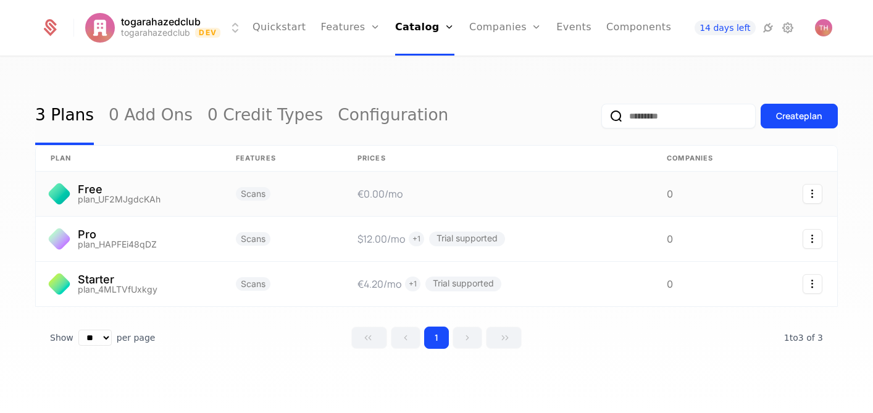
click at [256, 198] on link at bounding box center [282, 194] width 122 height 44
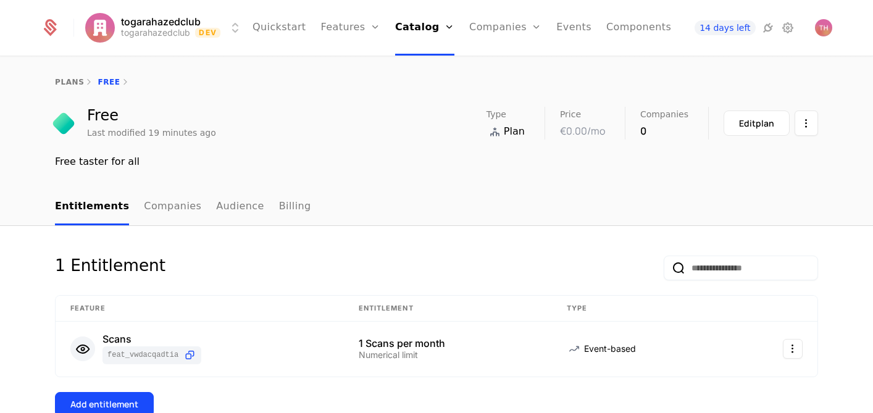
click at [349, 64] on link "Features" at bounding box center [364, 61] width 57 height 10
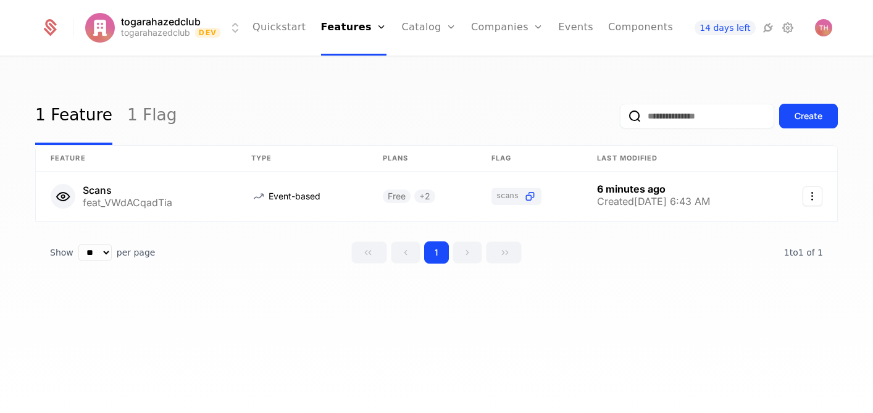
click at [807, 122] on div "Create" at bounding box center [808, 116] width 28 height 12
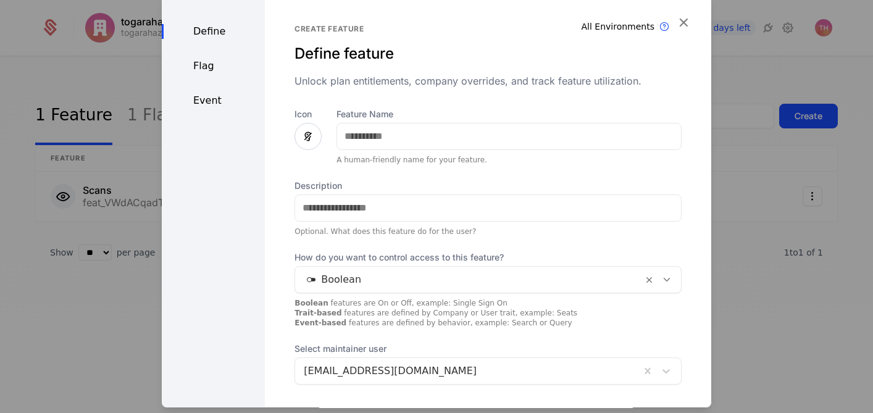
click at [306, 139] on icon at bounding box center [308, 136] width 15 height 15
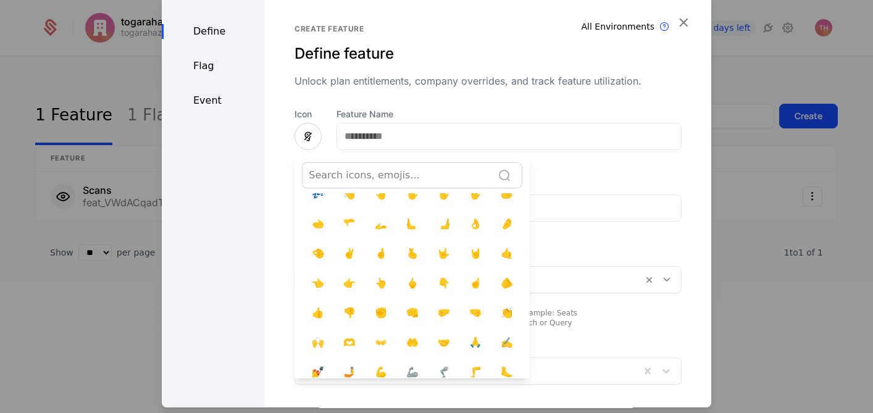
scroll to position [1436, 0]
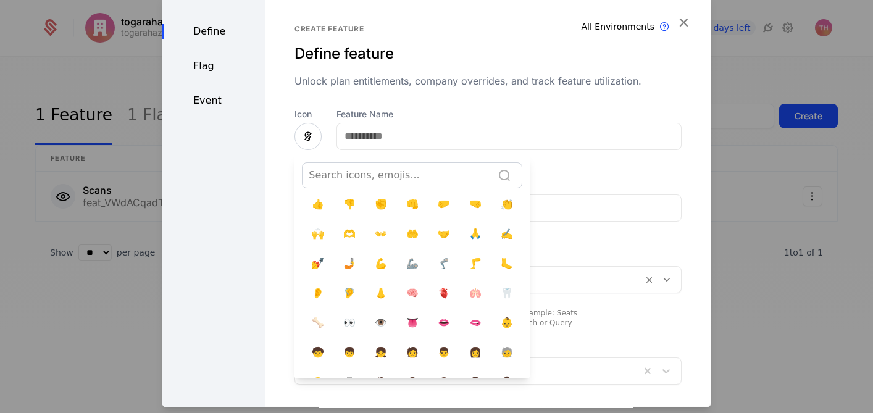
click at [407, 256] on span "🦾" at bounding box center [412, 263] width 12 height 15
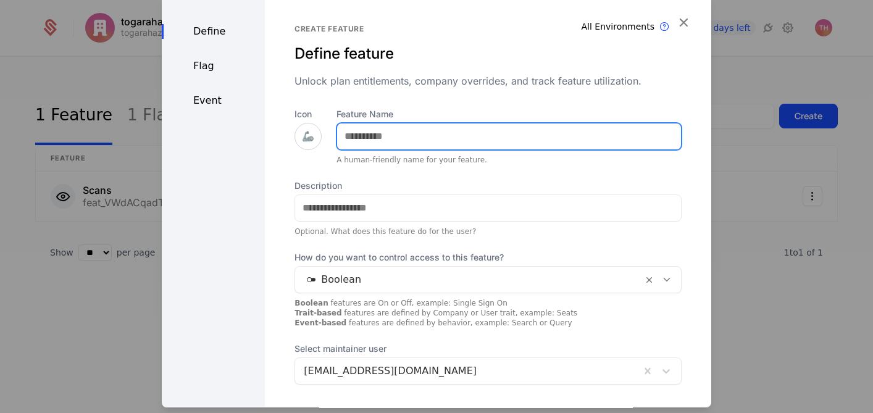
click at [436, 136] on input "Feature Name" at bounding box center [509, 136] width 344 height 26
type input "**********"
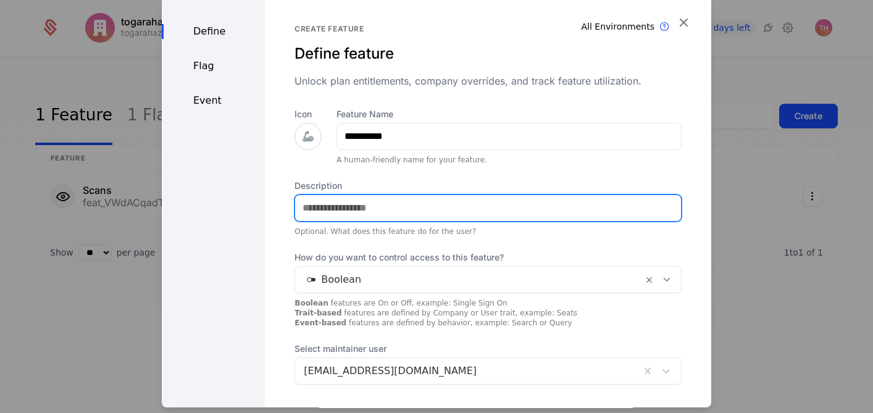
click at [426, 207] on input "Description" at bounding box center [488, 208] width 386 height 26
type input "**********"
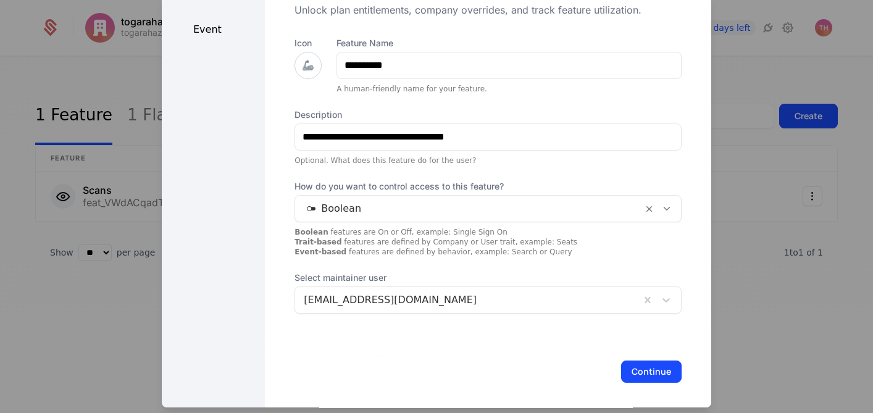
scroll to position [76, 0]
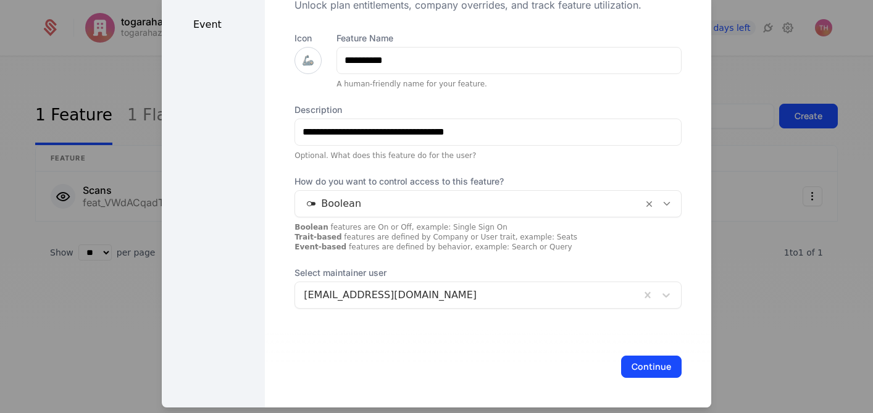
click at [633, 367] on button "Continue" at bounding box center [651, 367] width 60 height 22
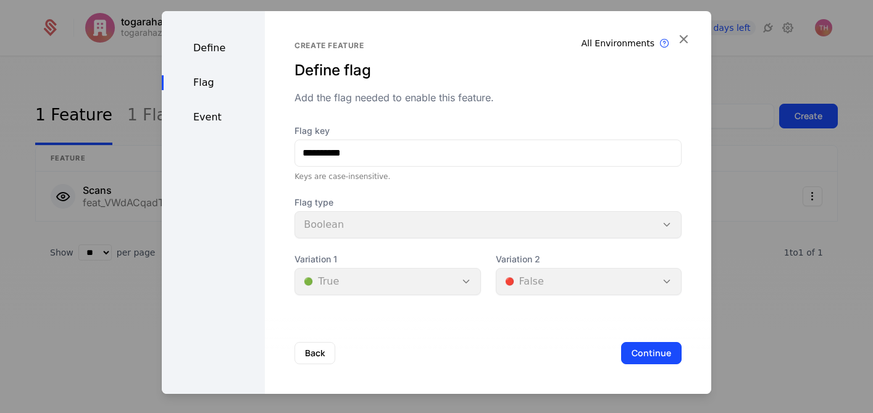
scroll to position [0, 0]
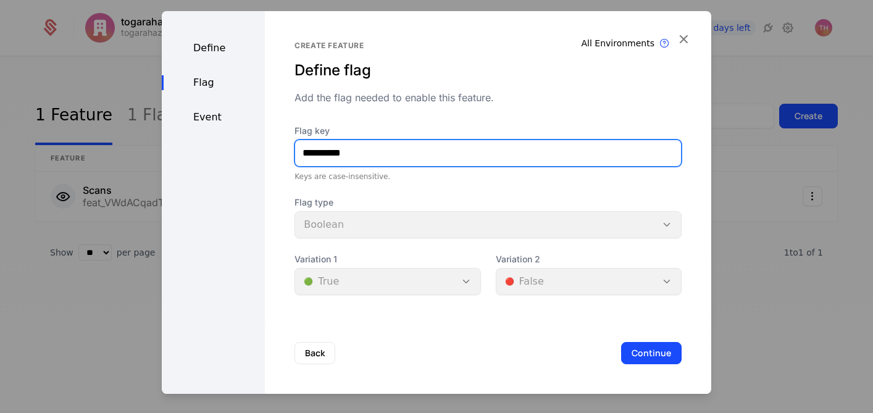
click at [314, 155] on input "**********" at bounding box center [488, 153] width 386 height 26
type input "*******"
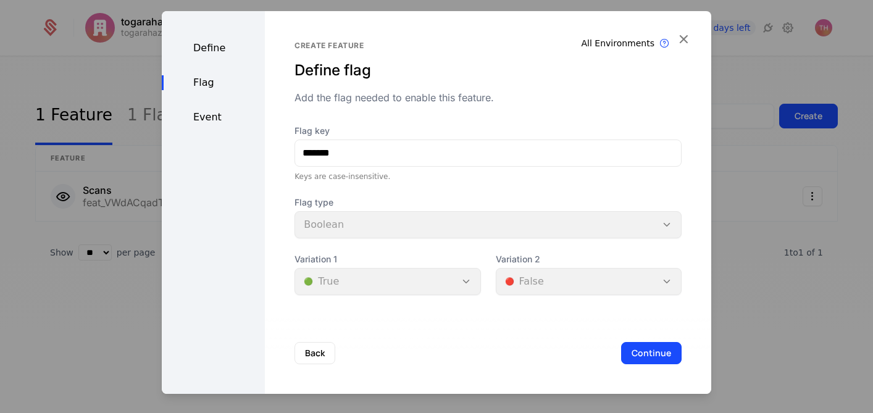
click at [633, 354] on button "Continue" at bounding box center [651, 353] width 60 height 22
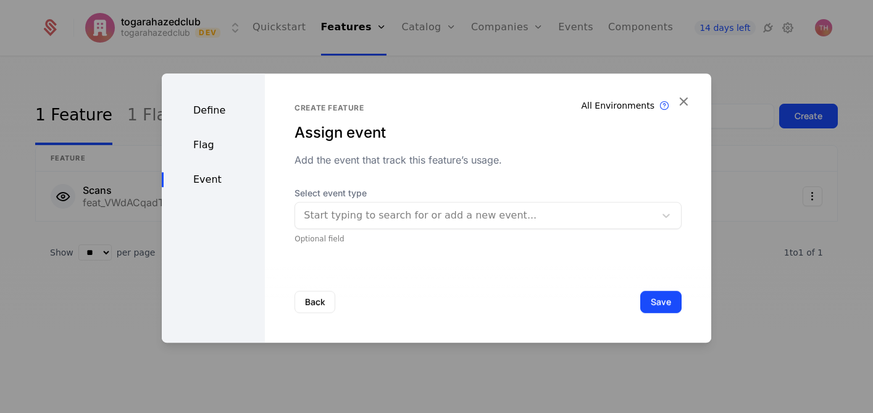
click at [648, 302] on button "Save" at bounding box center [660, 302] width 41 height 22
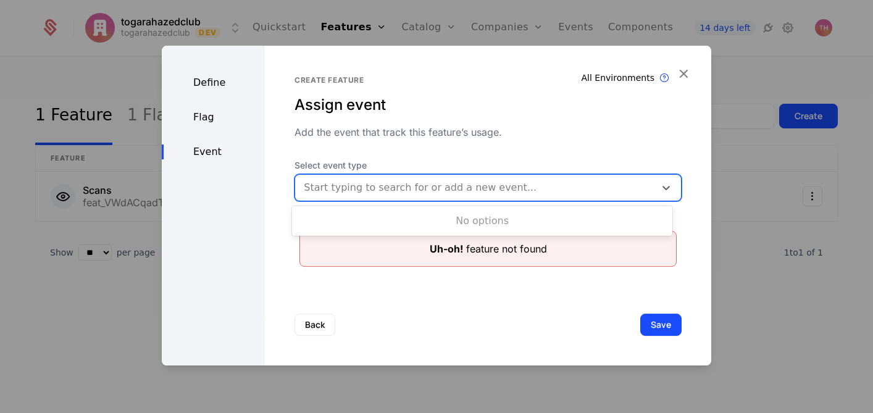
click at [476, 189] on div at bounding box center [475, 187] width 343 height 17
type input "*******"
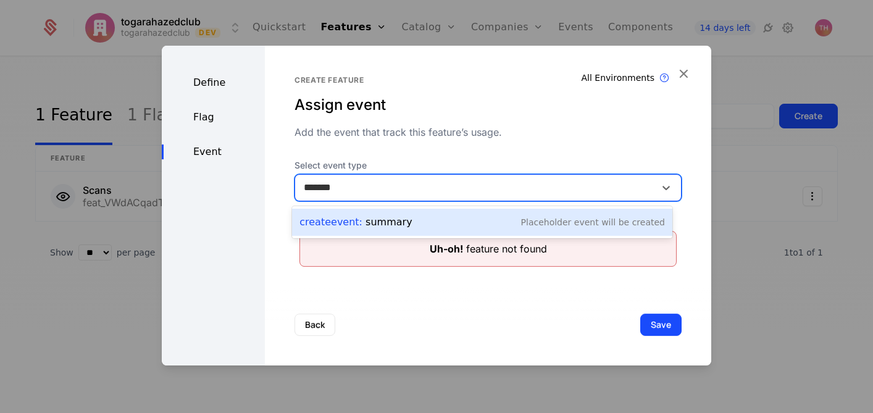
click at [381, 219] on div "Create Event : summary" at bounding box center [355, 222] width 112 height 15
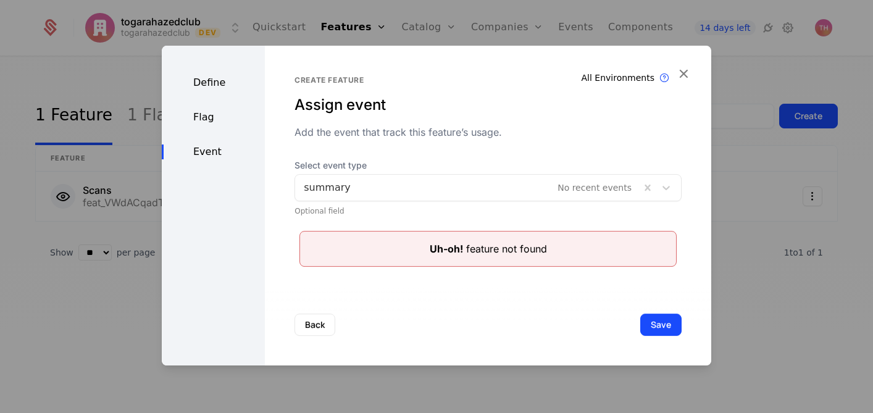
click at [644, 328] on button "Save" at bounding box center [660, 325] width 41 height 22
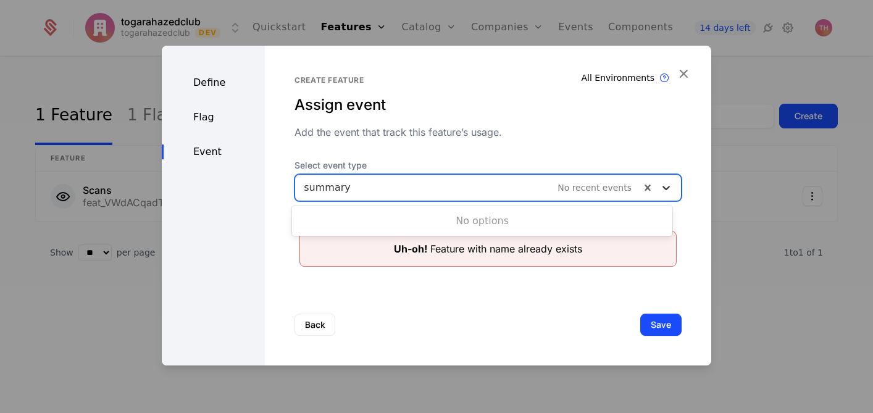
click at [660, 187] on icon at bounding box center [666, 187] width 12 height 12
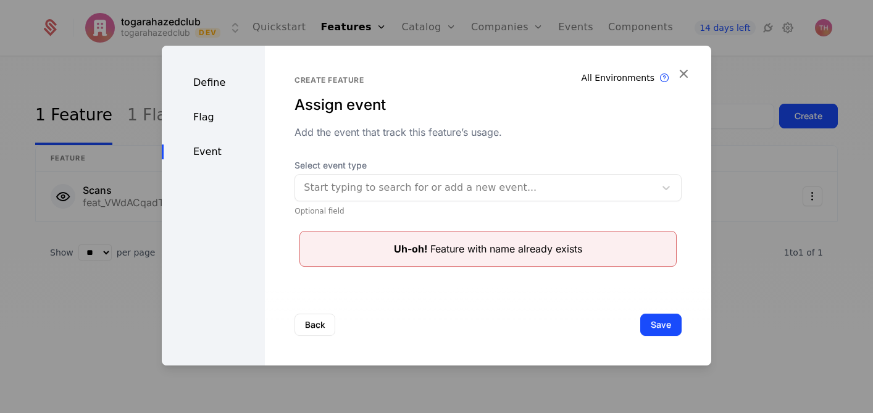
click at [535, 315] on div "Back Save" at bounding box center [488, 324] width 446 height 81
click at [649, 326] on button "Save" at bounding box center [660, 325] width 41 height 22
click at [370, 183] on div at bounding box center [475, 187] width 343 height 17
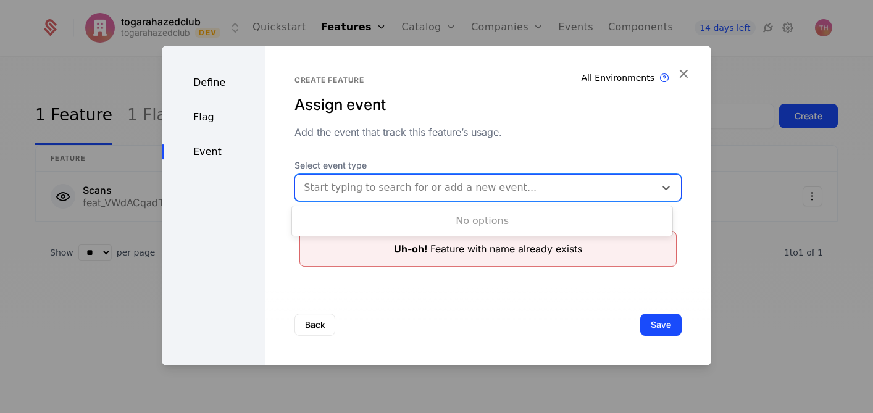
click at [319, 325] on button "Back" at bounding box center [314, 325] width 41 height 22
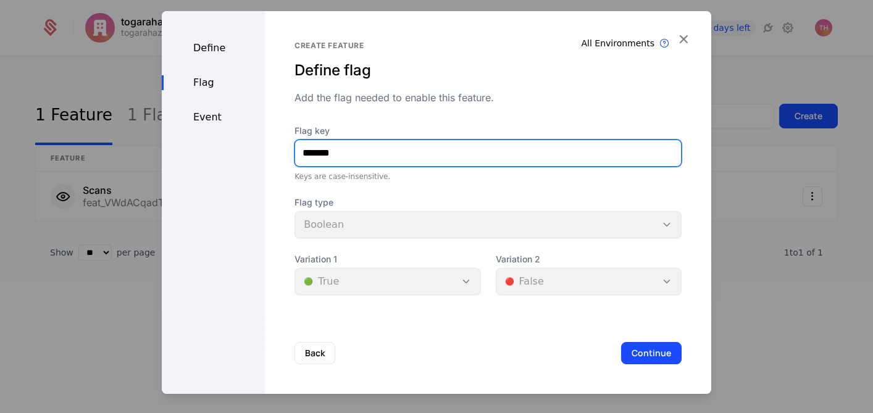
drag, startPoint x: 301, startPoint y: 154, endPoint x: 302, endPoint y: 164, distance: 9.9
click at [301, 154] on input "*******" at bounding box center [488, 153] width 386 height 26
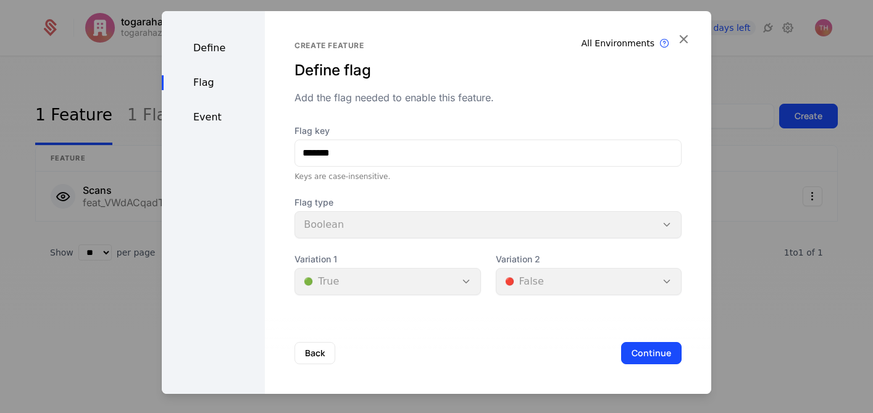
click at [643, 349] on button "Continue" at bounding box center [651, 353] width 60 height 22
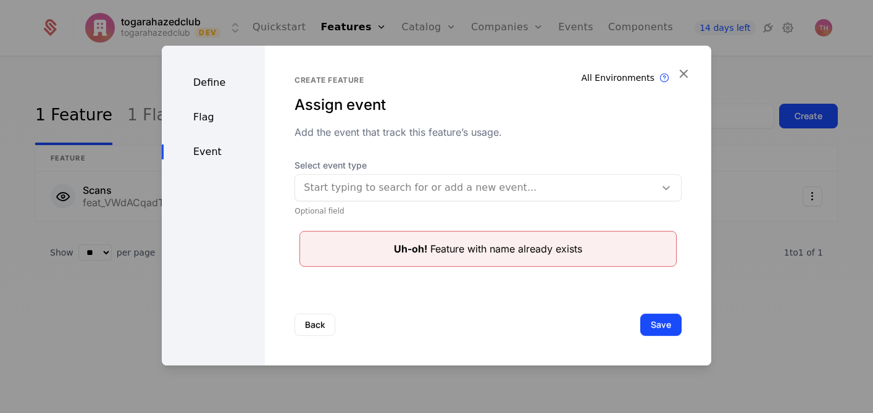
click at [660, 192] on icon at bounding box center [666, 187] width 12 height 12
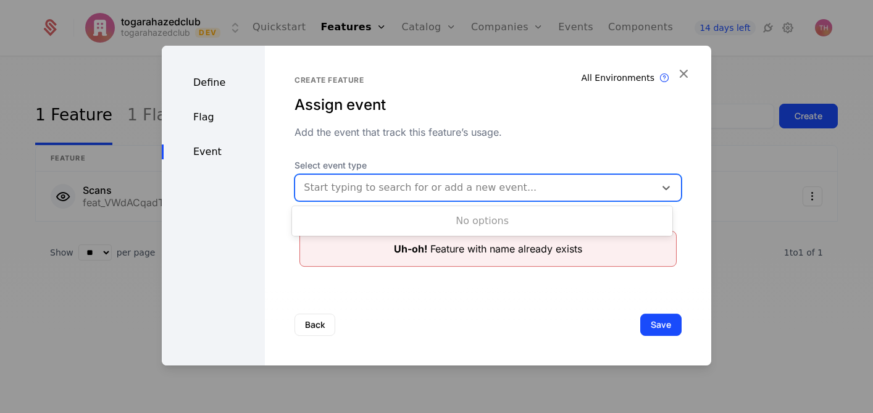
click at [314, 325] on button "Back" at bounding box center [314, 325] width 41 height 22
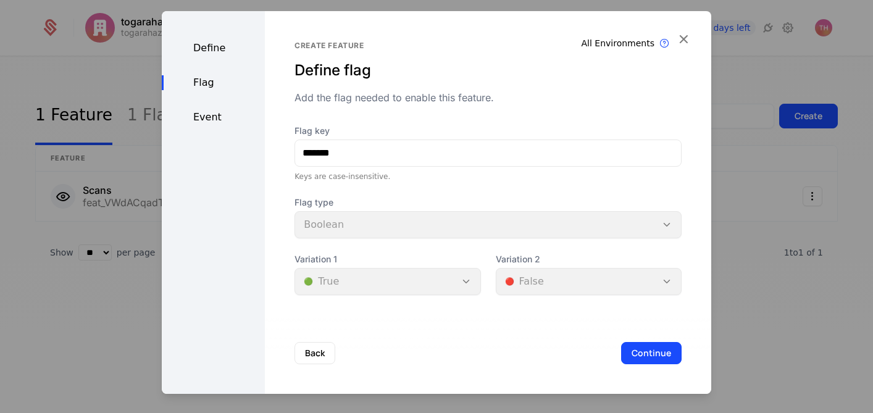
click at [307, 351] on button "Back" at bounding box center [314, 353] width 41 height 22
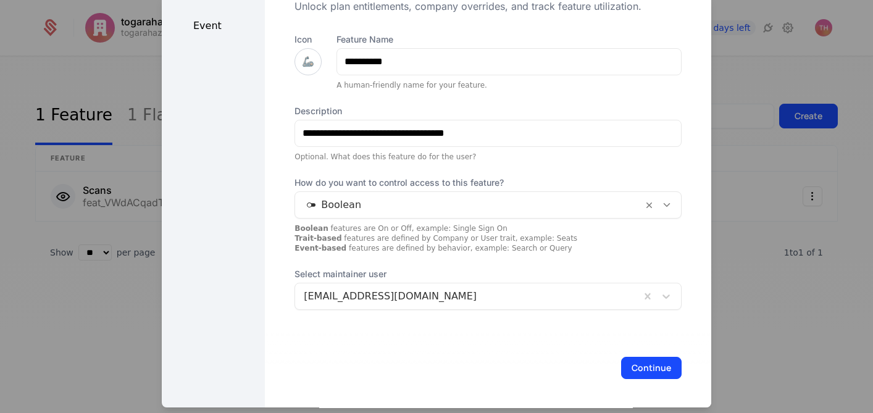
scroll to position [76, 0]
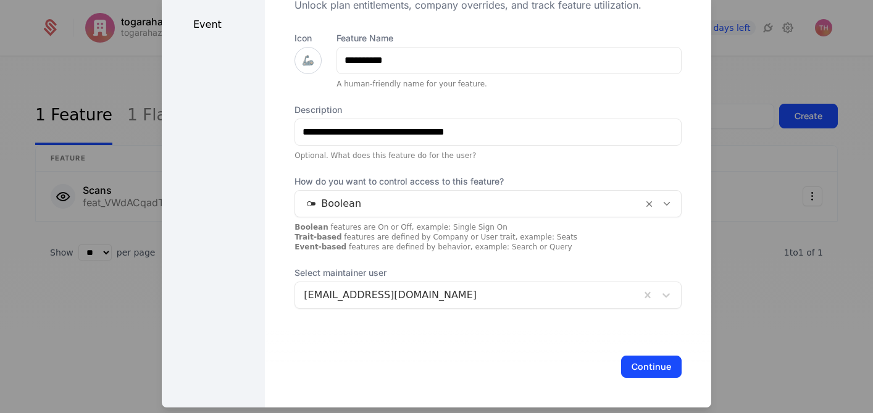
click at [654, 367] on button "Continue" at bounding box center [651, 367] width 60 height 22
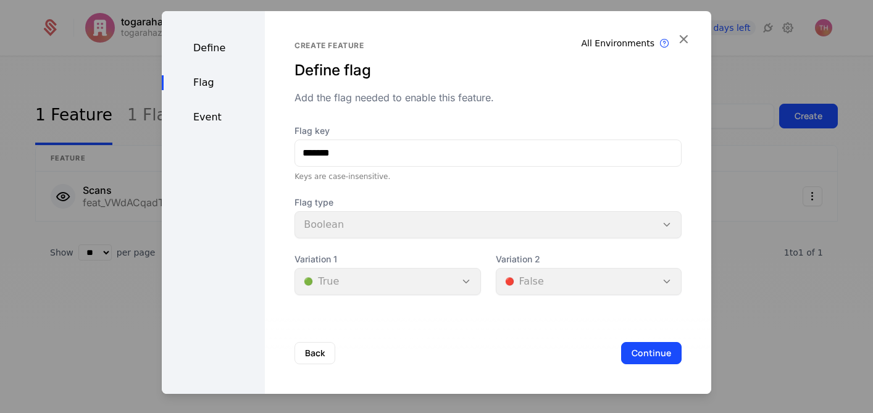
scroll to position [0, 0]
click at [641, 356] on button "Continue" at bounding box center [651, 353] width 60 height 22
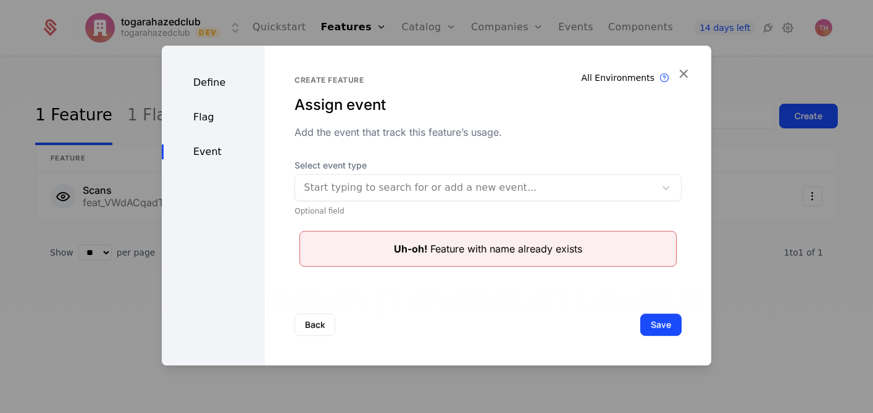
click at [680, 74] on icon "button" at bounding box center [683, 73] width 16 height 16
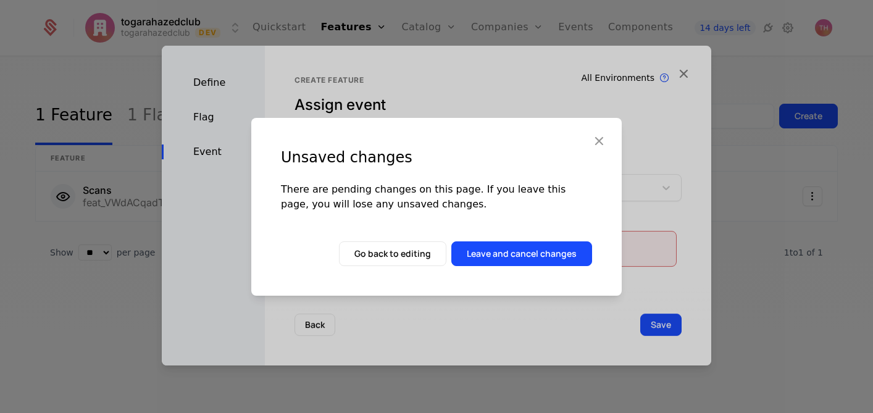
click at [549, 257] on button "Leave and cancel changes" at bounding box center [521, 253] width 141 height 25
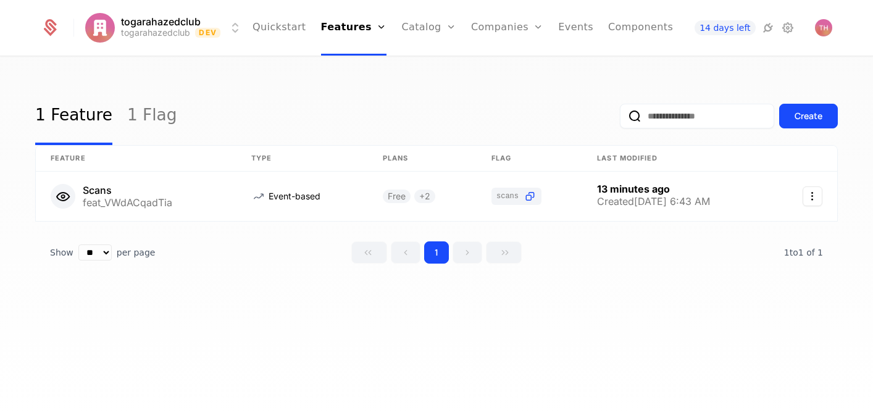
click at [806, 118] on div "Create" at bounding box center [808, 116] width 28 height 12
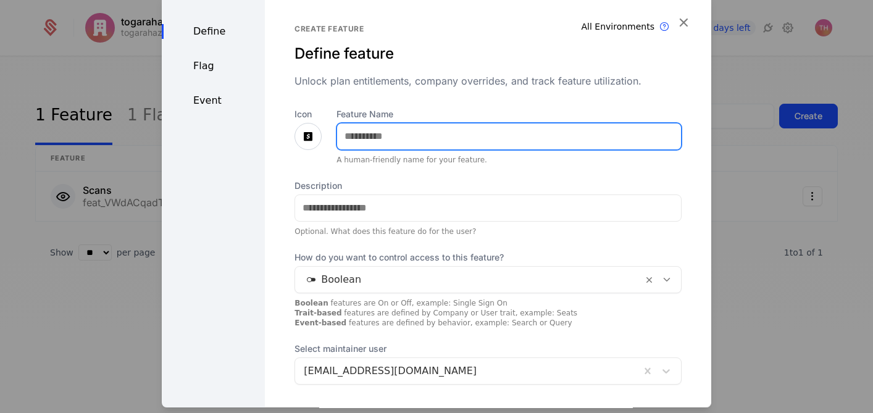
click at [439, 137] on input "Feature Name" at bounding box center [509, 136] width 344 height 26
type input "**********"
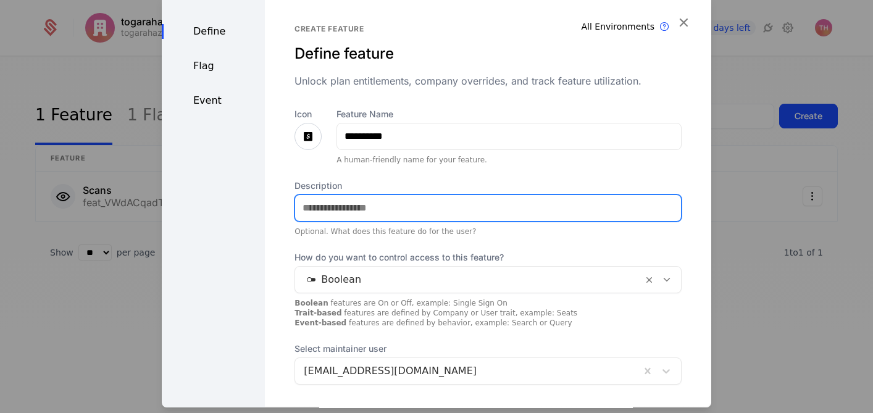
click at [396, 203] on input "Description" at bounding box center [488, 208] width 386 height 26
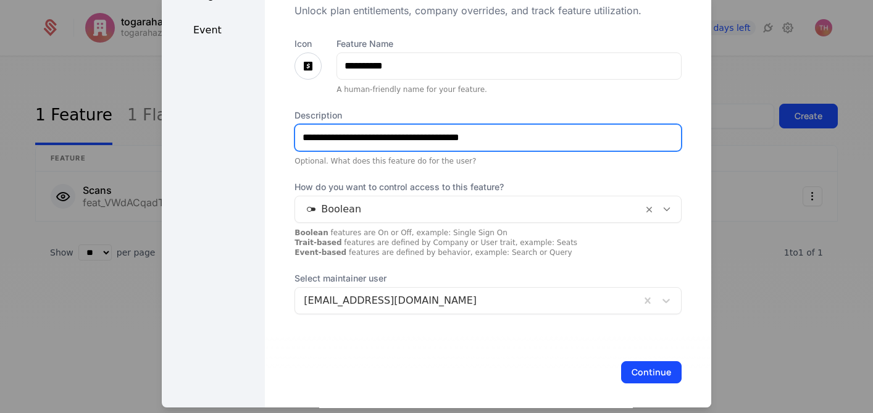
scroll to position [76, 0]
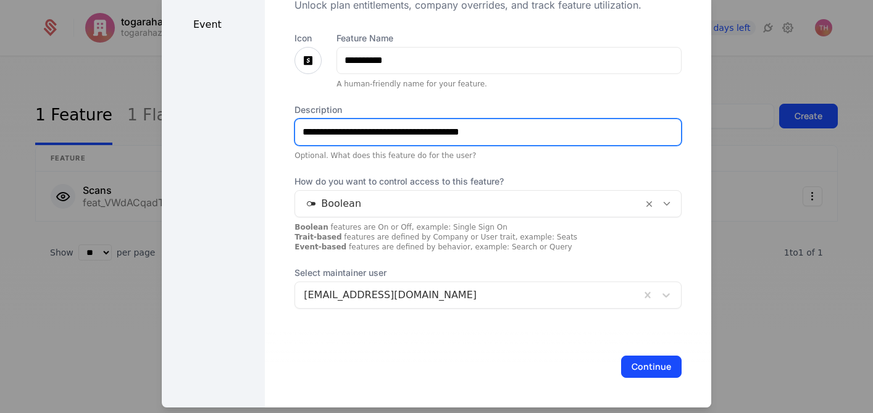
type input "**********"
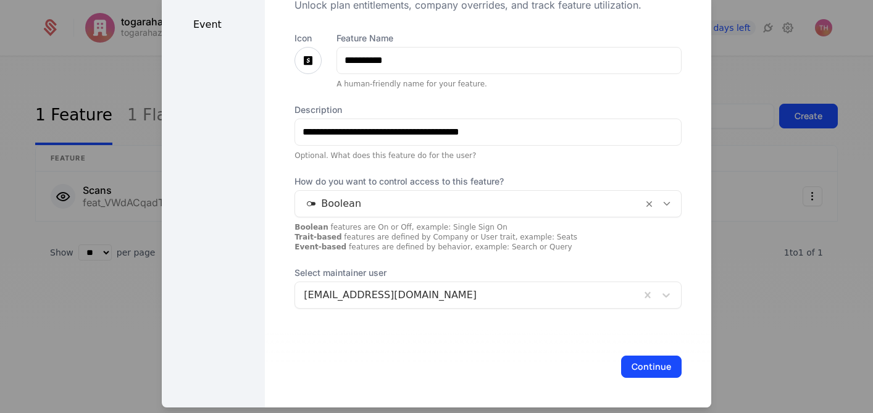
click at [631, 364] on button "Continue" at bounding box center [651, 367] width 60 height 22
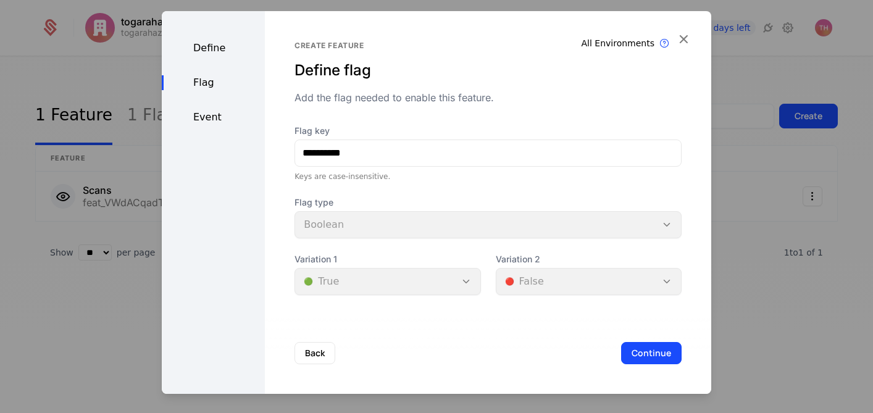
scroll to position [0, 0]
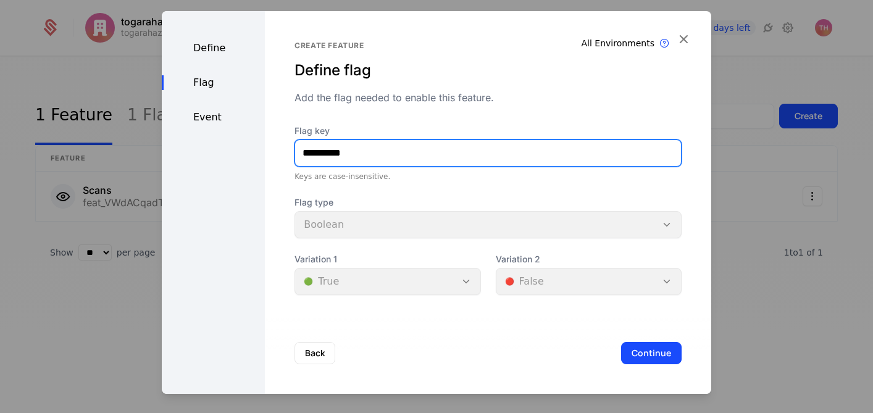
click at [313, 153] on input "**********" at bounding box center [488, 153] width 386 height 26
type input "*******"
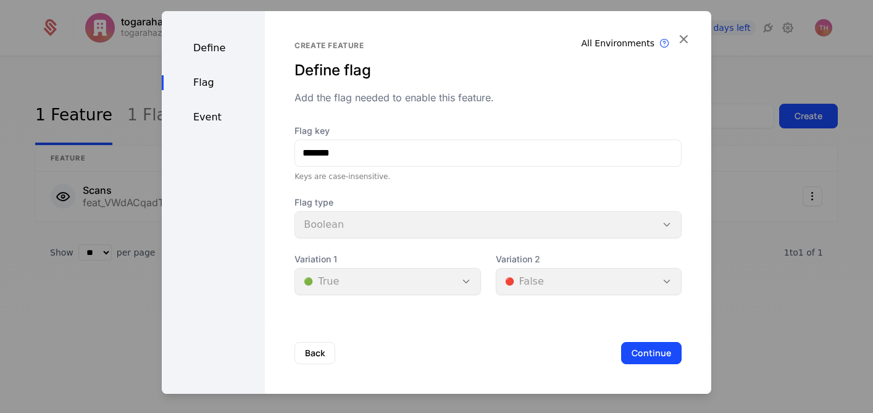
click at [626, 351] on button "Continue" at bounding box center [651, 353] width 60 height 22
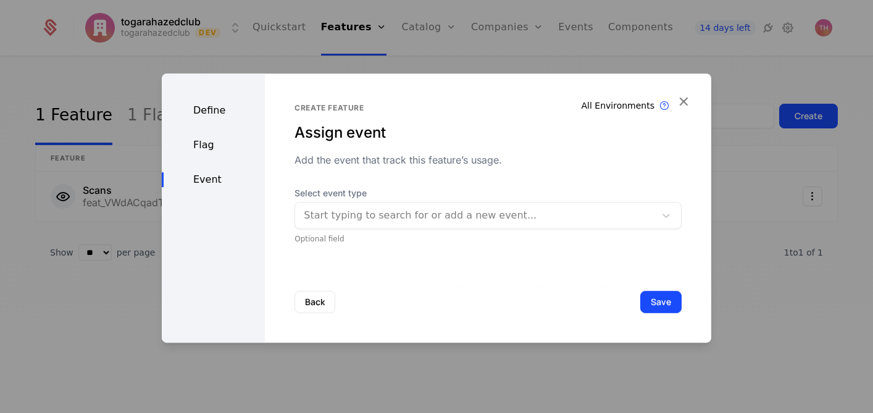
click at [654, 306] on button "Save" at bounding box center [660, 302] width 41 height 22
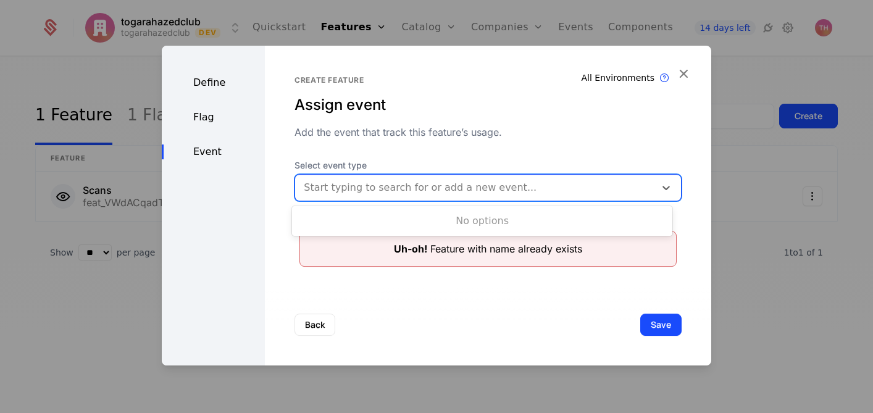
click at [432, 194] on div at bounding box center [475, 187] width 343 height 17
click at [323, 325] on button "Back" at bounding box center [314, 325] width 41 height 22
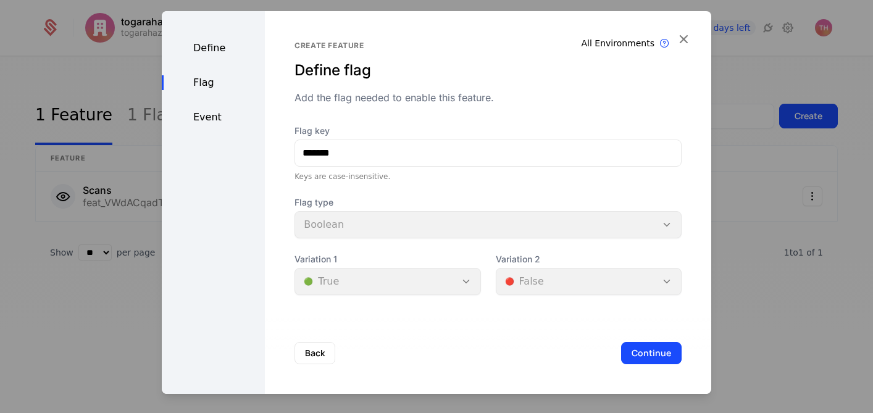
click at [651, 358] on button "Continue" at bounding box center [651, 353] width 60 height 22
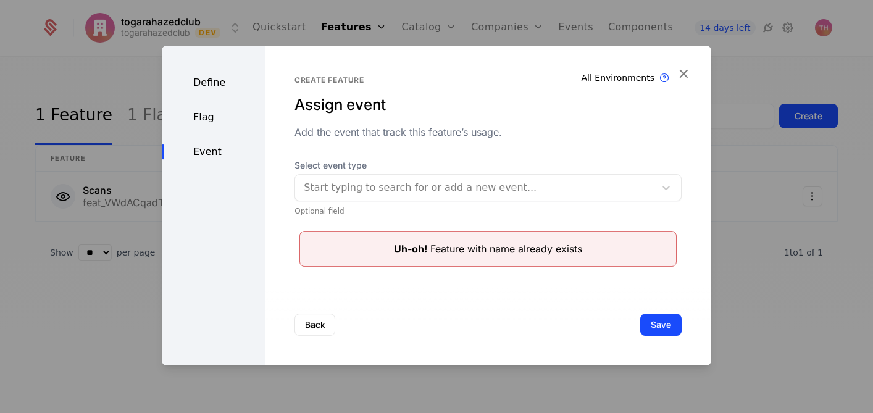
click at [215, 119] on div "Flag" at bounding box center [213, 117] width 103 height 15
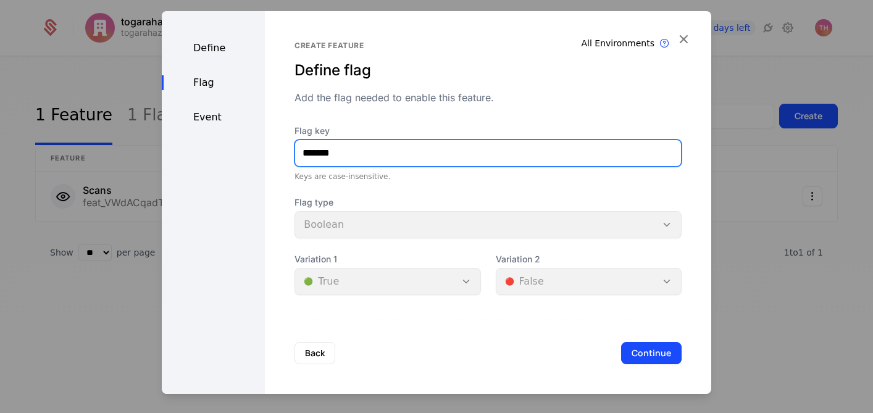
click at [302, 153] on input "*******" at bounding box center [488, 153] width 386 height 26
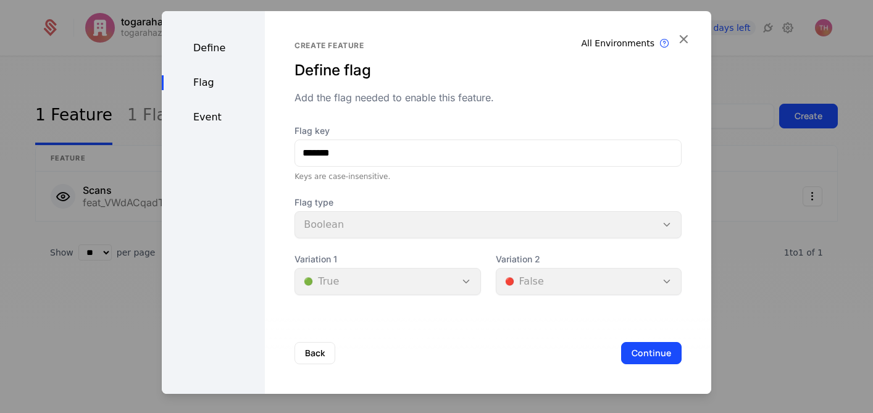
click at [632, 357] on button "Continue" at bounding box center [651, 353] width 60 height 22
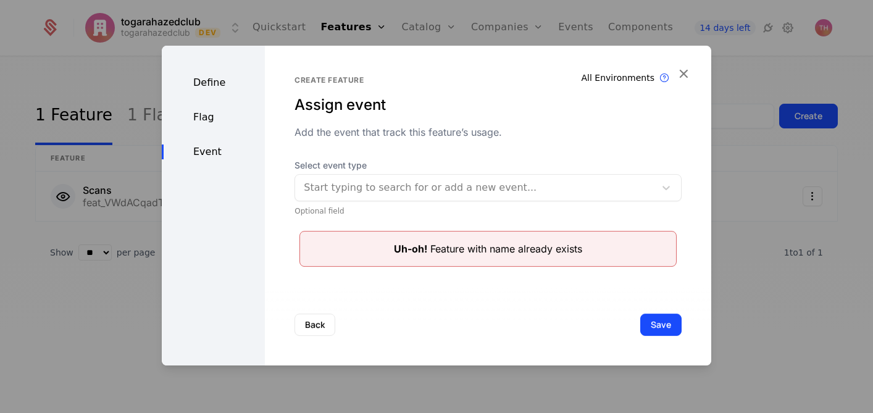
click at [681, 73] on icon "button" at bounding box center [683, 73] width 16 height 16
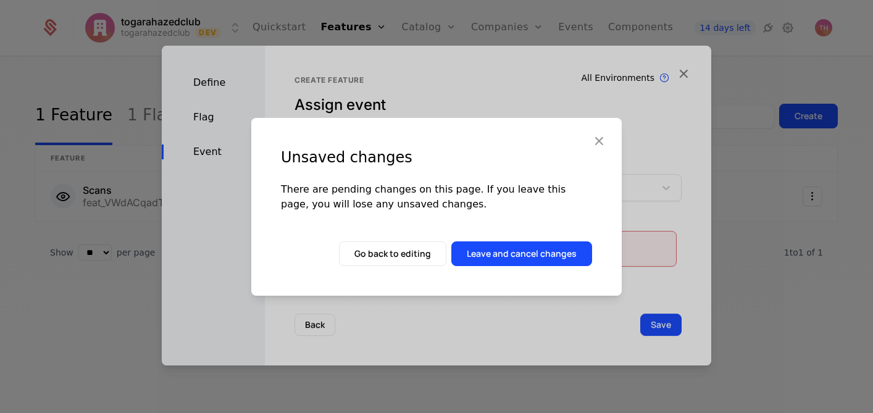
click at [568, 248] on button "Leave and cancel changes" at bounding box center [521, 253] width 141 height 25
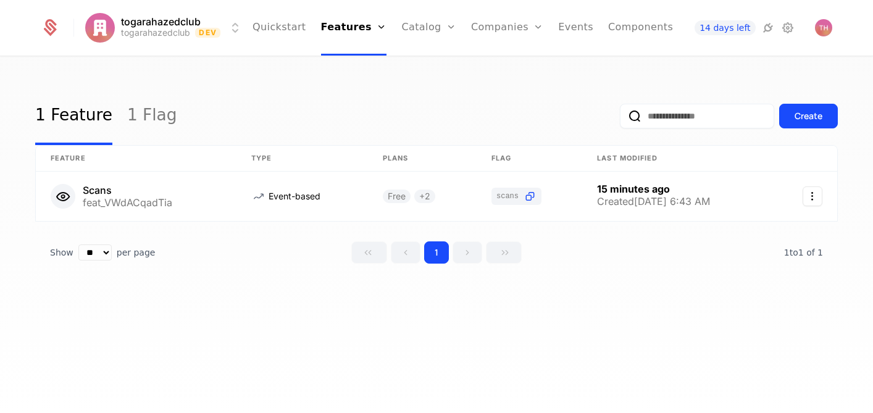
click at [146, 111] on link "1 Flag" at bounding box center [152, 116] width 50 height 58
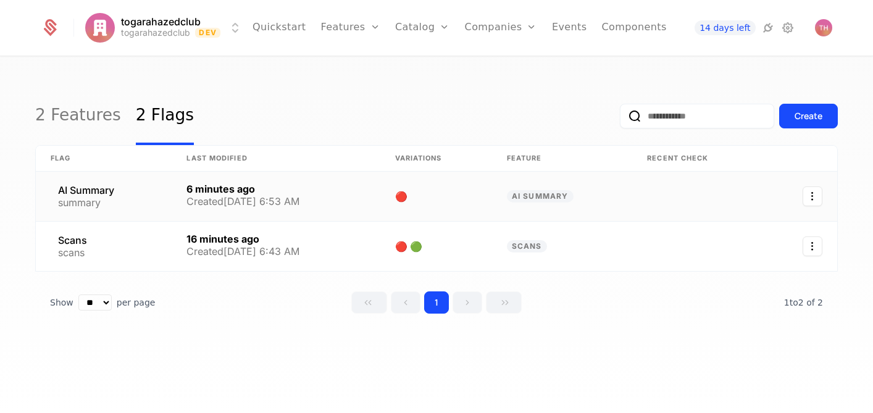
click at [233, 195] on link at bounding box center [276, 196] width 208 height 49
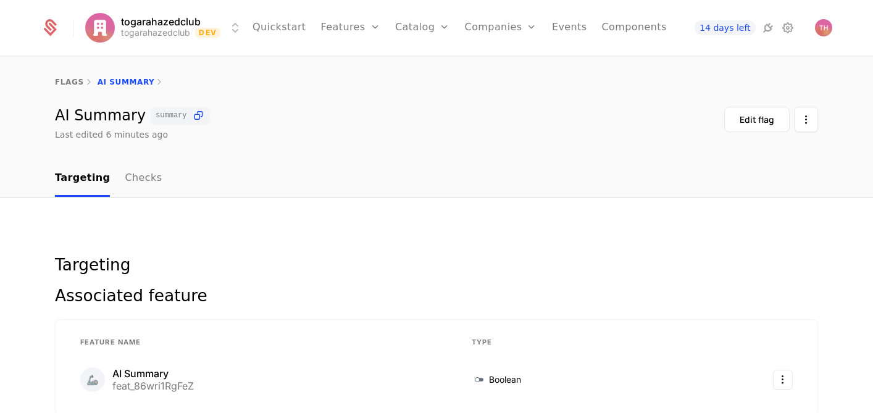
click at [70, 81] on link "flags" at bounding box center [69, 82] width 29 height 9
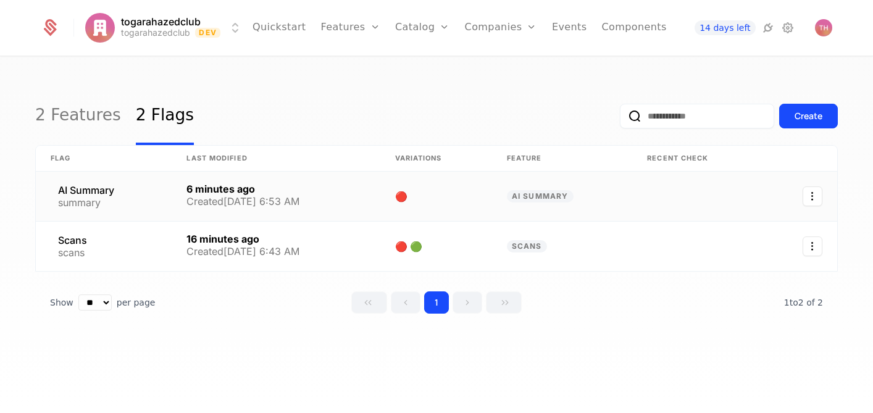
click at [93, 204] on link at bounding box center [104, 196] width 136 height 49
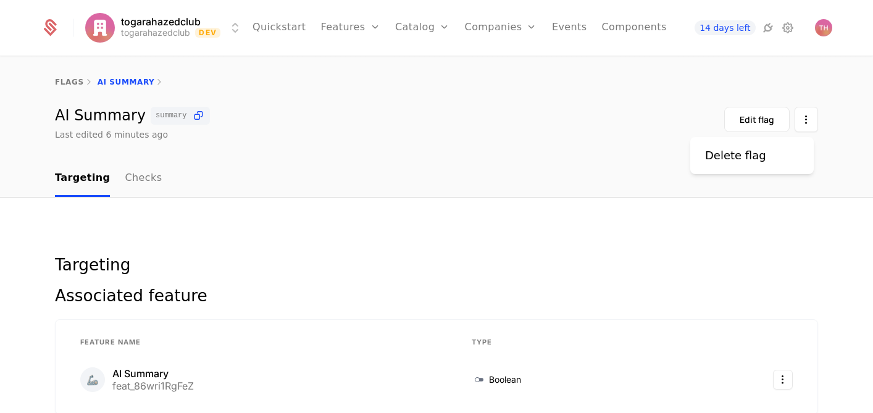
click at [798, 124] on html "togarahazedclub togarahazedclub Dev Quickstart Features Features Flags Catalog …" at bounding box center [436, 206] width 873 height 413
click at [575, 126] on html "togarahazedclub togarahazedclub Dev Quickstart Features Features Flags Catalog …" at bounding box center [436, 206] width 873 height 413
click at [55, 80] on link "flags" at bounding box center [69, 82] width 29 height 9
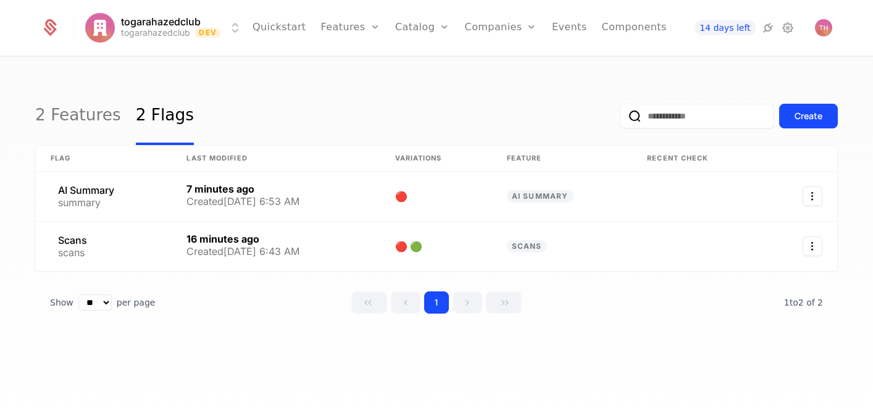
click at [76, 112] on link "2 Features" at bounding box center [78, 116] width 86 height 58
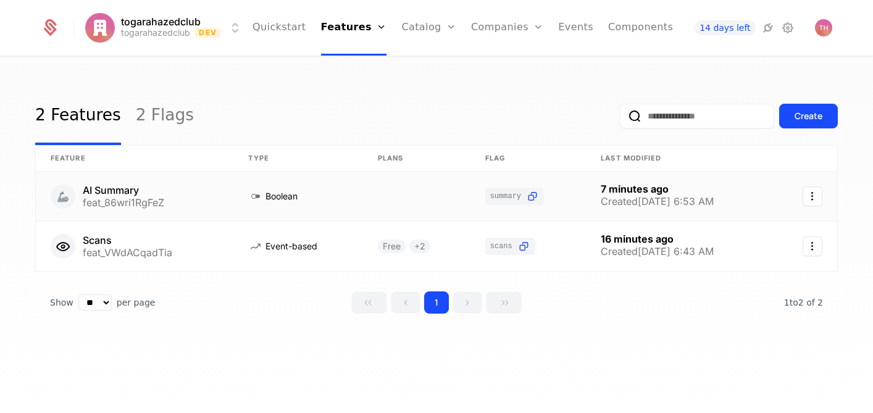
click at [150, 202] on link at bounding box center [135, 196] width 198 height 49
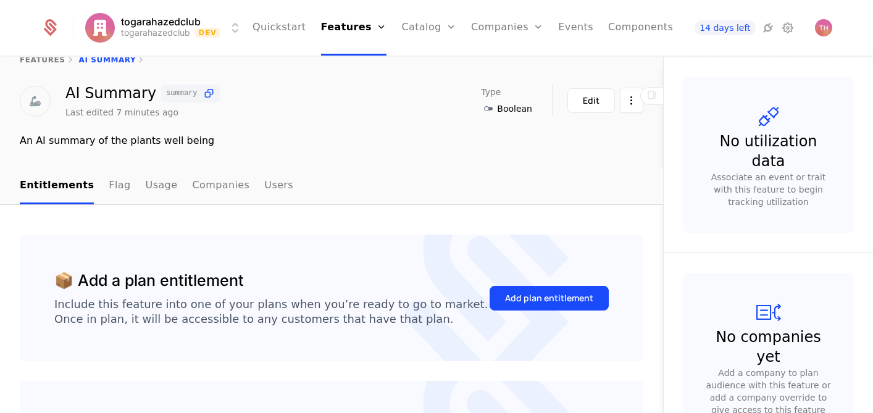
scroll to position [41, 0]
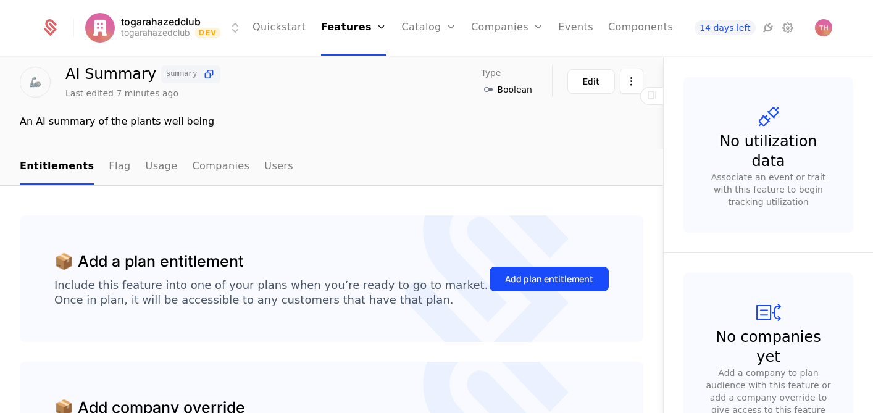
click at [517, 284] on div "Add plan entitlement" at bounding box center [549, 279] width 88 height 12
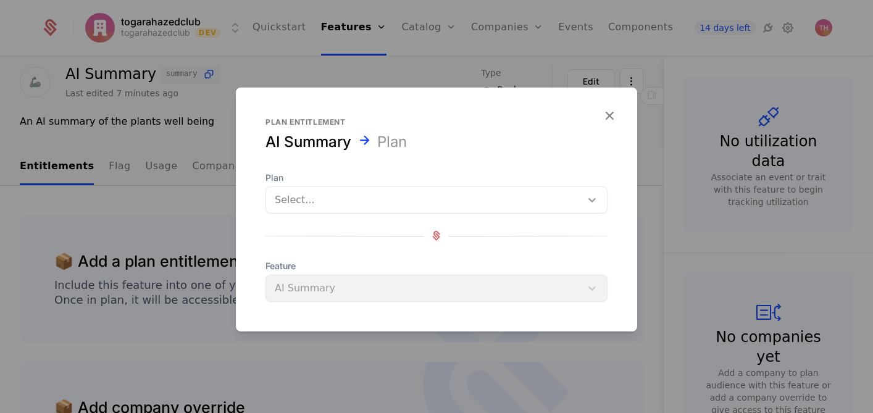
click at [593, 201] on icon at bounding box center [591, 200] width 7 height 4
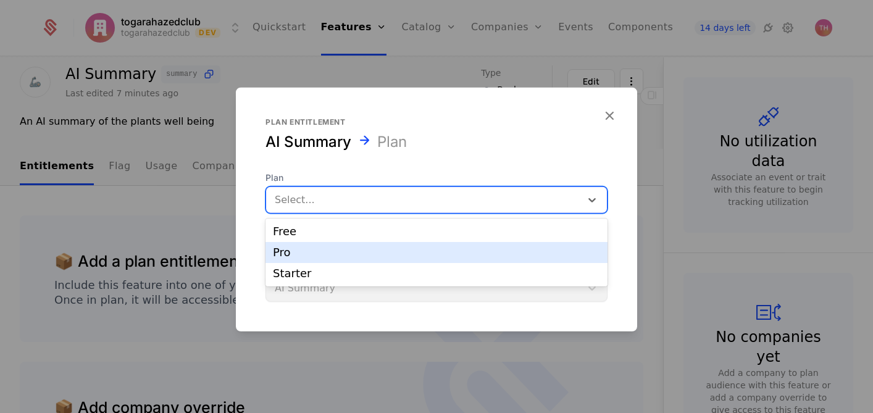
click at [543, 259] on div "Pro" at bounding box center [436, 252] width 342 height 21
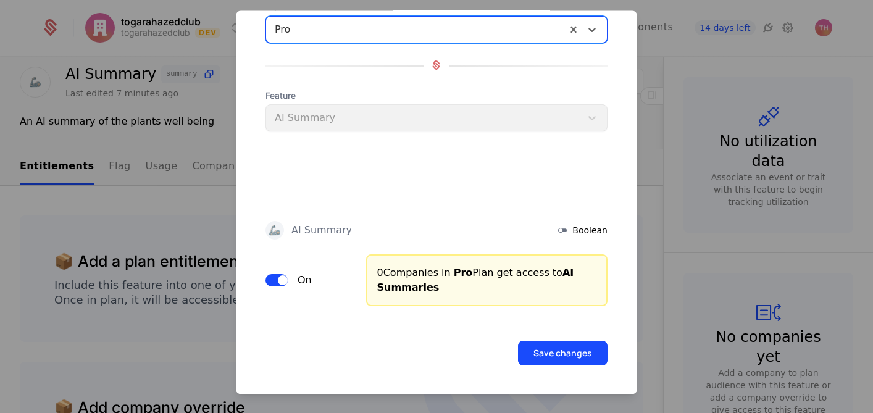
scroll to position [94, 0]
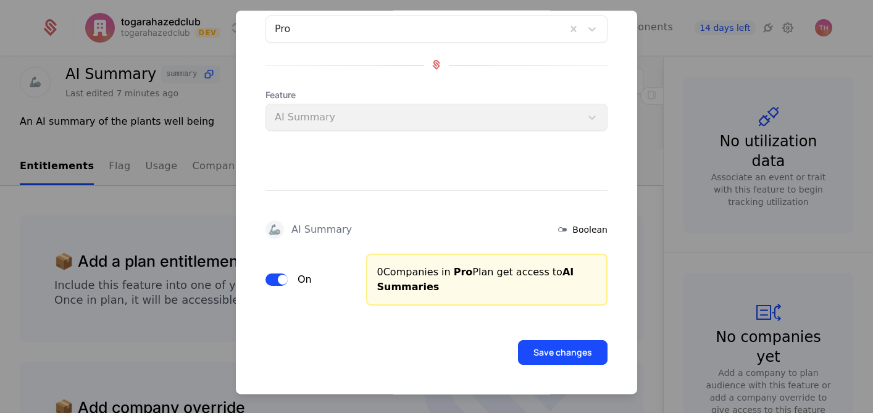
click at [539, 351] on button "Save changes" at bounding box center [562, 352] width 89 height 25
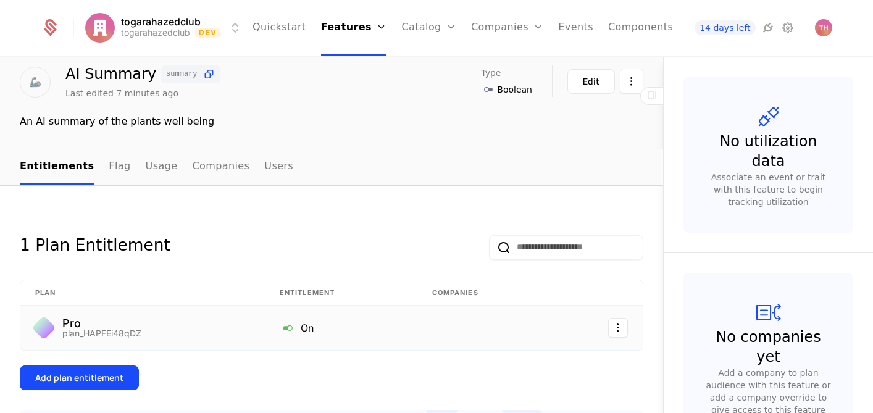
click at [351, 328] on div "On" at bounding box center [341, 328] width 123 height 16
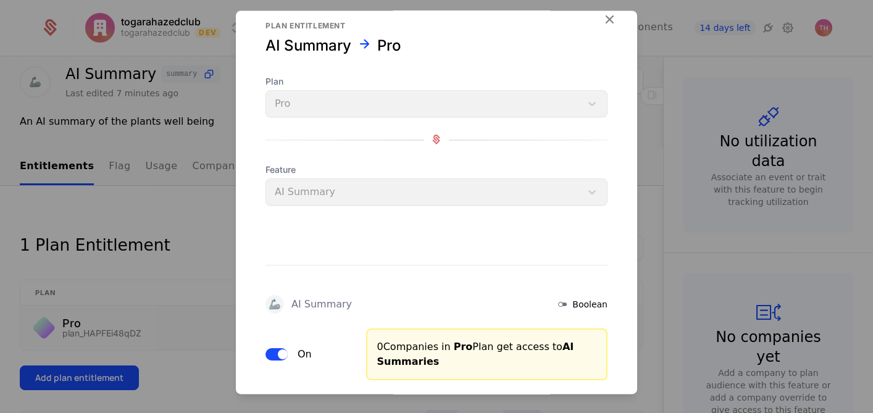
scroll to position [0, 0]
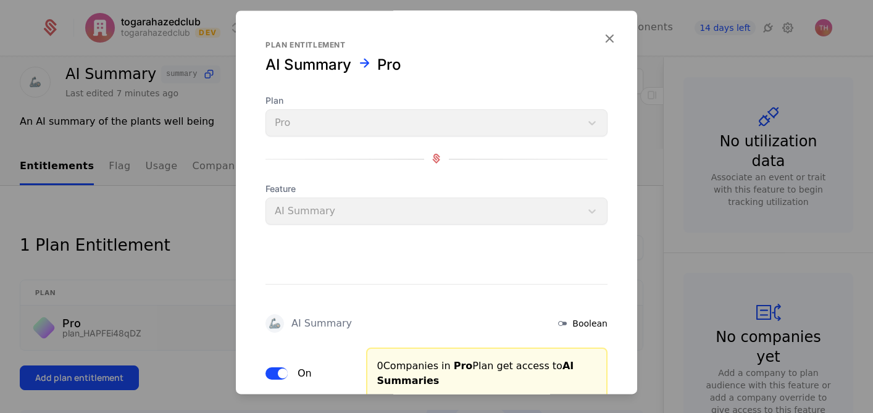
click at [523, 127] on div "Plan Pro" at bounding box center [436, 115] width 342 height 42
click at [601, 36] on icon "button" at bounding box center [609, 38] width 16 height 16
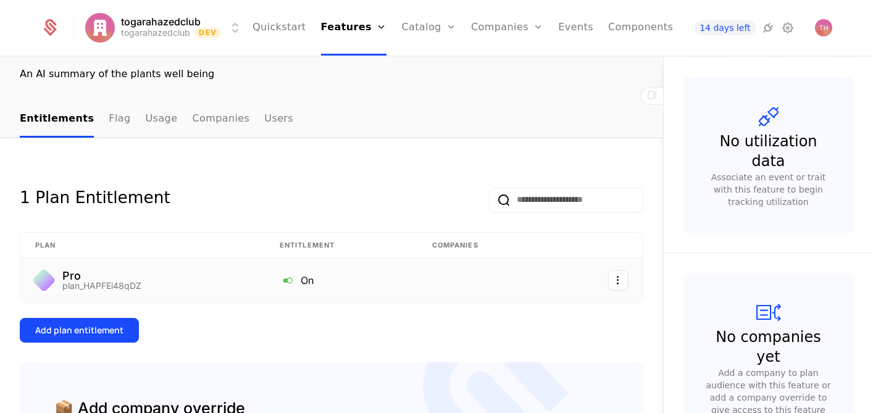
scroll to position [175, 0]
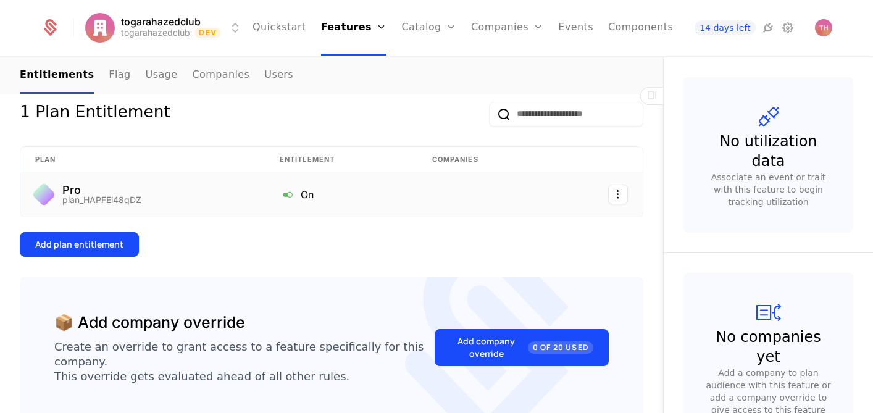
click at [614, 30] on link "Components" at bounding box center [640, 28] width 65 height 56
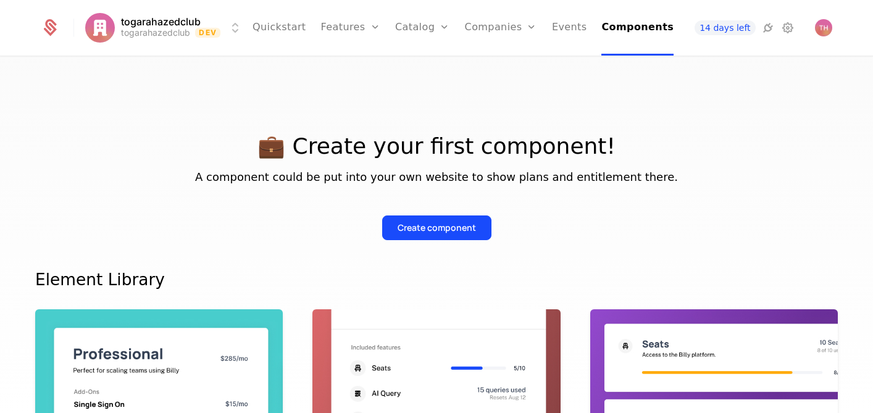
click at [436, 228] on div "Create component" at bounding box center [436, 228] width 78 height 12
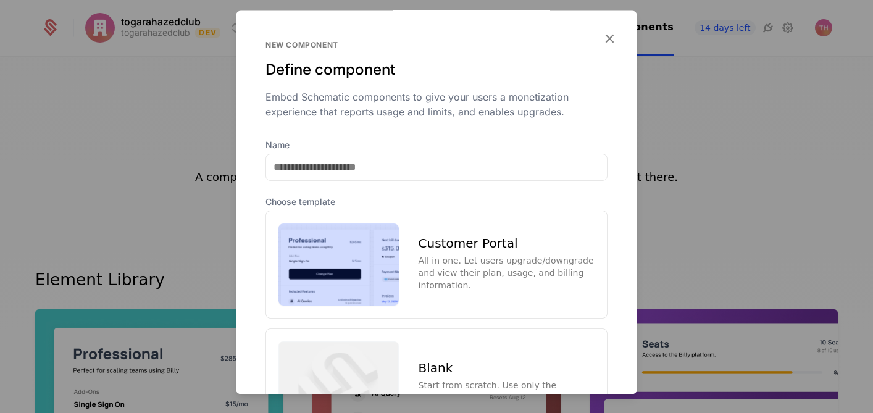
click at [356, 268] on img at bounding box center [338, 264] width 120 height 83
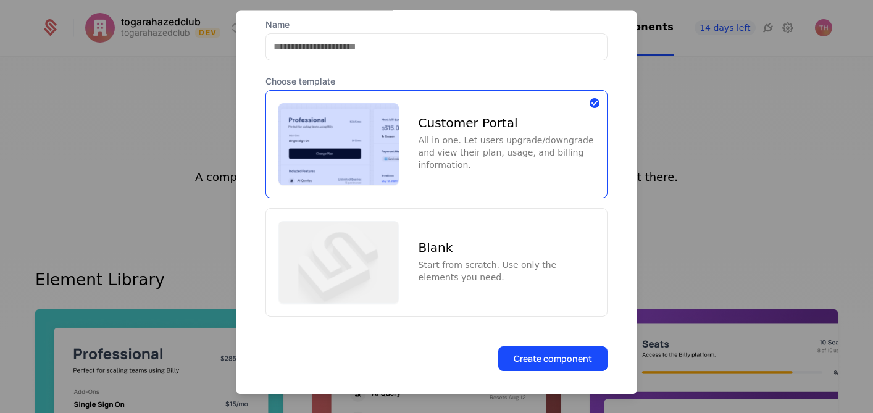
scroll to position [122, 0]
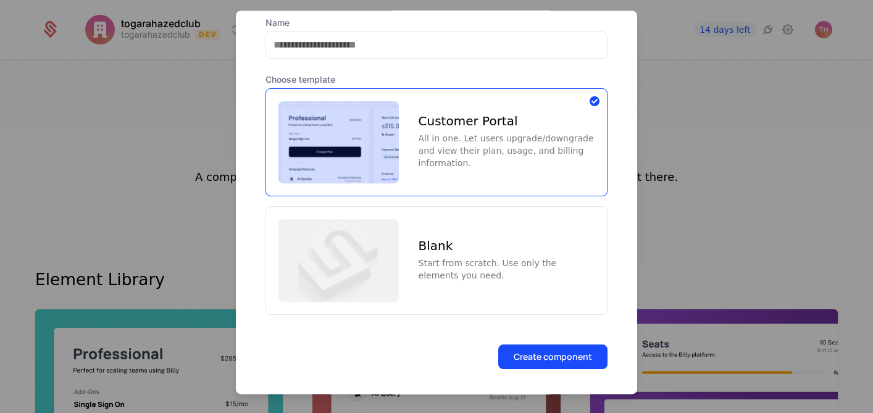
click at [536, 355] on button "Create component" at bounding box center [552, 356] width 109 height 25
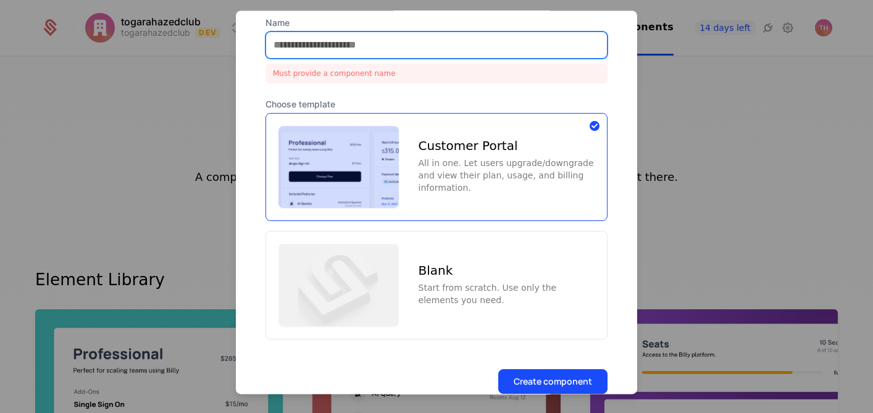
click at [425, 46] on input "Name" at bounding box center [436, 45] width 341 height 26
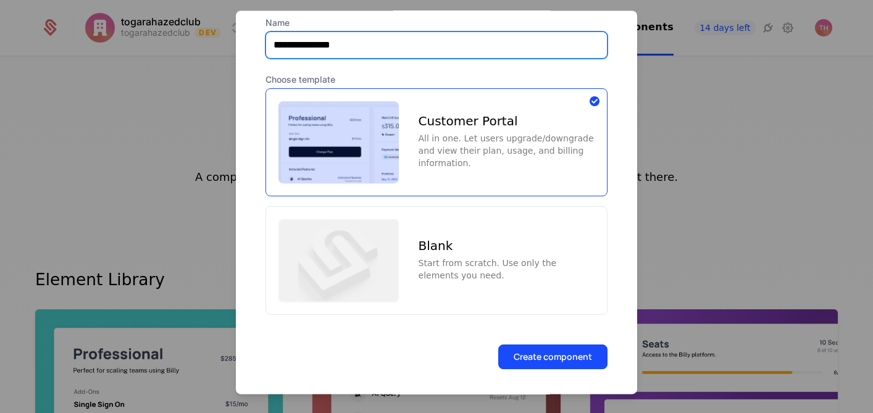
type input "**********"
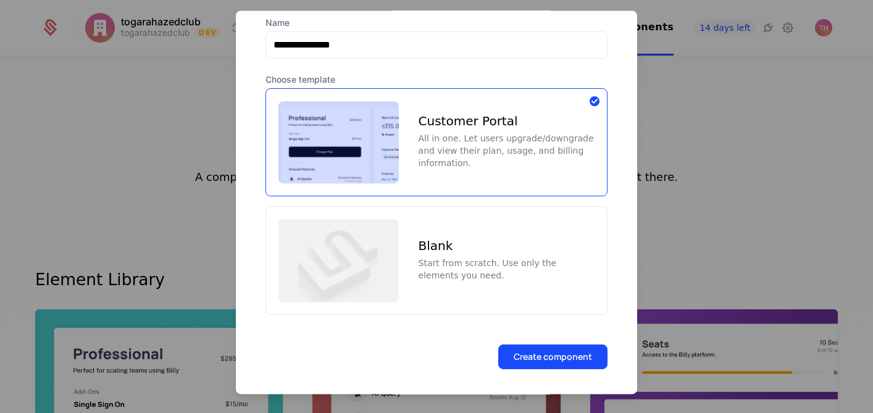
click at [525, 352] on button "Create component" at bounding box center [552, 356] width 109 height 25
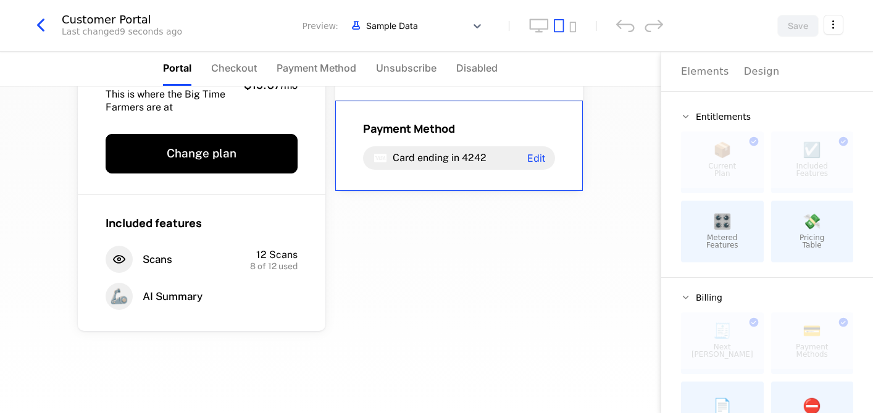
scroll to position [94, 0]
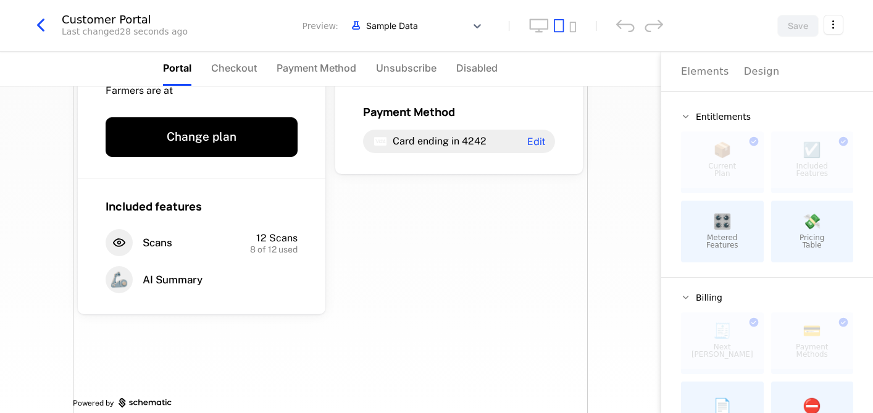
click at [722, 236] on span "Metered Features" at bounding box center [722, 241] width 32 height 15
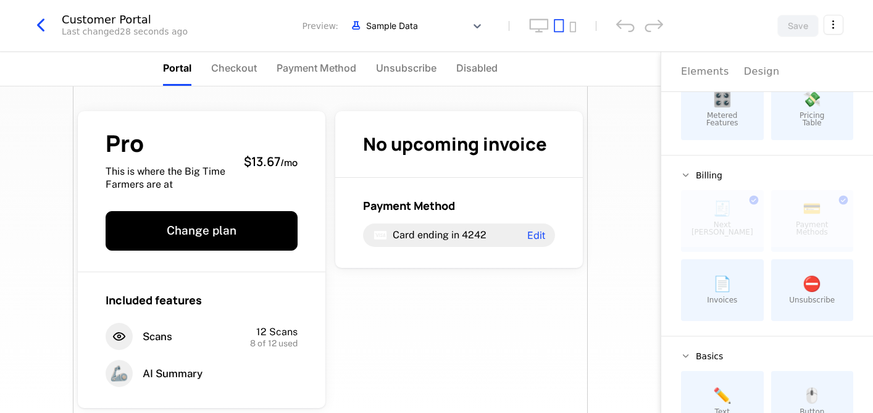
scroll to position [0, 0]
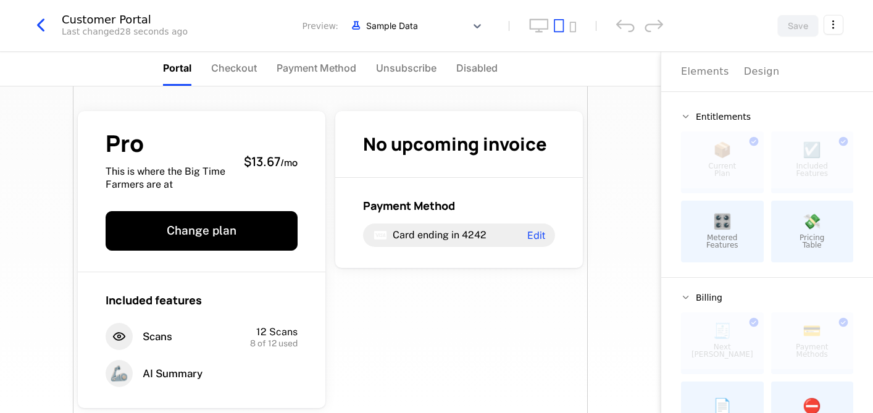
click at [473, 335] on div "Pro This is where the Big Time Farmers are at $13.67 / mo Change plan Included …" at bounding box center [330, 303] width 515 height 435
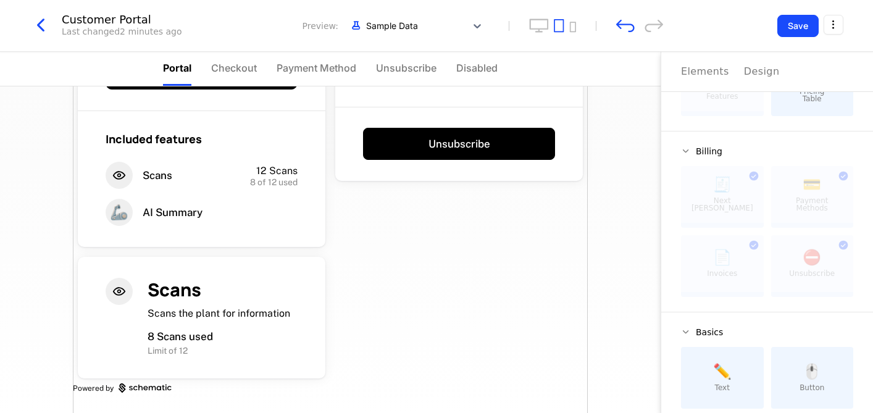
scroll to position [162, 0]
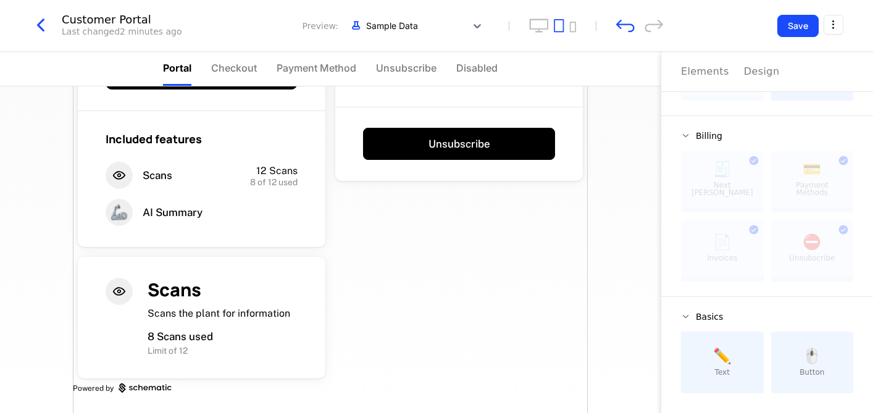
click at [756, 71] on div "Design" at bounding box center [762, 71] width 36 height 15
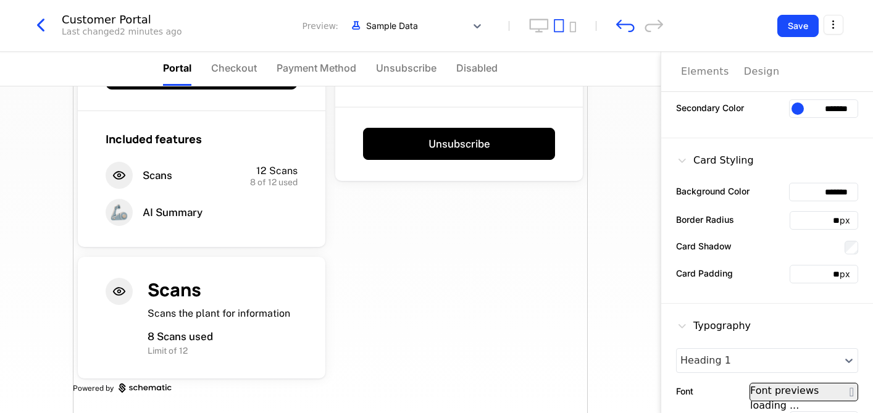
scroll to position [0, 0]
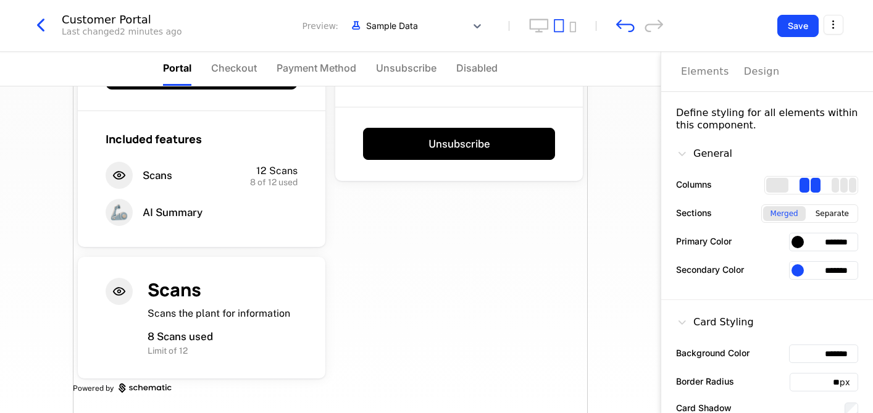
click at [791, 272] on div at bounding box center [797, 270] width 12 height 12
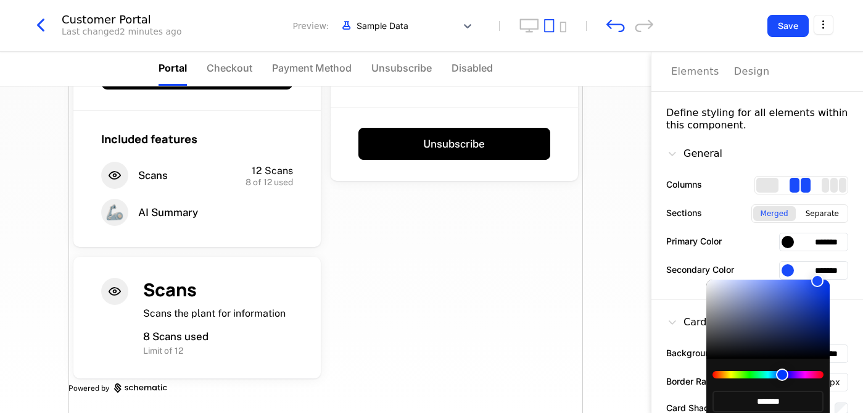
type input "*******"
click at [782, 376] on div at bounding box center [782, 374] width 12 height 12
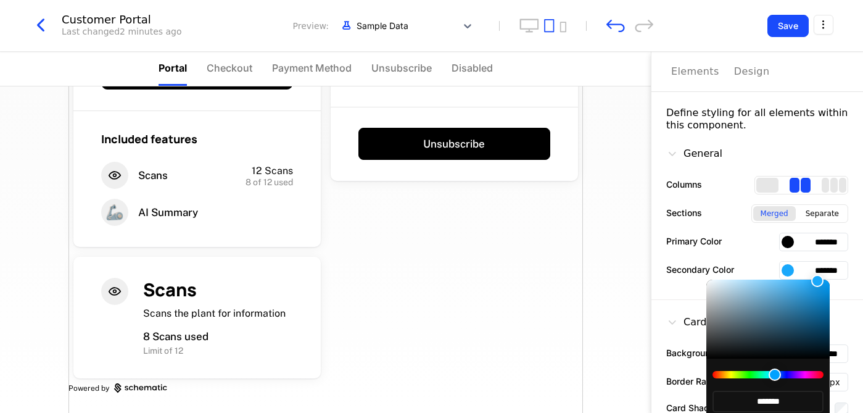
type input "*******"
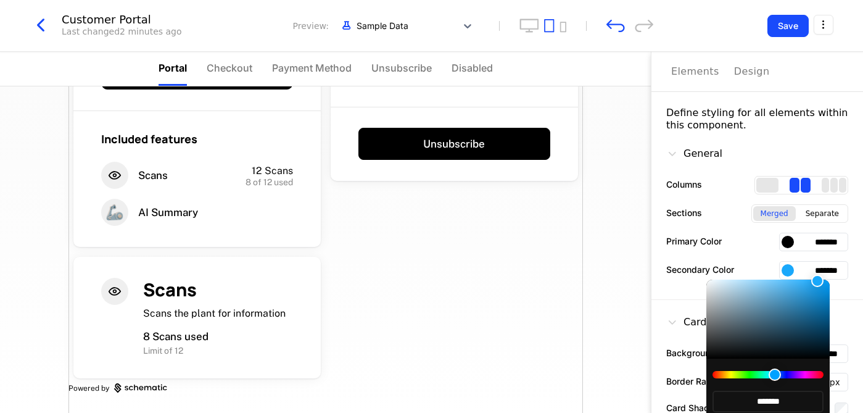
type input "*******"
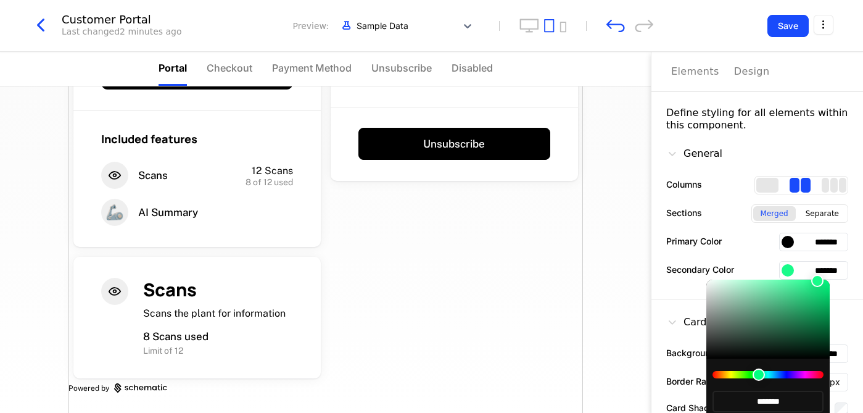
type input "*******"
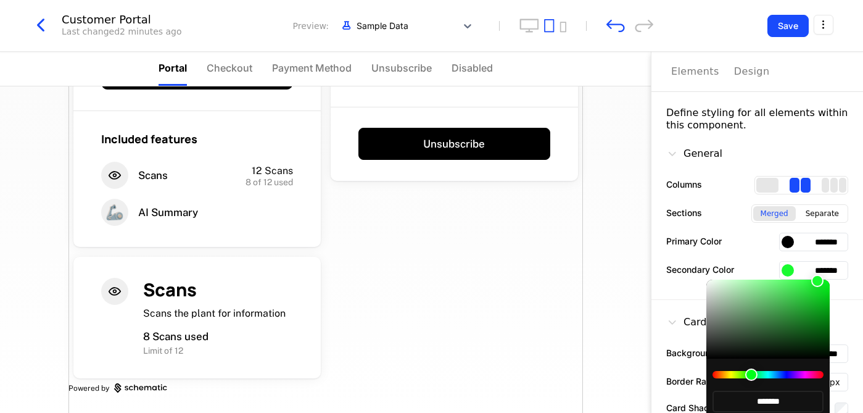
type input "*******"
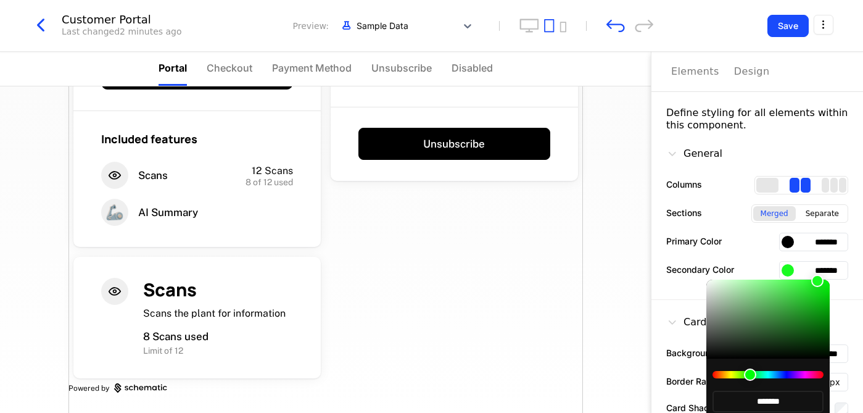
type input "*******"
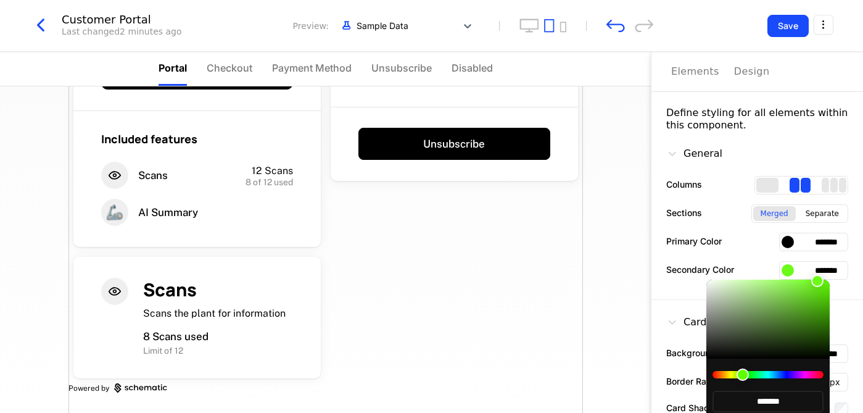
type input "*******"
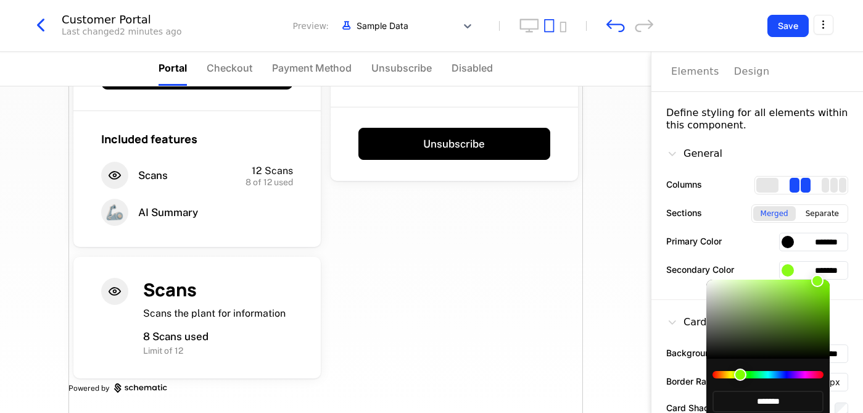
type input "*******"
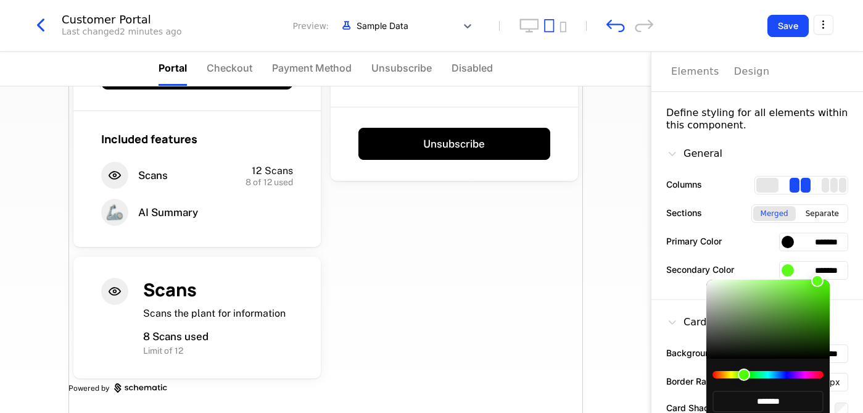
type input "*******"
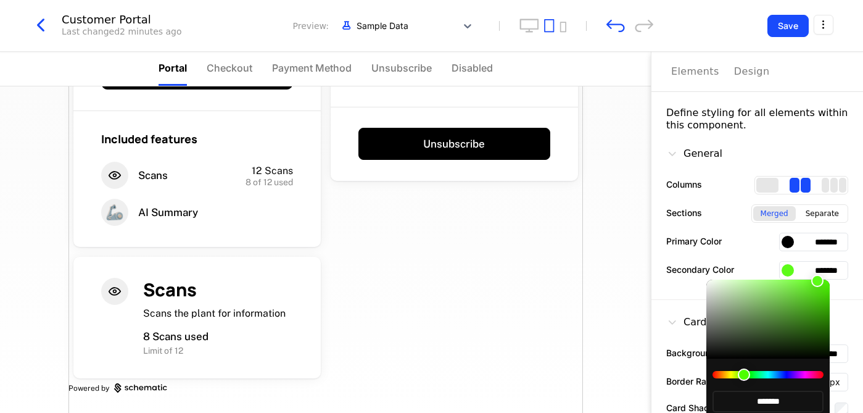
type input "*******"
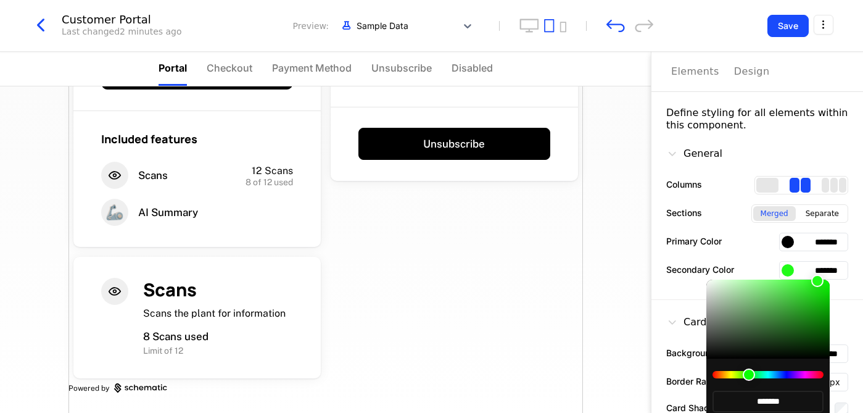
type input "*******"
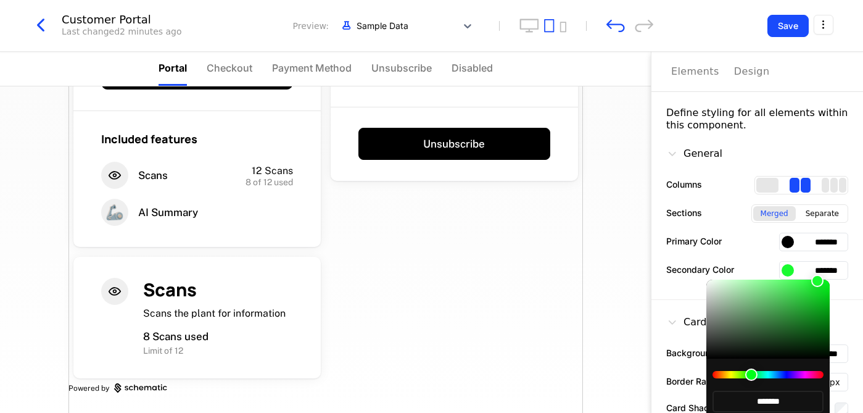
drag, startPoint x: 782, startPoint y: 376, endPoint x: 803, endPoint y: 275, distance: 103.4
click at [754, 373] on div at bounding box center [752, 374] width 12 height 12
type input "*******"
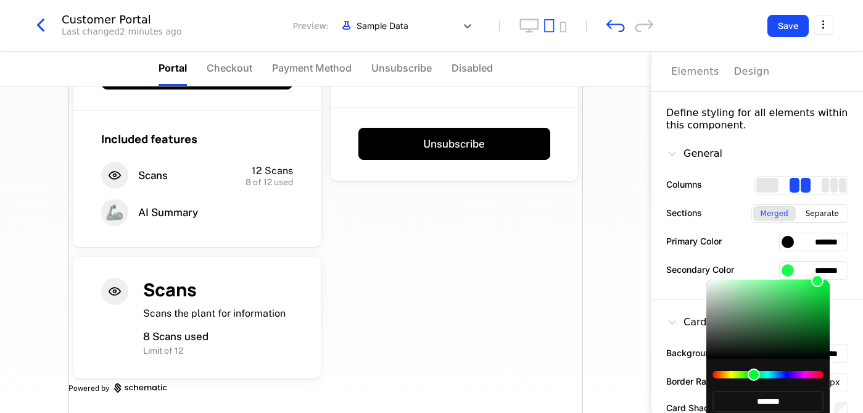
type input "*******"
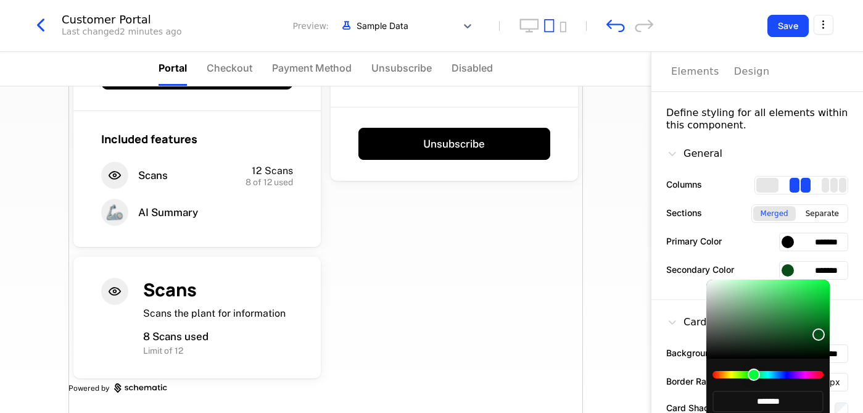
type input "*******"
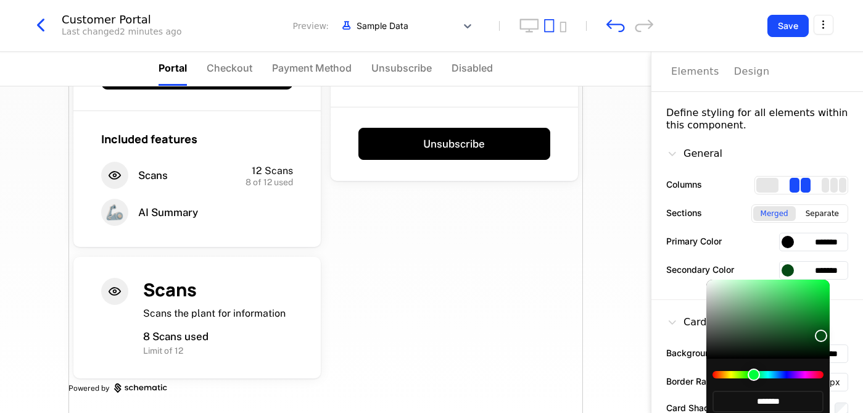
type input "*******"
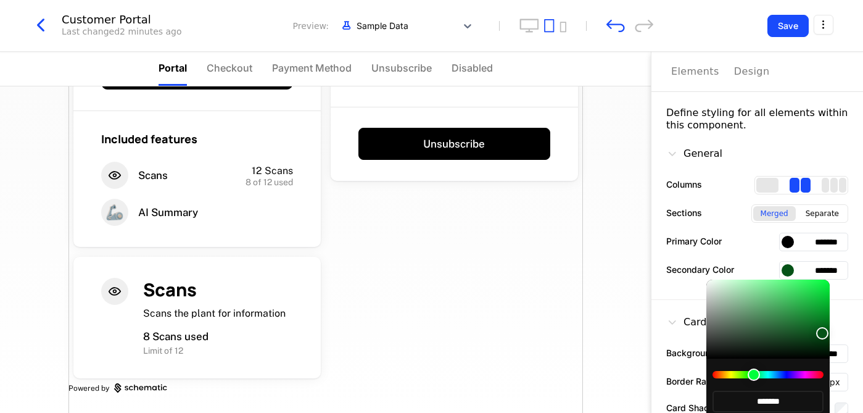
type input "*******"
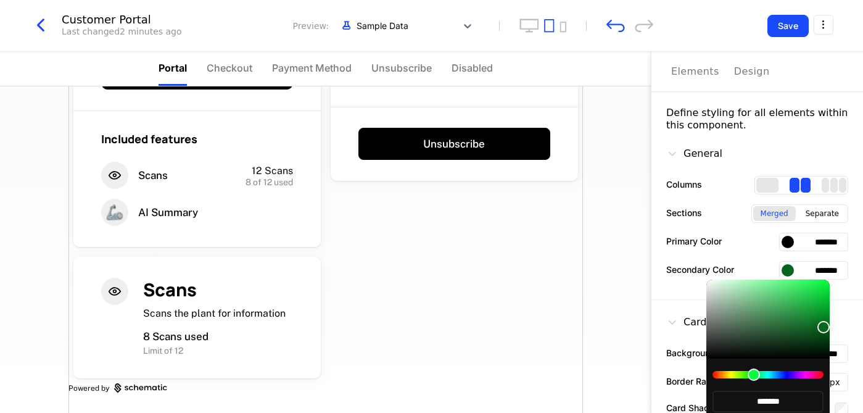
type input "*******"
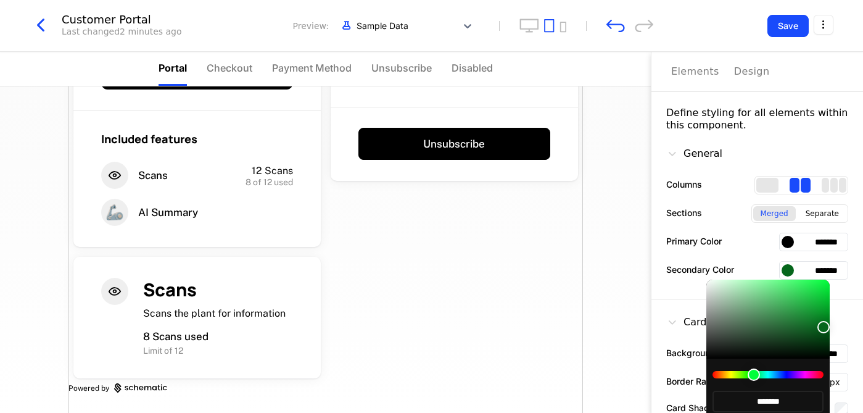
type input "*******"
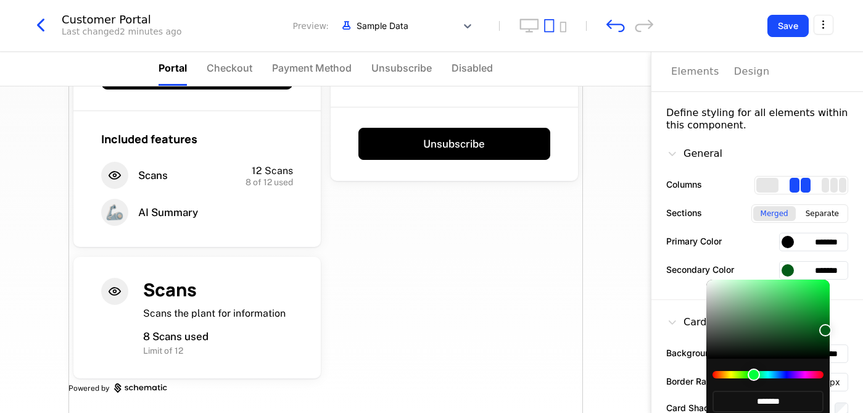
type input "*******"
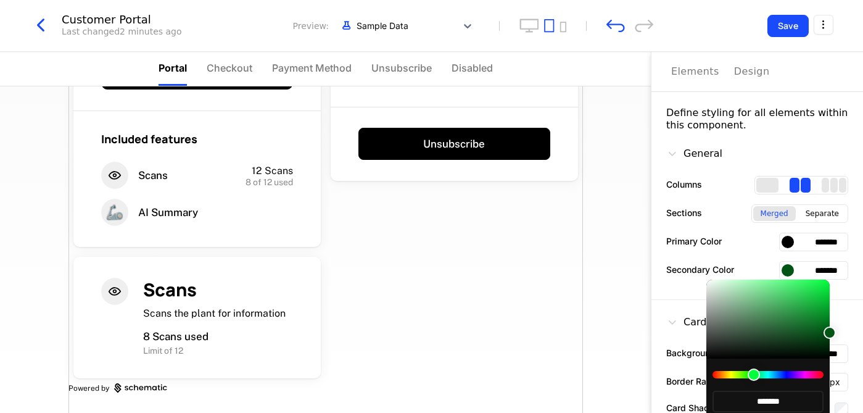
type input "*******"
drag, startPoint x: 817, startPoint y: 318, endPoint x: 831, endPoint y: 333, distance: 20.1
click at [831, 334] on div at bounding box center [830, 334] width 12 height 12
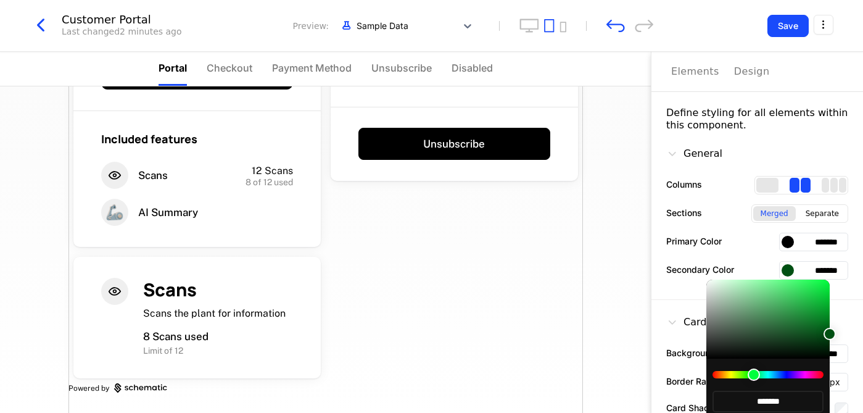
click at [668, 294] on div at bounding box center [431, 206] width 863 height 413
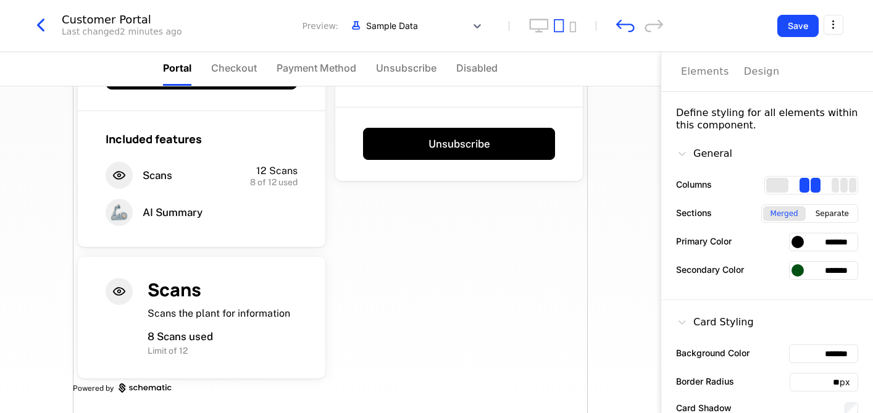
click at [791, 239] on div at bounding box center [797, 242] width 12 height 12
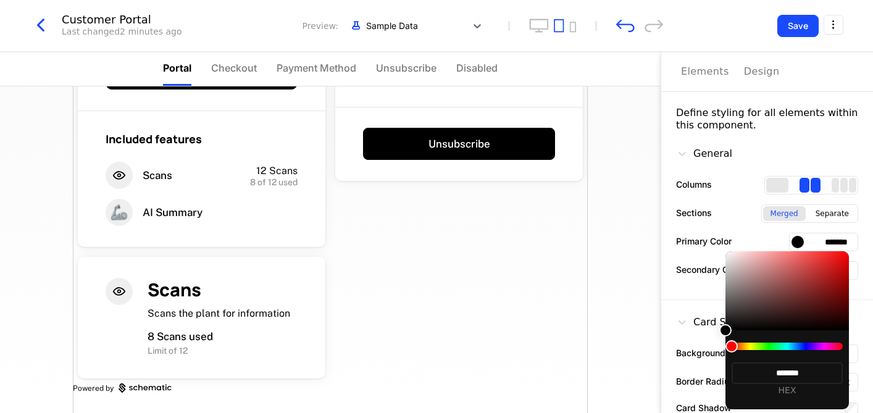
drag, startPoint x: 732, startPoint y: 345, endPoint x: 772, endPoint y: 343, distance: 39.5
click at [772, 343] on div at bounding box center [786, 346] width 111 height 7
click at [772, 345] on div at bounding box center [786, 346] width 111 height 7
drag, startPoint x: 735, startPoint y: 346, endPoint x: 764, endPoint y: 346, distance: 28.4
click at [764, 346] on div at bounding box center [786, 346] width 111 height 7
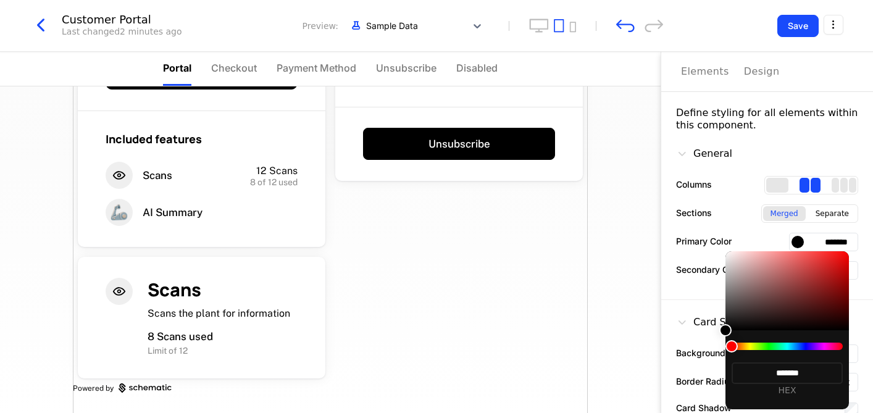
click at [775, 344] on div at bounding box center [786, 346] width 111 height 7
click at [780, 323] on div at bounding box center [786, 290] width 123 height 79
type input "*******"
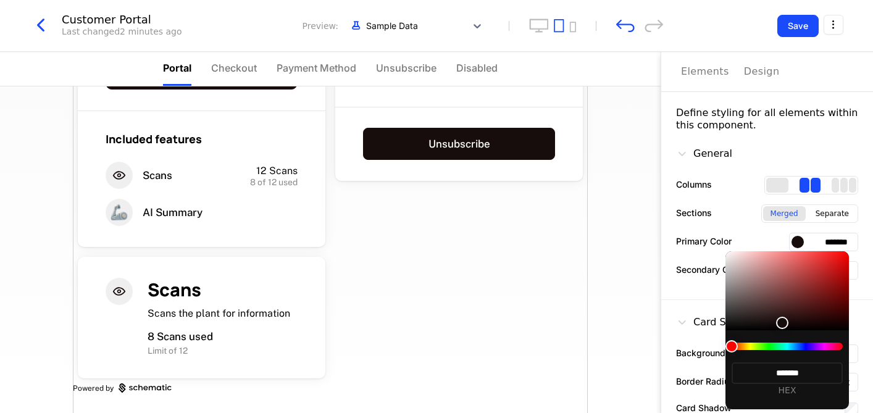
type input "*******"
click at [780, 345] on div at bounding box center [786, 346] width 111 height 7
type input "*******"
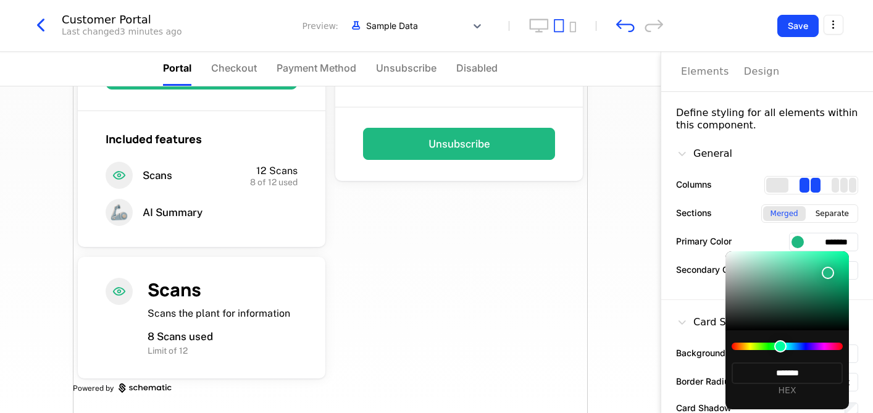
type input "*******"
drag, startPoint x: 825, startPoint y: 279, endPoint x: 836, endPoint y: 266, distance: 17.5
click at [834, 267] on div at bounding box center [828, 273] width 12 height 12
type input "*******"
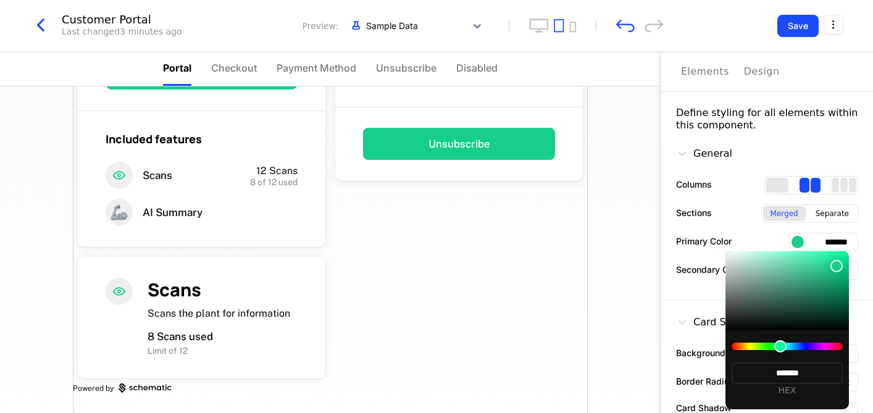
type input "*******"
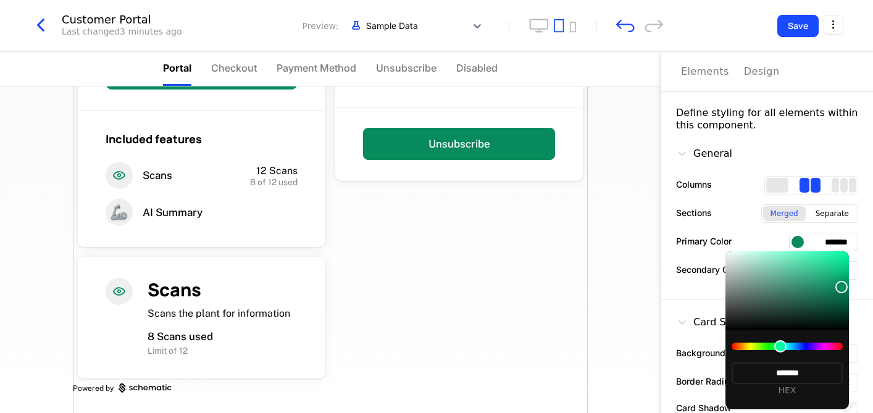
type input "*******"
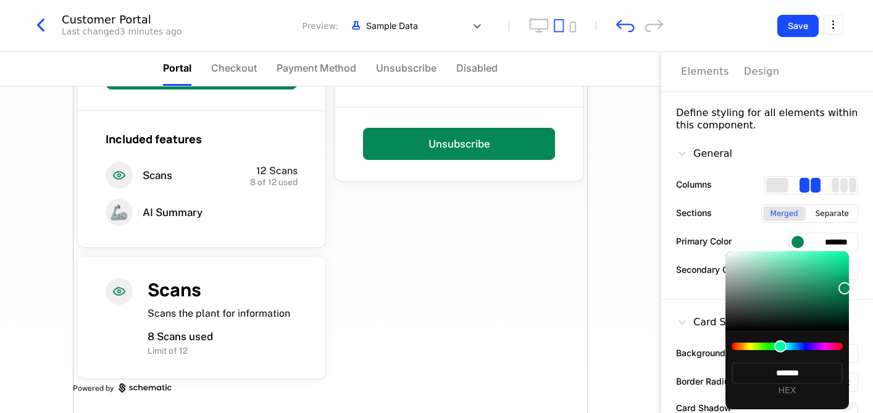
type input "*******"
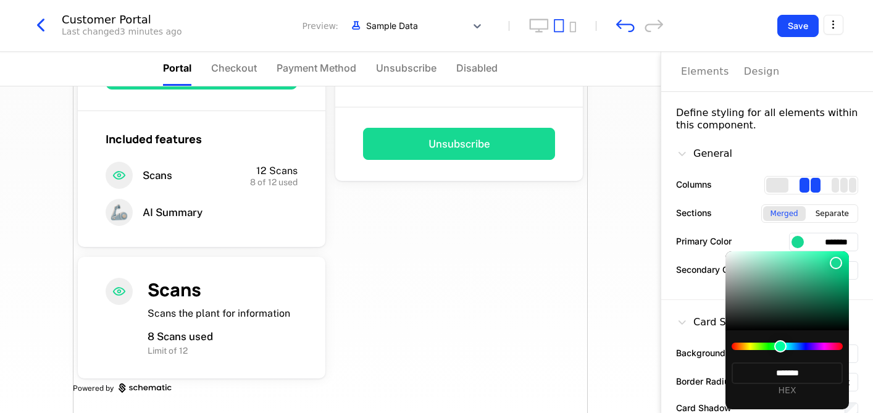
type input "*******"
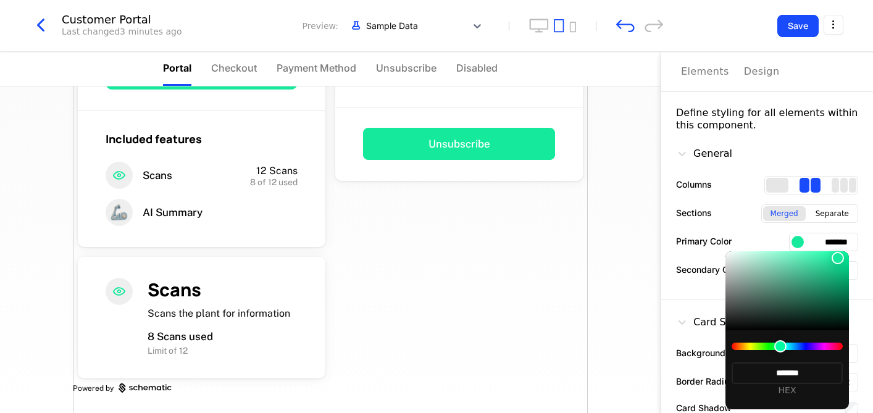
type input "*******"
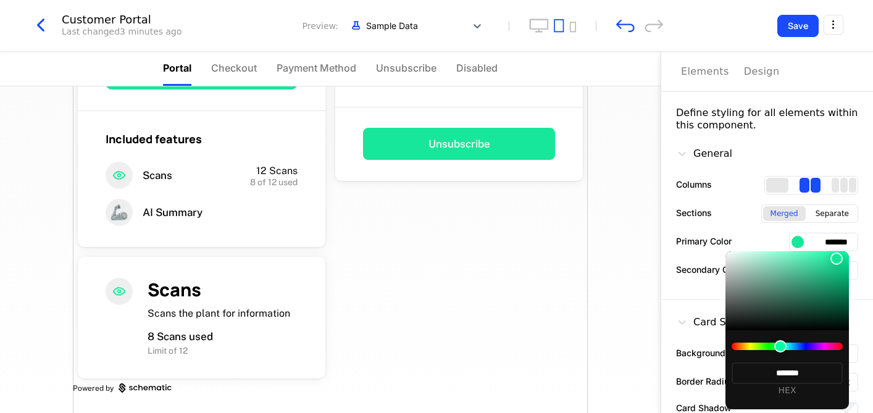
type input "*******"
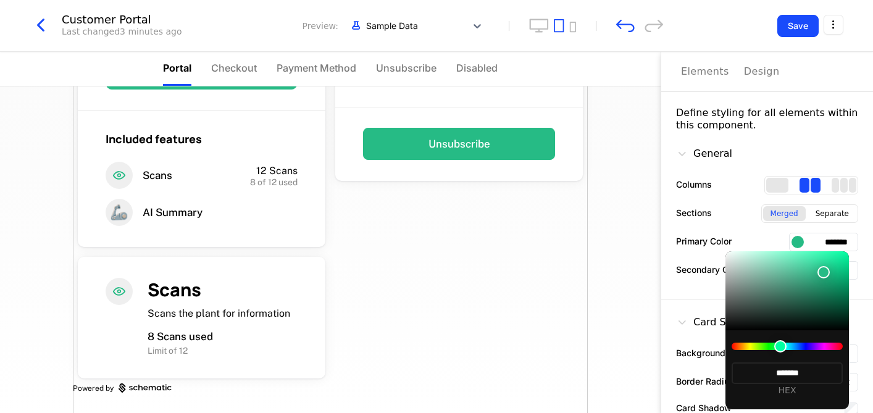
type input "*******"
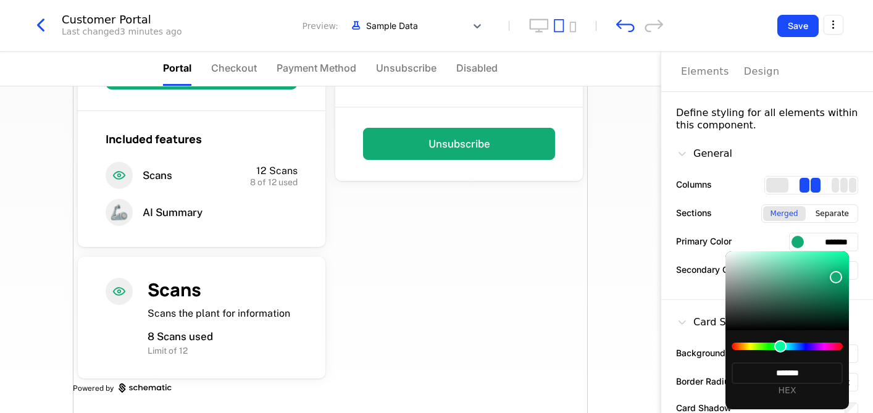
type input "*******"
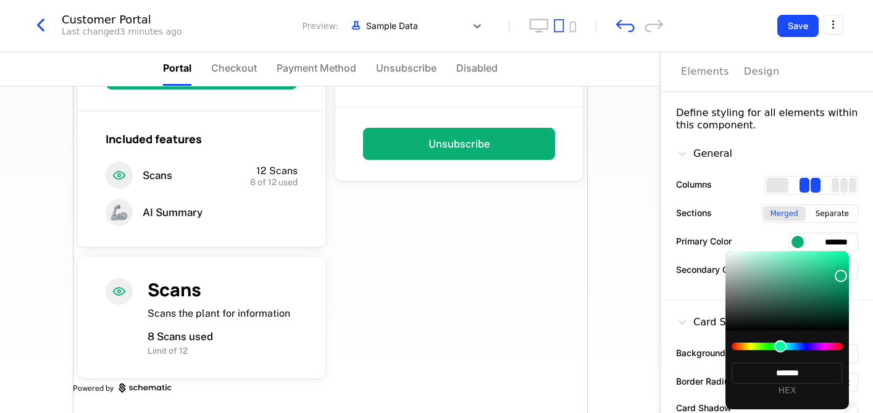
type input "*******"
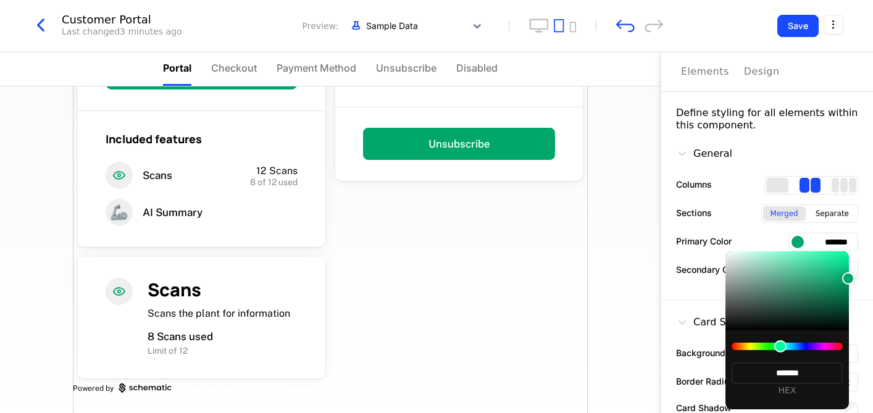
type input "*******"
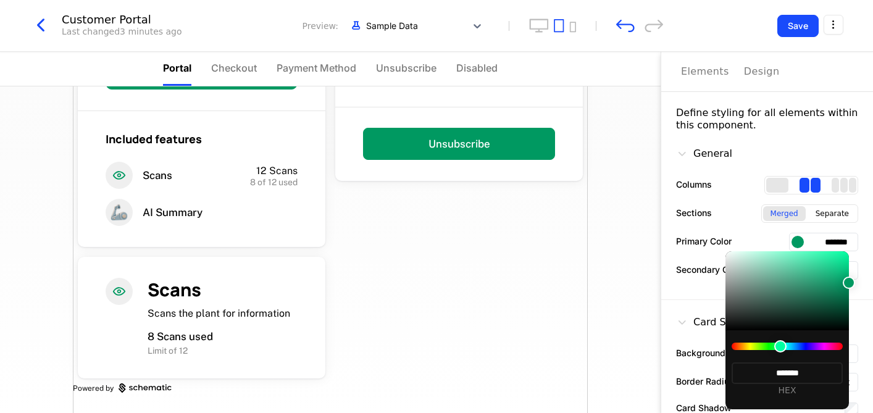
type input "*******"
drag, startPoint x: 834, startPoint y: 268, endPoint x: 709, endPoint y: 301, distance: 130.3
click at [850, 285] on div at bounding box center [849, 283] width 12 height 12
type input "*******"
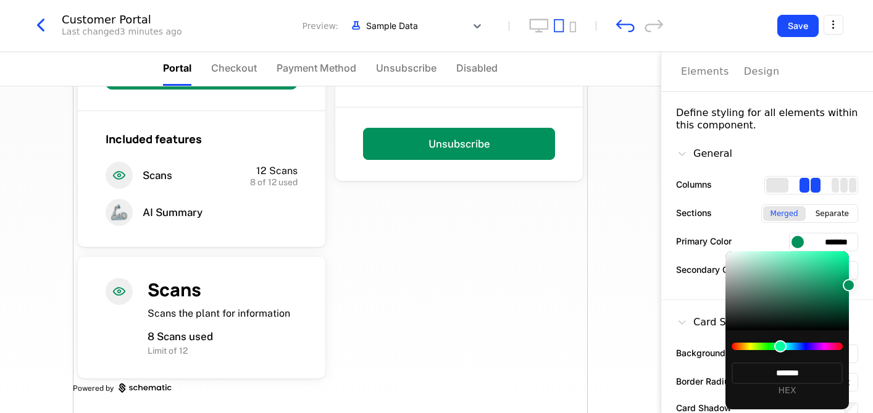
type input "*******"
click at [691, 295] on div at bounding box center [436, 206] width 873 height 413
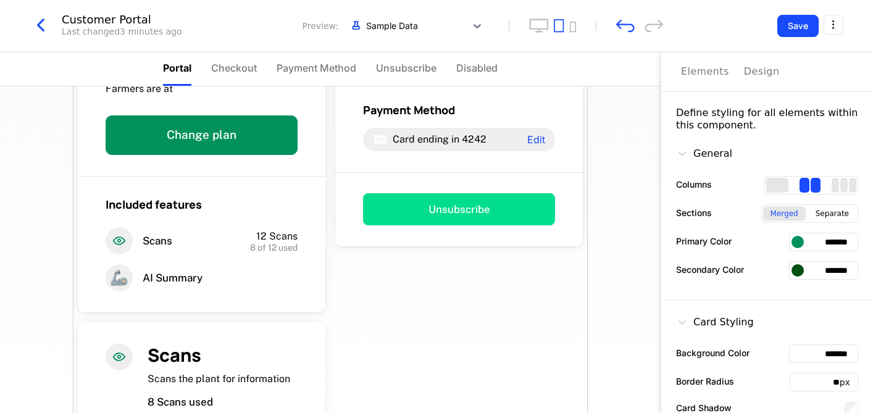
scroll to position [162, 0]
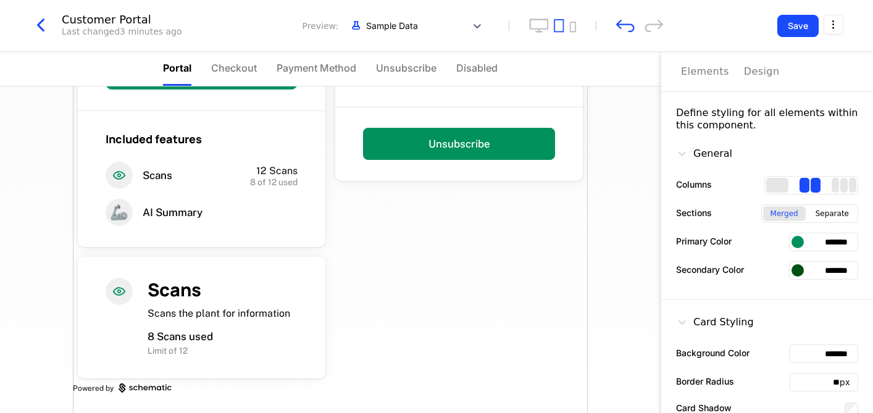
click at [801, 25] on button "Save" at bounding box center [797, 26] width 41 height 22
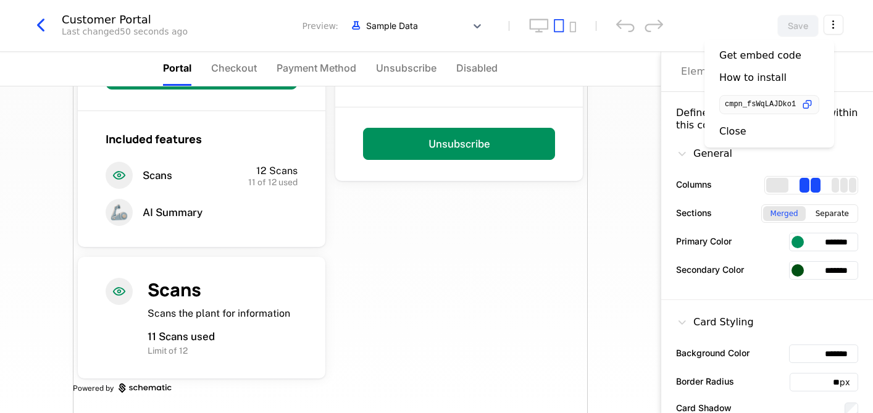
click at [831, 26] on html "togarahazedclub togarahazedclub Dev Quickstart Features Features Flags Catalog …" at bounding box center [436, 206] width 873 height 413
click at [814, 104] on icon "button" at bounding box center [807, 104] width 13 height 13
click at [766, 80] on div "How to install" at bounding box center [752, 78] width 67 height 12
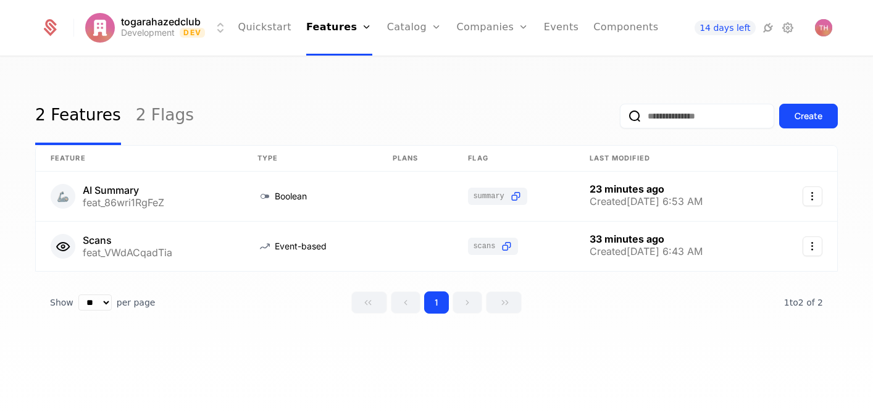
click at [789, 30] on icon at bounding box center [787, 27] width 15 height 15
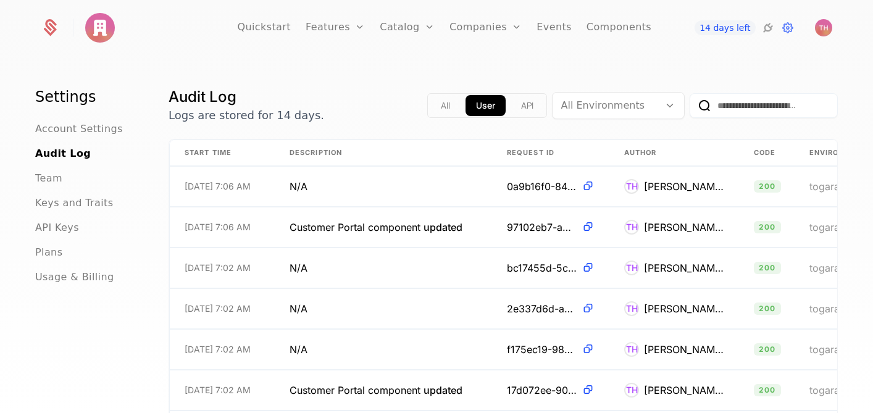
click at [88, 228] on div "API Keys" at bounding box center [87, 227] width 104 height 15
click at [63, 228] on span "API Keys" at bounding box center [57, 227] width 44 height 15
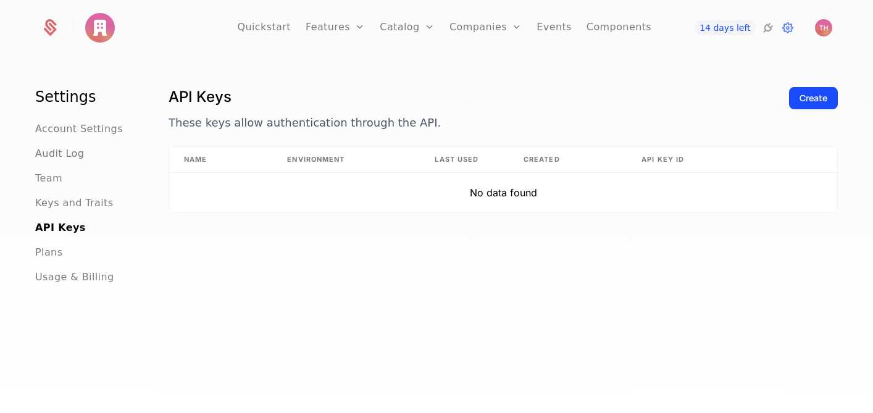
click at [812, 97] on div "Create" at bounding box center [813, 98] width 28 height 12
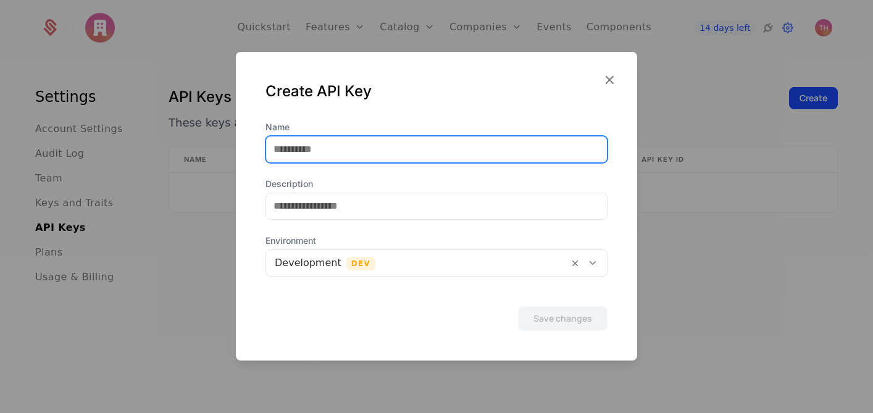
click at [434, 152] on input "Name" at bounding box center [436, 149] width 341 height 26
type input "******"
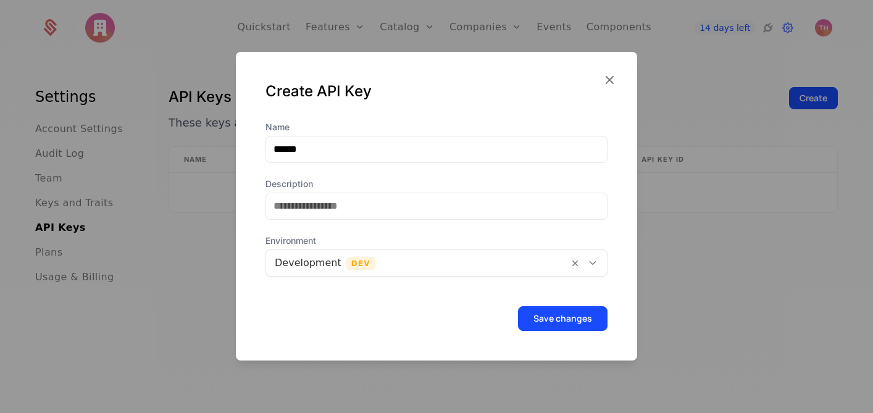
click at [559, 324] on button "Save changes" at bounding box center [562, 318] width 89 height 25
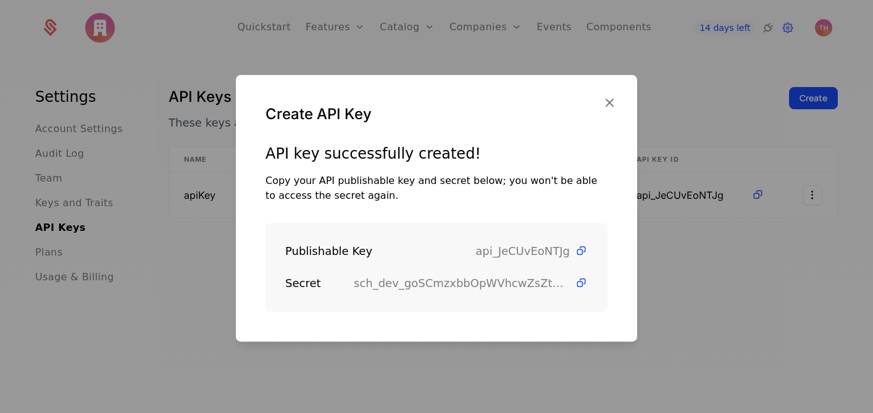
click at [575, 248] on icon at bounding box center [581, 250] width 13 height 13
drag, startPoint x: 280, startPoint y: 248, endPoint x: 367, endPoint y: 246, distance: 86.4
click at [283, 248] on div "Publishable Key api_JeCUvEoNTJg Secret sch_dev_goSCmzxbbOpWVhcwZsZtvX2L6D4Jl457" at bounding box center [436, 267] width 342 height 89
click at [575, 251] on icon at bounding box center [581, 250] width 13 height 13
click at [575, 283] on icon at bounding box center [581, 283] width 13 height 13
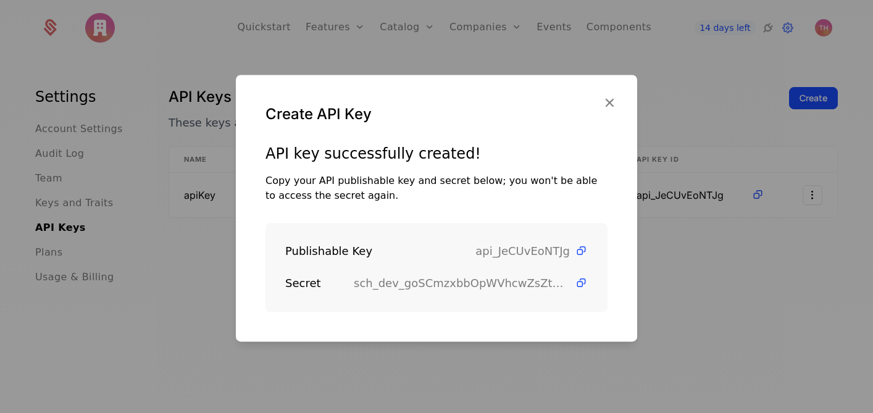
click at [644, 90] on div at bounding box center [436, 206] width 873 height 413
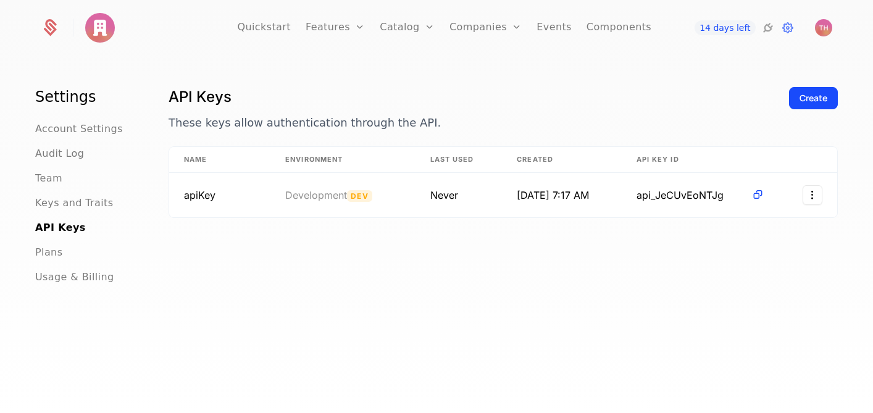
click at [614, 28] on link "Components" at bounding box center [618, 28] width 65 height 56
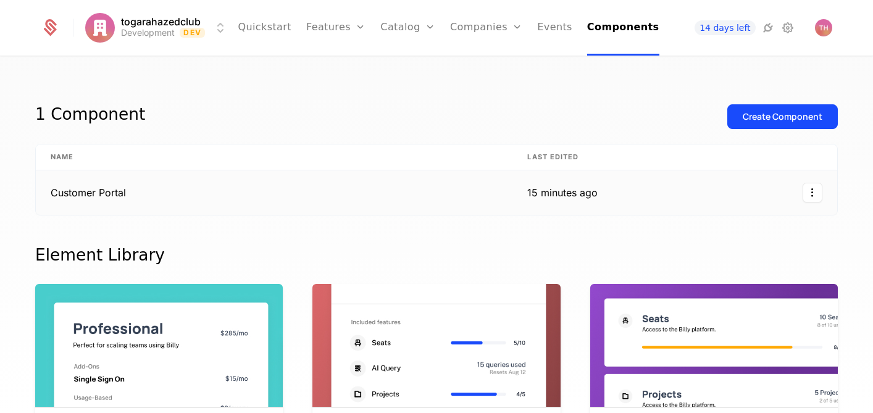
click at [114, 189] on td "Customer Portal" at bounding box center [274, 192] width 476 height 44
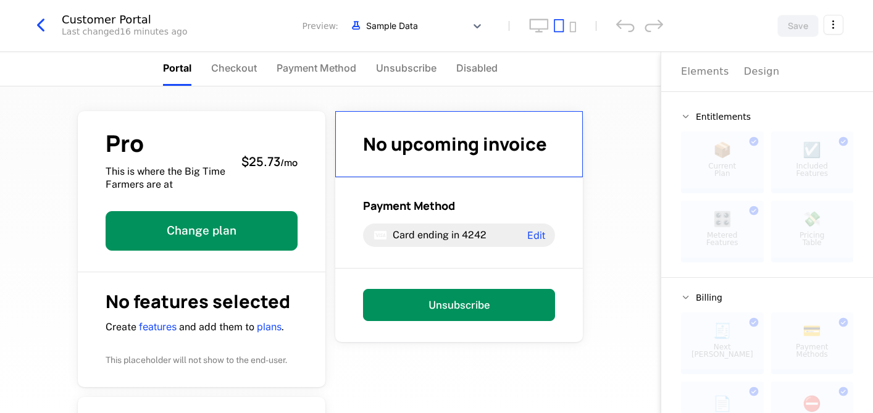
click at [831, 28] on html "togarahazedclub Development Dev Quickstart Features Features Flags Catalog Plan…" at bounding box center [436, 206] width 873 height 413
click at [814, 104] on icon "button" at bounding box center [807, 104] width 13 height 13
click at [60, 110] on html "togarahazedclub Development Dev Quickstart Features Features Flags Catalog Plan…" at bounding box center [436, 206] width 873 height 413
click at [41, 28] on icon "button" at bounding box center [41, 25] width 22 height 22
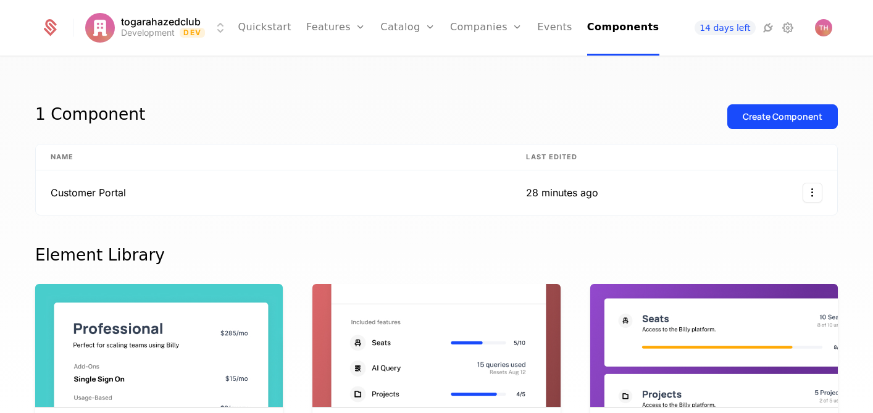
click at [52, 33] on icon at bounding box center [50, 30] width 13 height 14
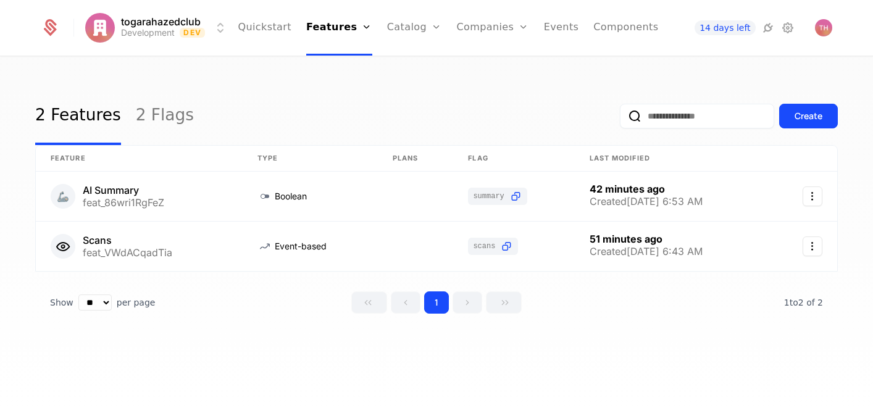
click at [52, 33] on icon at bounding box center [50, 30] width 13 height 14
click at [262, 30] on link "Quickstart" at bounding box center [265, 28] width 54 height 56
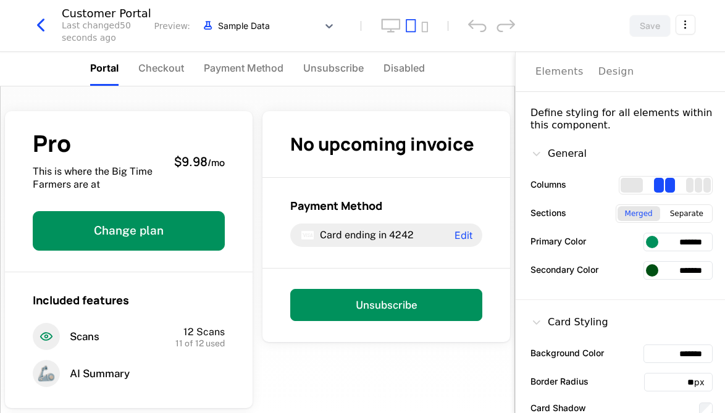
scroll to position [162, 0]
